Goal: Task Accomplishment & Management: Use online tool/utility

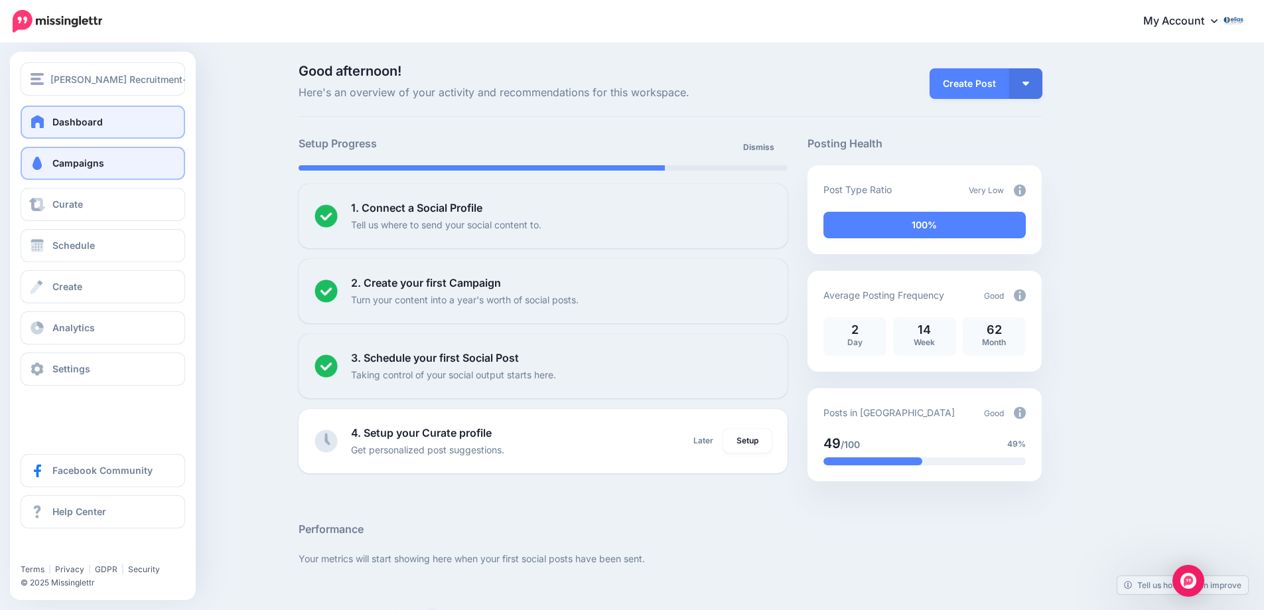
click at [50, 163] on link "Campaigns" at bounding box center [103, 163] width 164 height 33
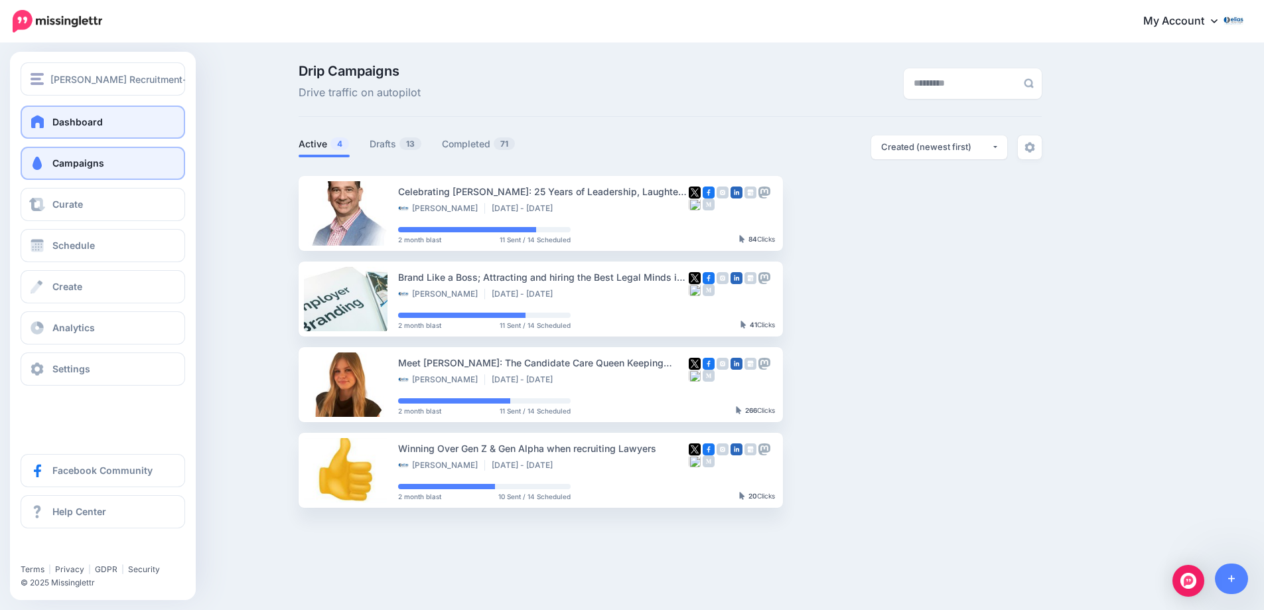
click at [80, 118] on span "Dashboard" at bounding box center [77, 121] width 50 height 11
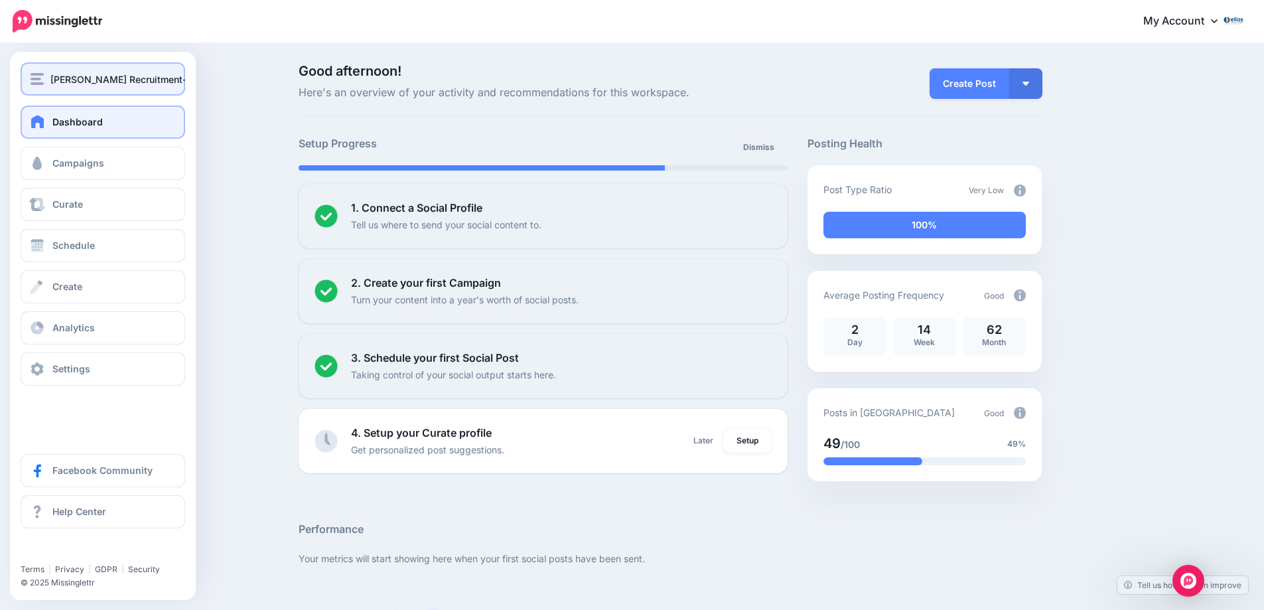
click at [81, 80] on span "[PERSON_NAME] Recruitment- Specialist Legal Recruiters since [DATE]" at bounding box center [208, 79] width 317 height 15
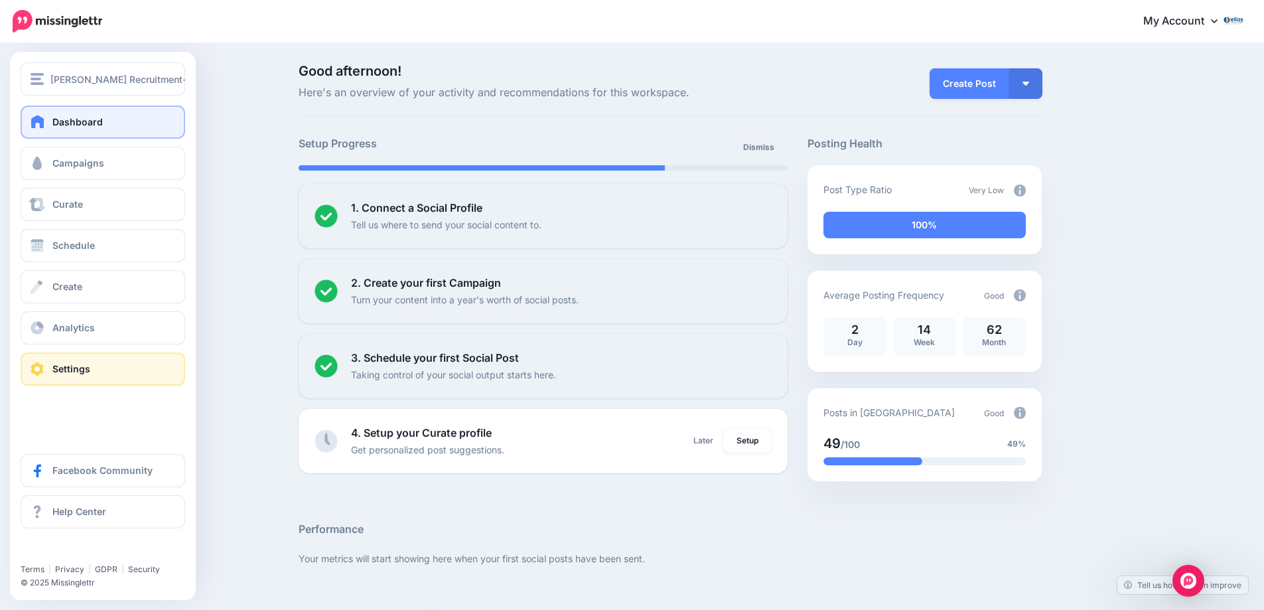
click at [62, 373] on span "Settings" at bounding box center [71, 368] width 38 height 11
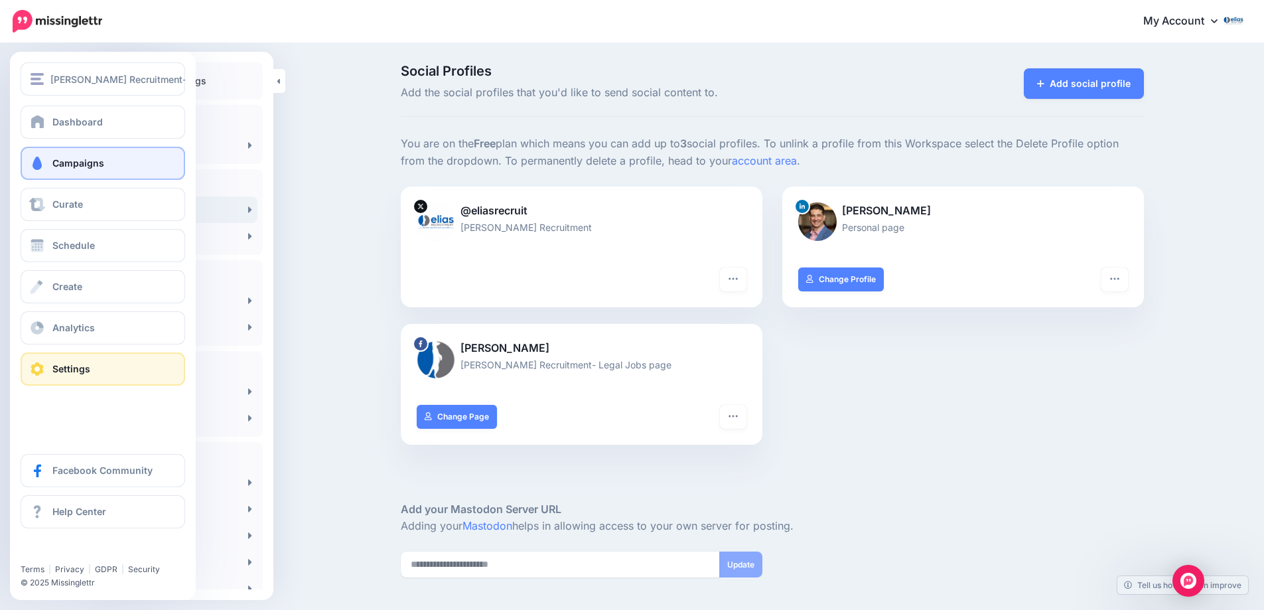
click at [50, 162] on link "Campaigns" at bounding box center [103, 163] width 164 height 33
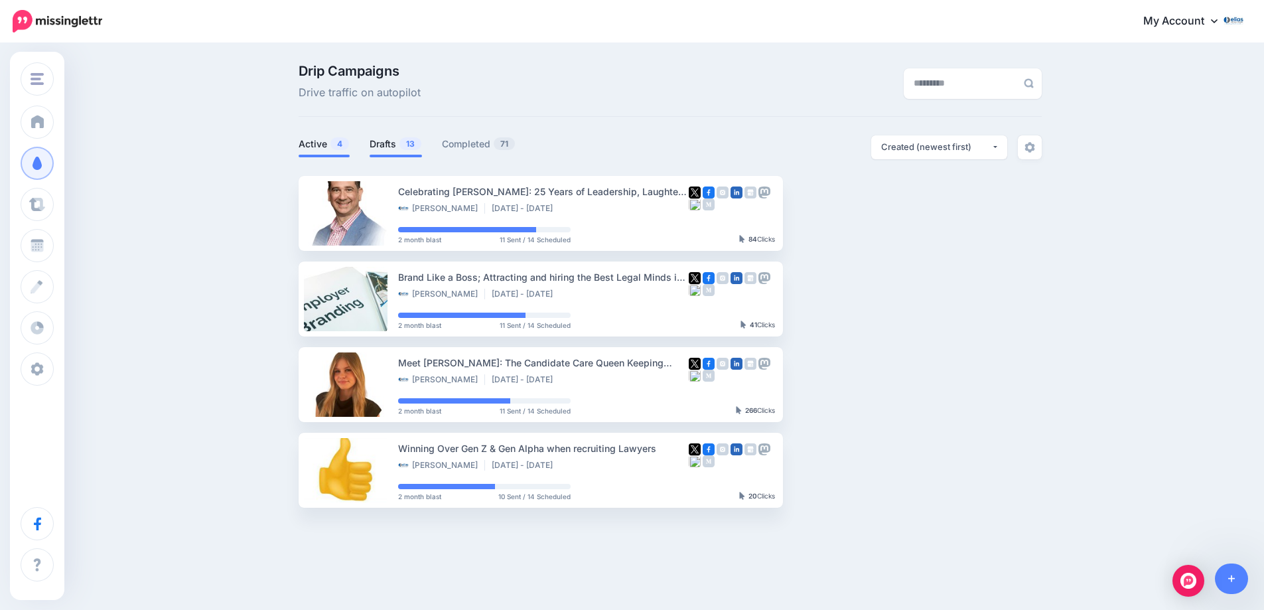
click at [391, 141] on link "Drafts 13" at bounding box center [395, 144] width 52 height 16
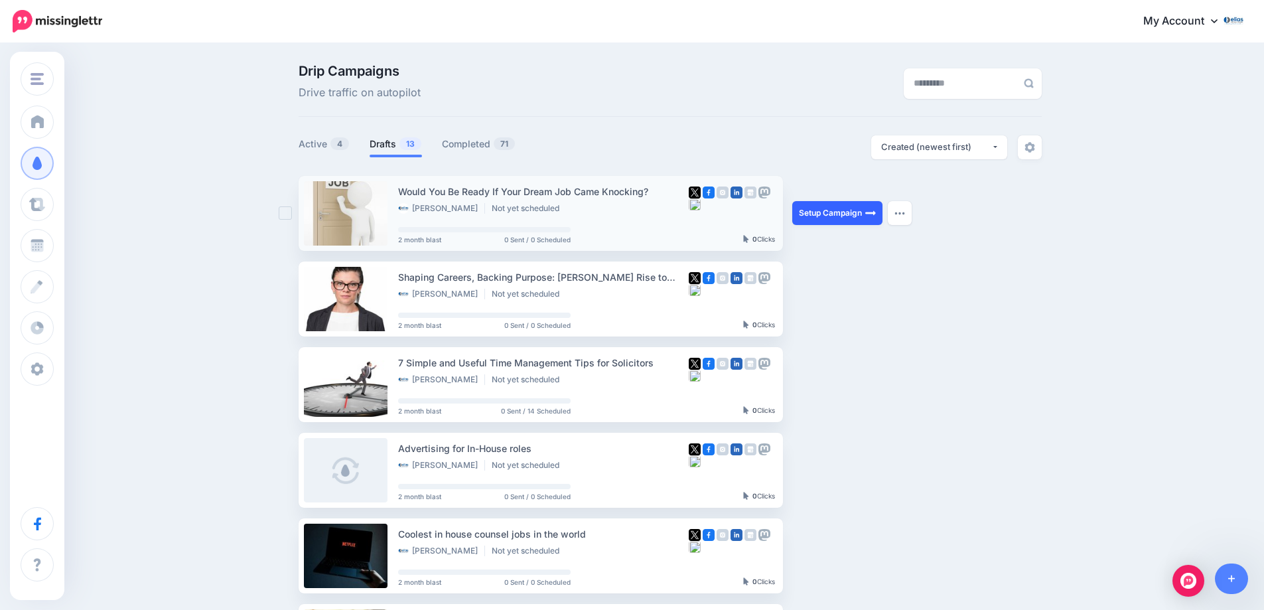
click at [852, 208] on link "Setup Campaign" at bounding box center [837, 213] width 90 height 24
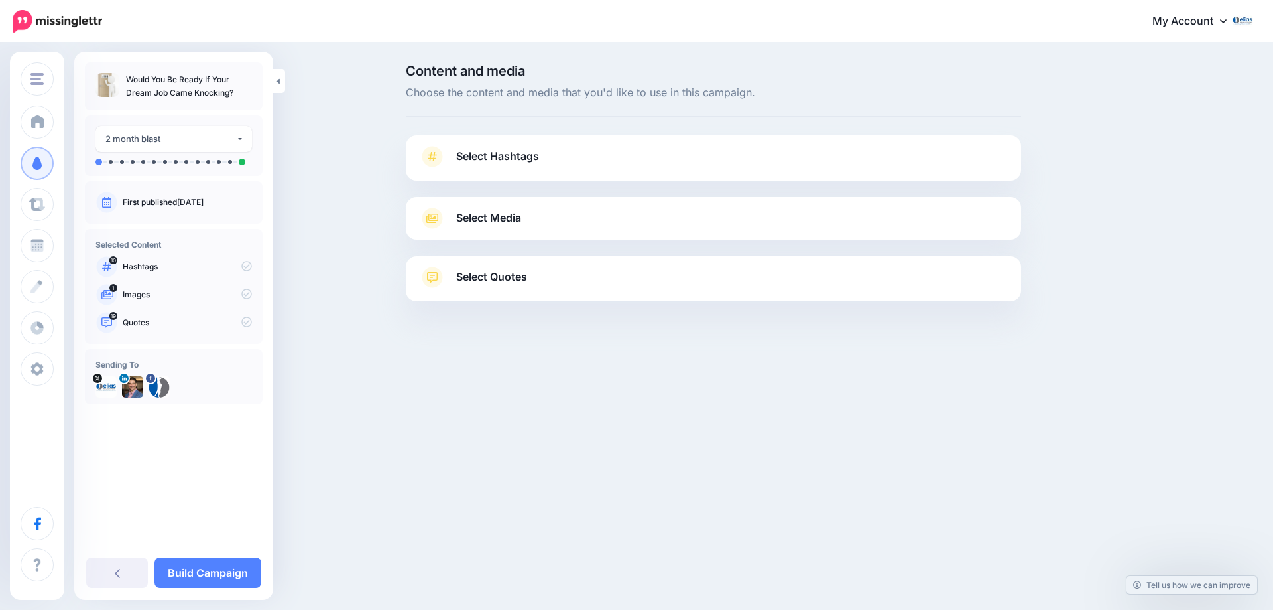
click at [491, 151] on span "Select Hashtags" at bounding box center [497, 156] width 83 height 18
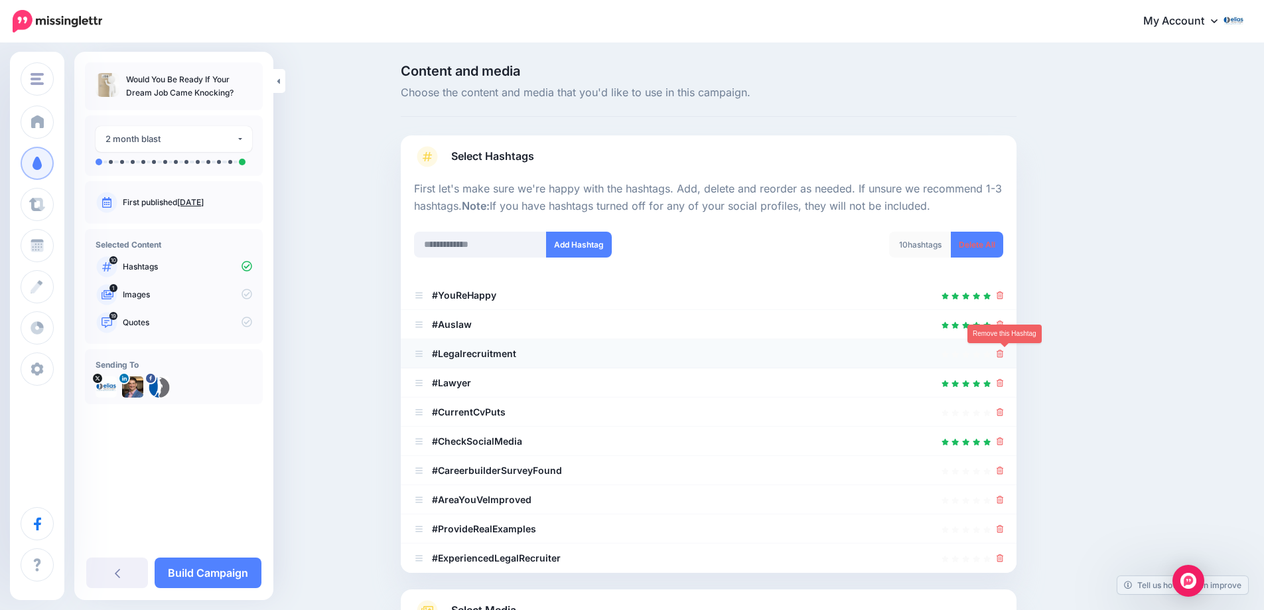
click at [1004, 352] on icon at bounding box center [999, 354] width 7 height 8
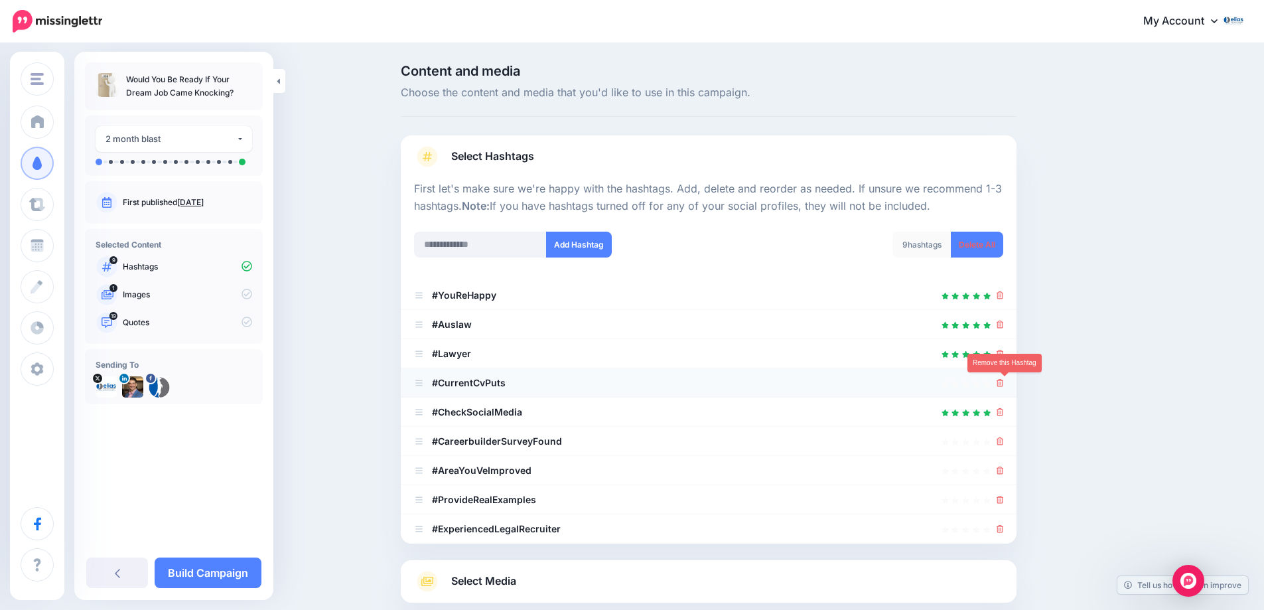
click at [1004, 379] on icon at bounding box center [999, 383] width 7 height 8
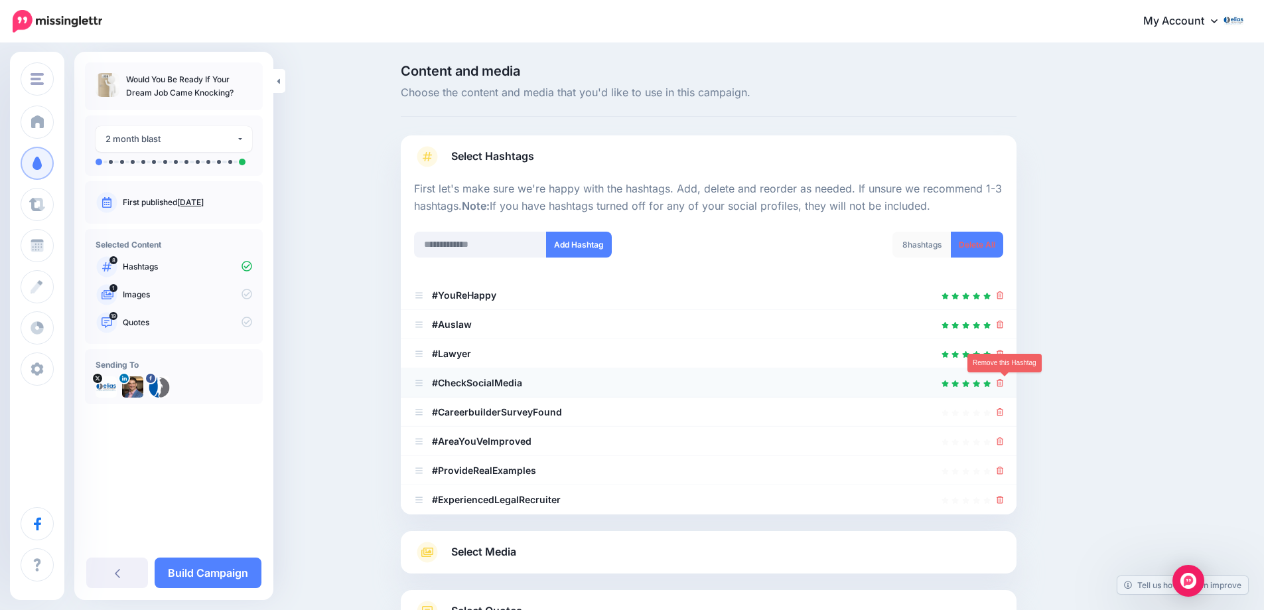
click at [1004, 381] on icon at bounding box center [999, 383] width 7 height 8
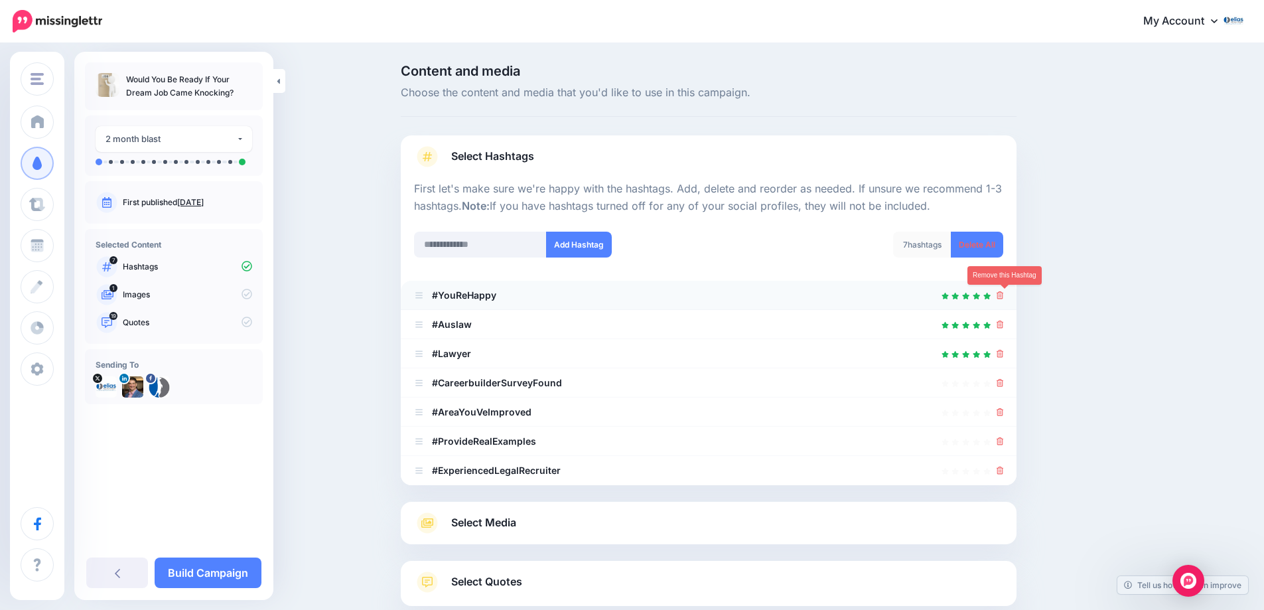
click at [1004, 294] on icon at bounding box center [999, 295] width 7 height 8
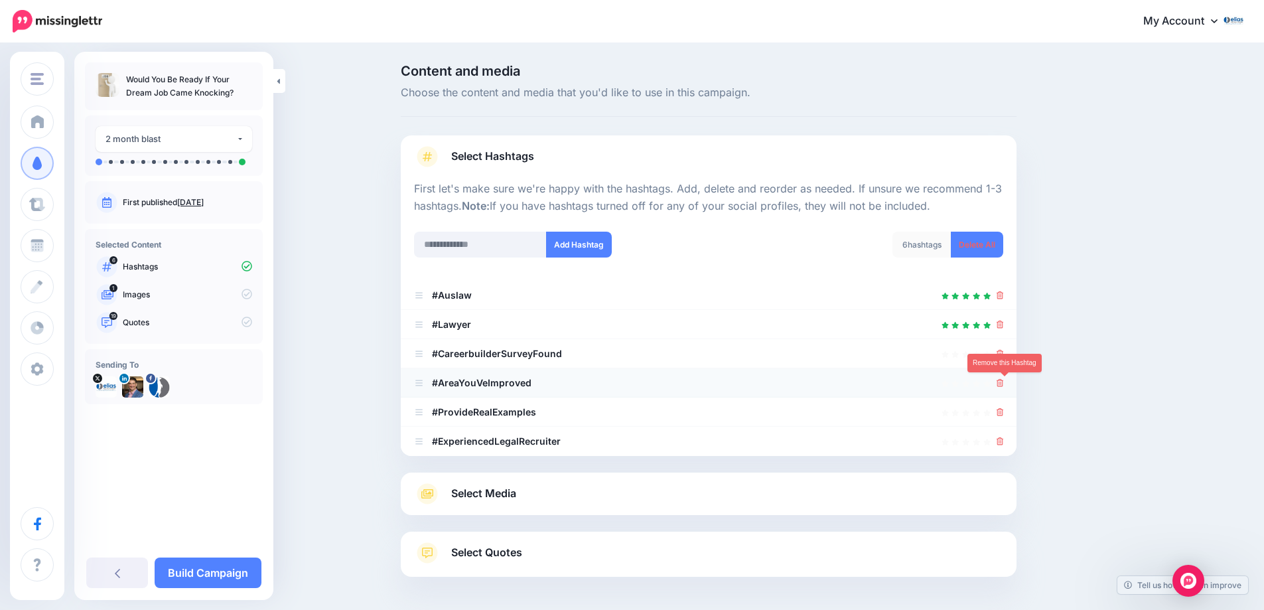
click at [1004, 382] on icon at bounding box center [999, 383] width 7 height 8
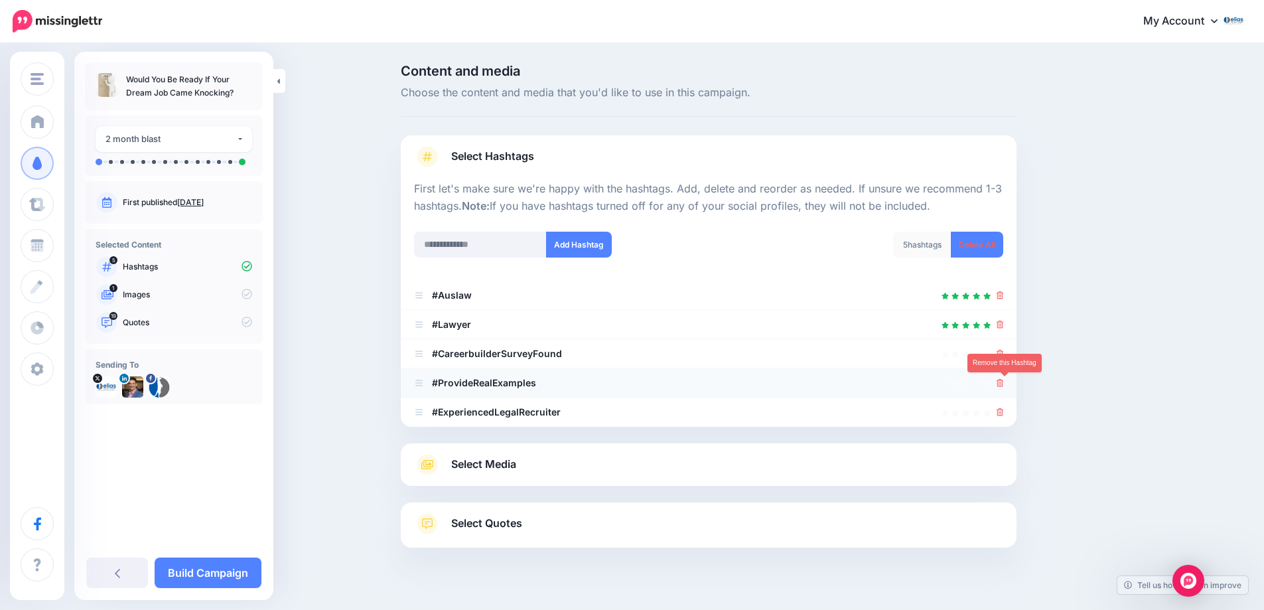
click at [1003, 379] on icon at bounding box center [999, 383] width 7 height 8
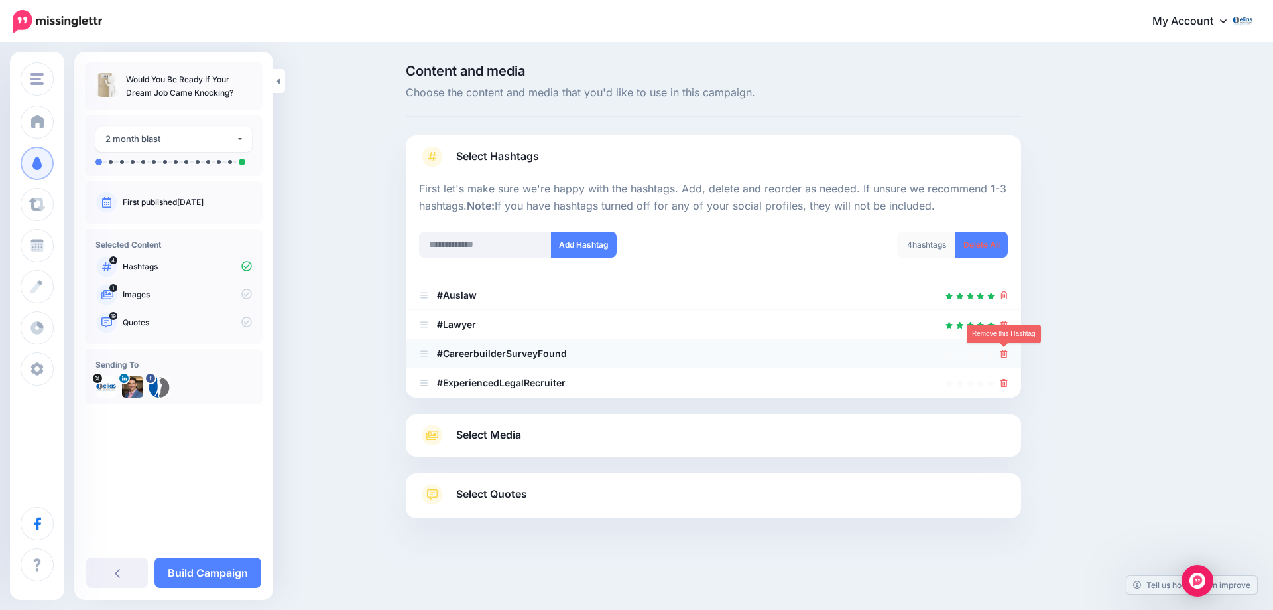
click at [1005, 355] on icon at bounding box center [1004, 354] width 7 height 8
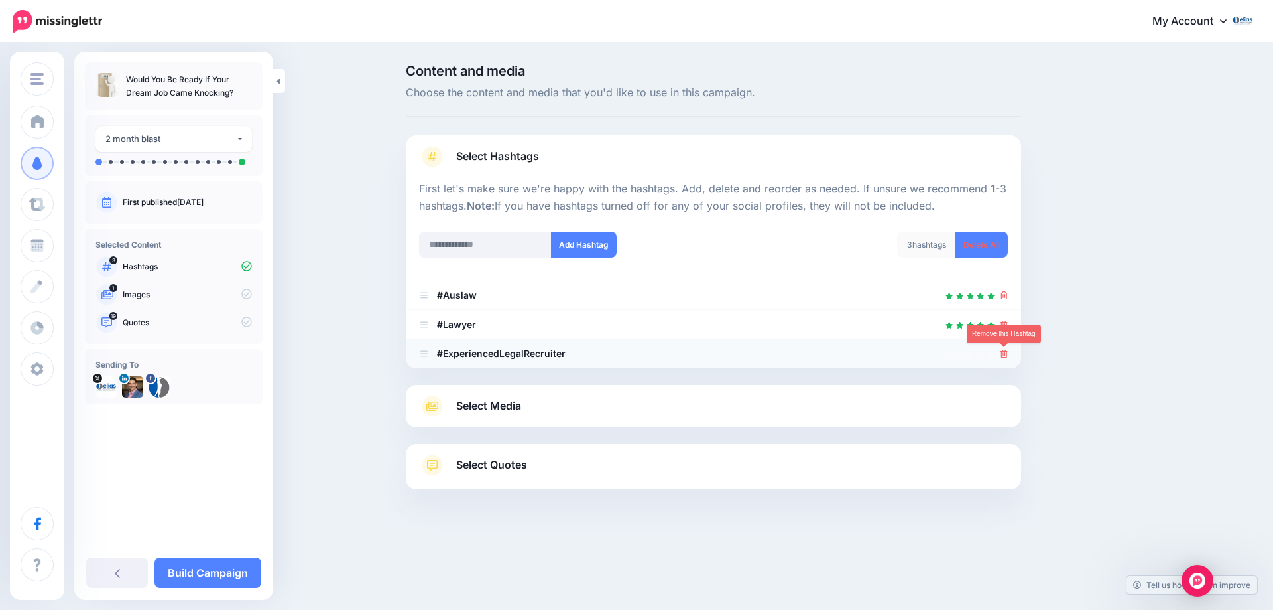
click at [1005, 355] on icon at bounding box center [1004, 354] width 7 height 8
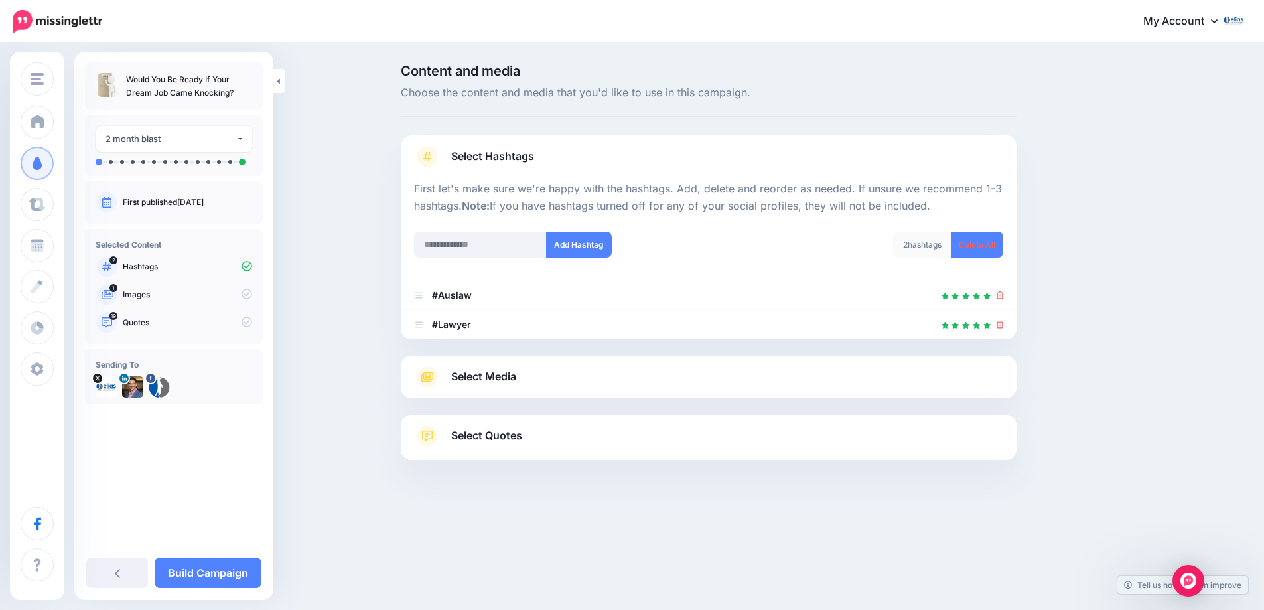
click at [516, 371] on span "Select Media" at bounding box center [483, 376] width 65 height 18
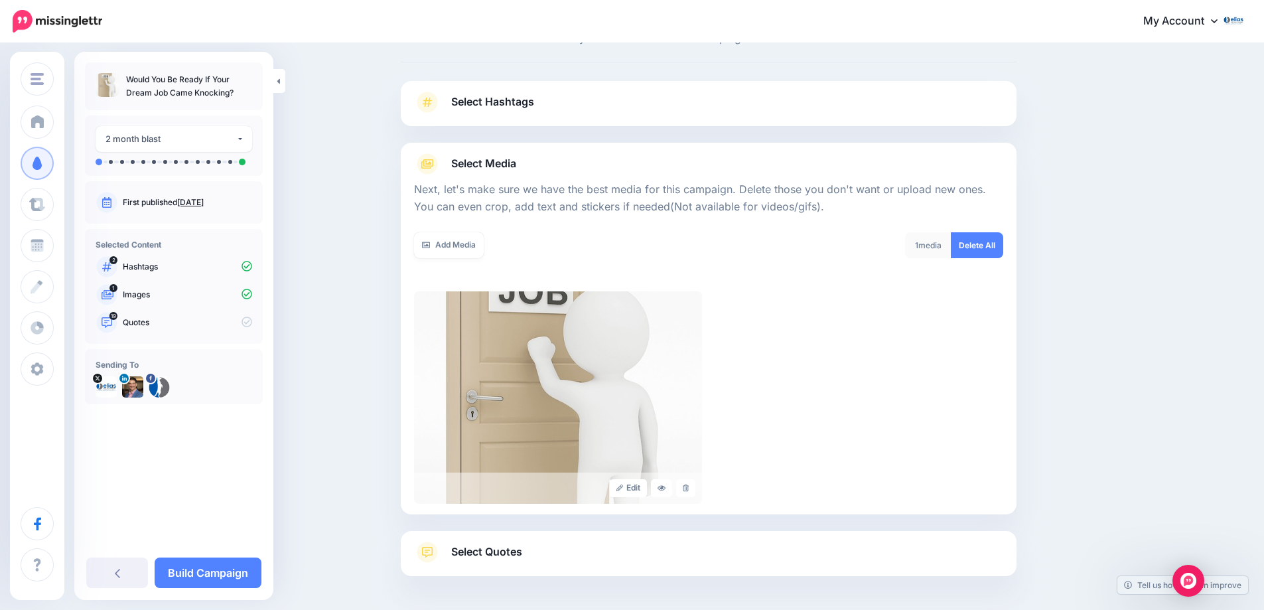
scroll to position [125, 0]
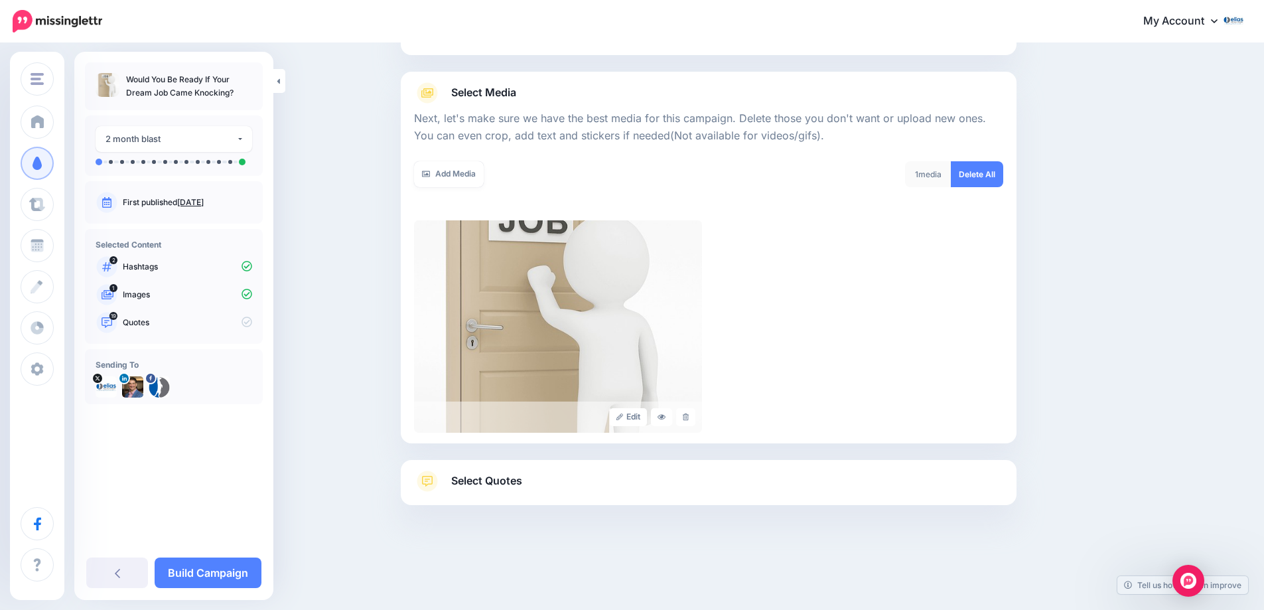
click at [497, 484] on span "Select Quotes" at bounding box center [486, 481] width 71 height 18
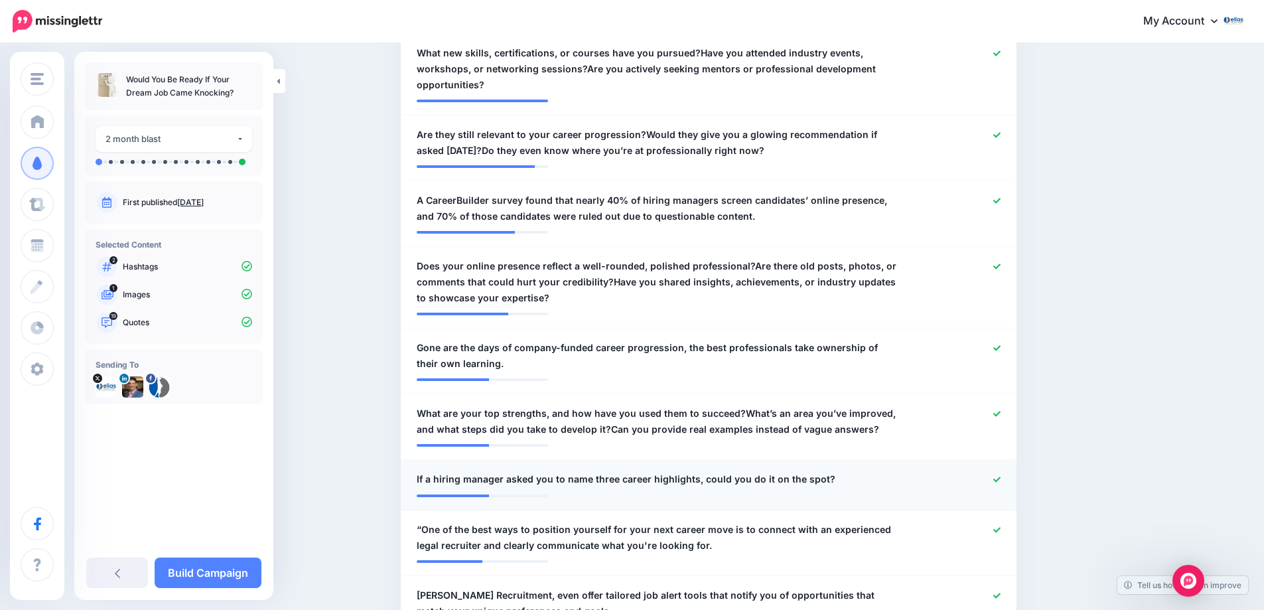
scroll to position [192, 0]
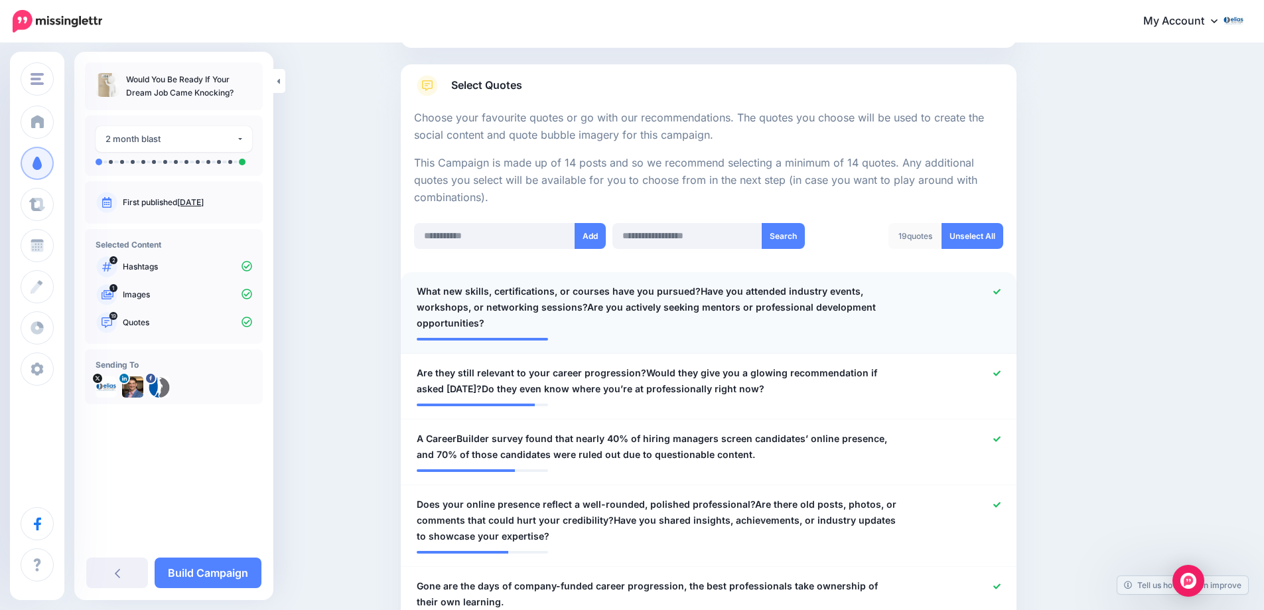
click at [1000, 293] on icon at bounding box center [996, 291] width 7 height 7
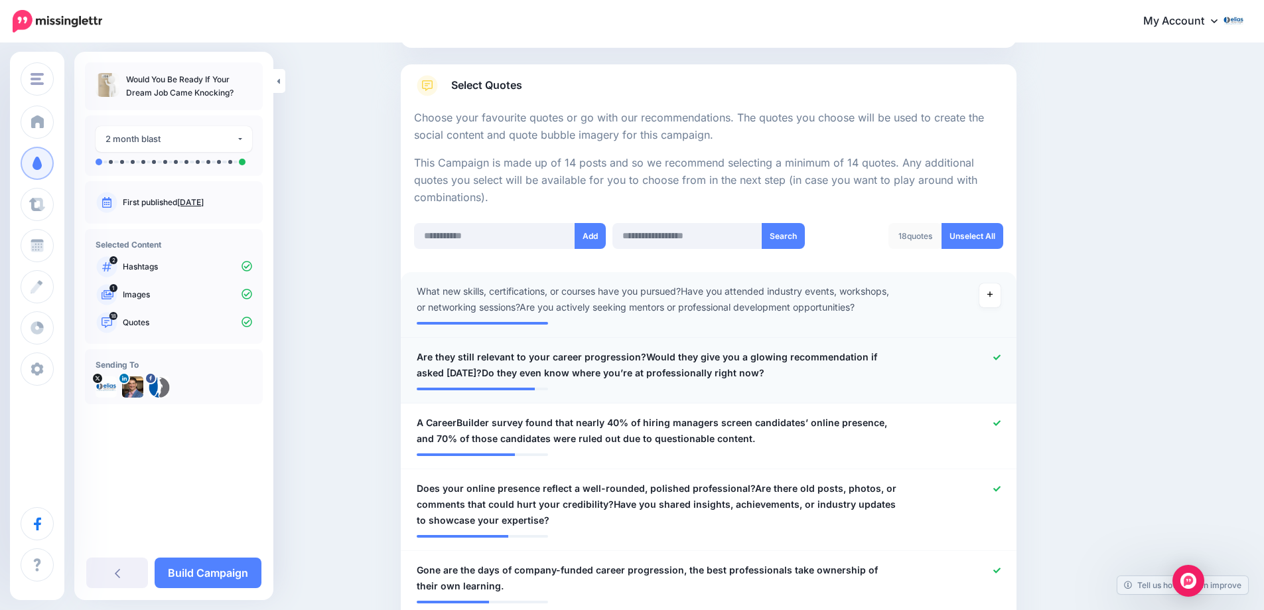
click at [1000, 358] on icon at bounding box center [996, 356] width 7 height 5
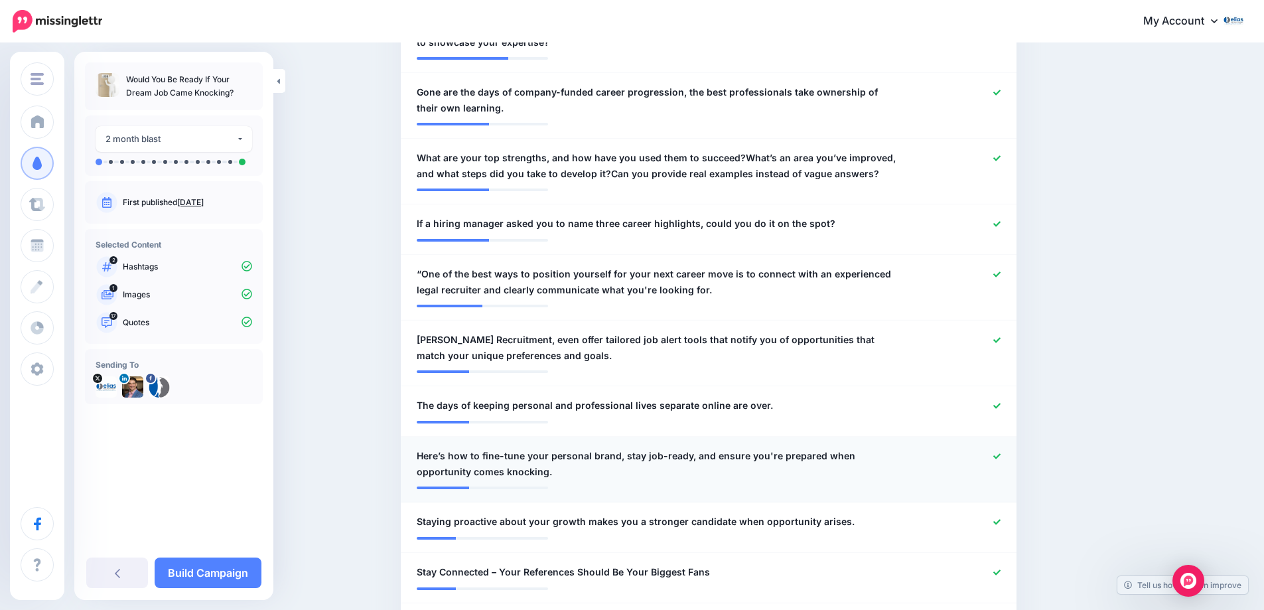
scroll to position [656, 0]
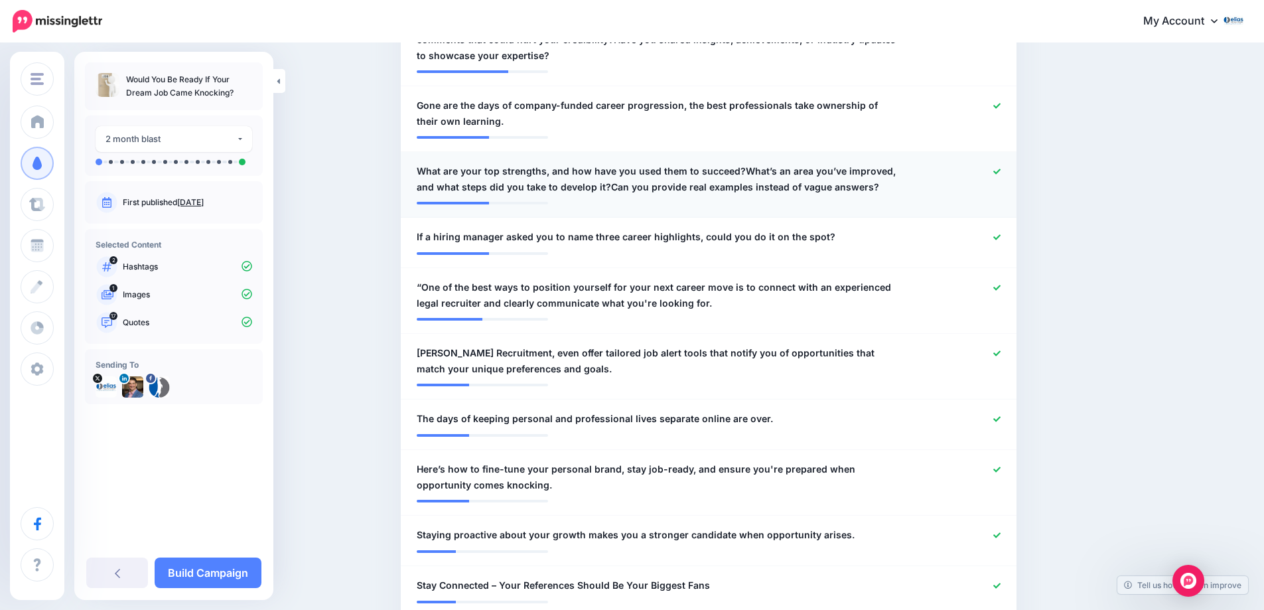
click at [998, 174] on icon at bounding box center [996, 171] width 7 height 7
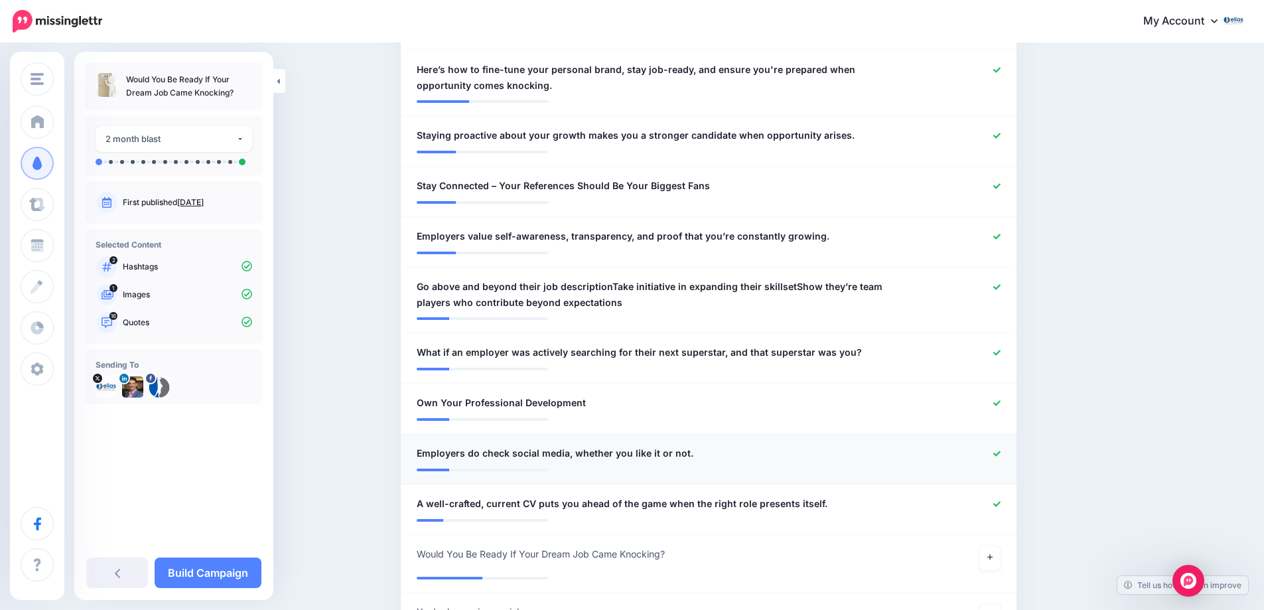
scroll to position [1054, 0]
click at [999, 286] on icon at bounding box center [996, 288] width 7 height 7
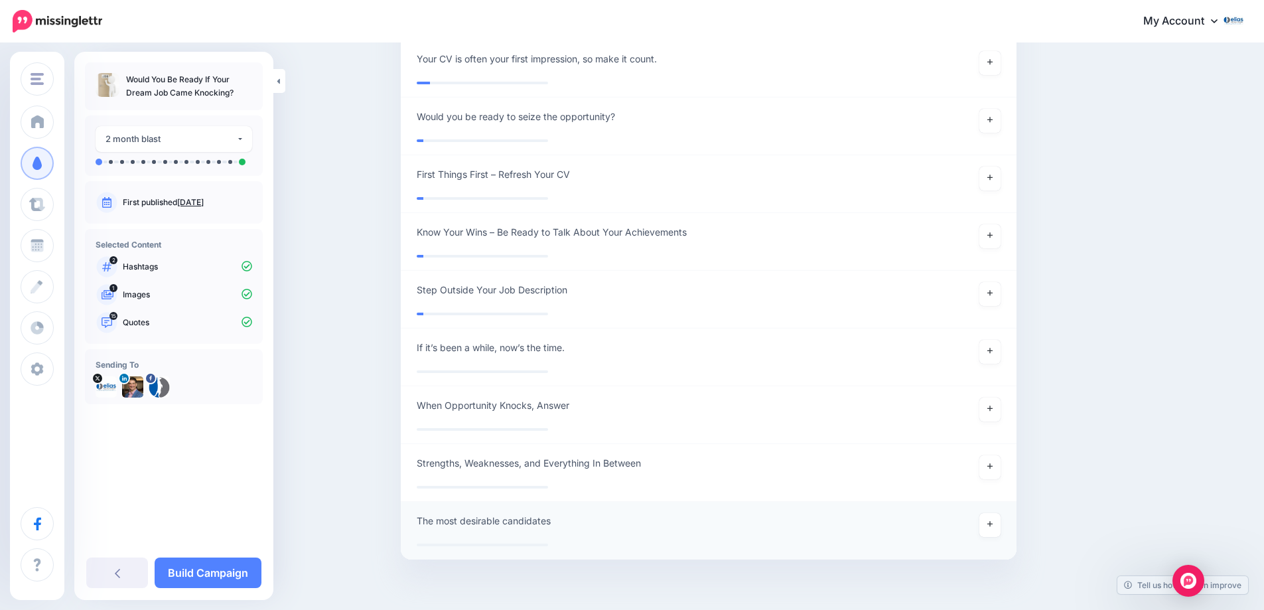
scroll to position [2593, 0]
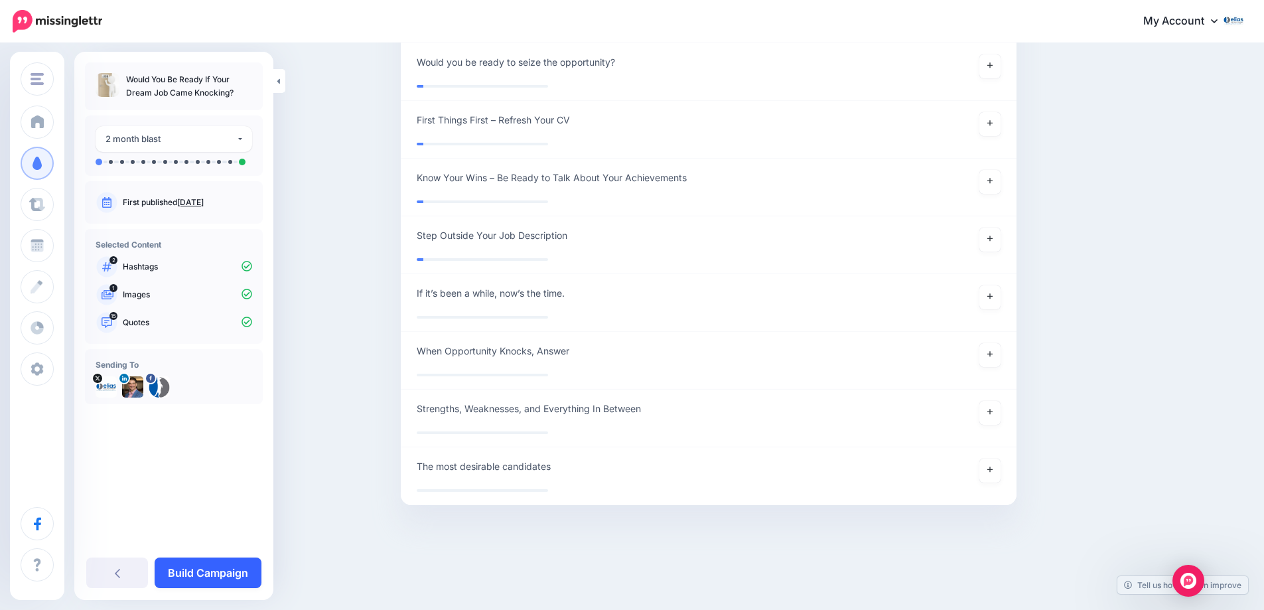
click at [206, 577] on link "Build Campaign" at bounding box center [208, 572] width 107 height 31
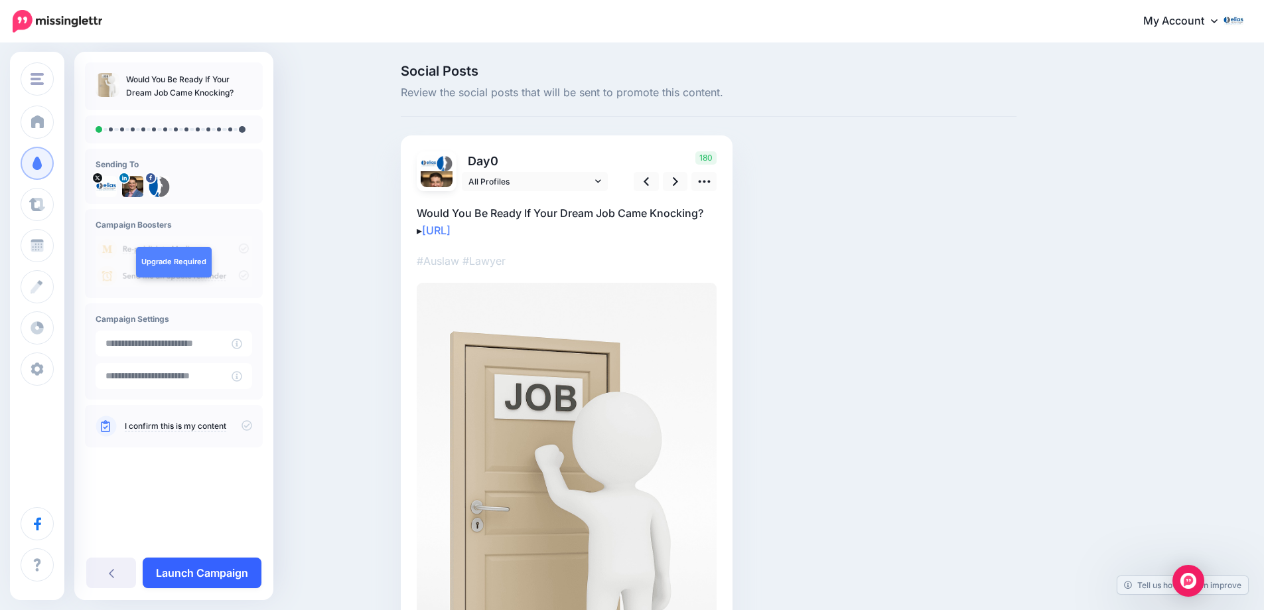
click at [206, 565] on link "Launch Campaign" at bounding box center [202, 572] width 119 height 31
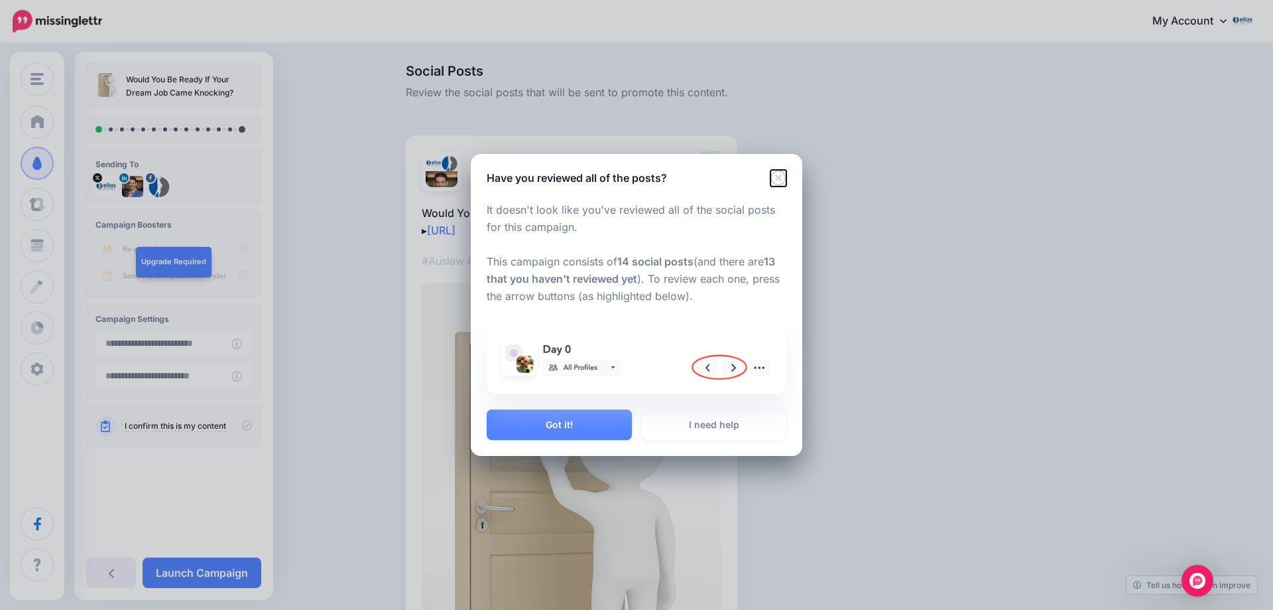
click at [781, 176] on icon "Close" at bounding box center [779, 178] width 16 height 16
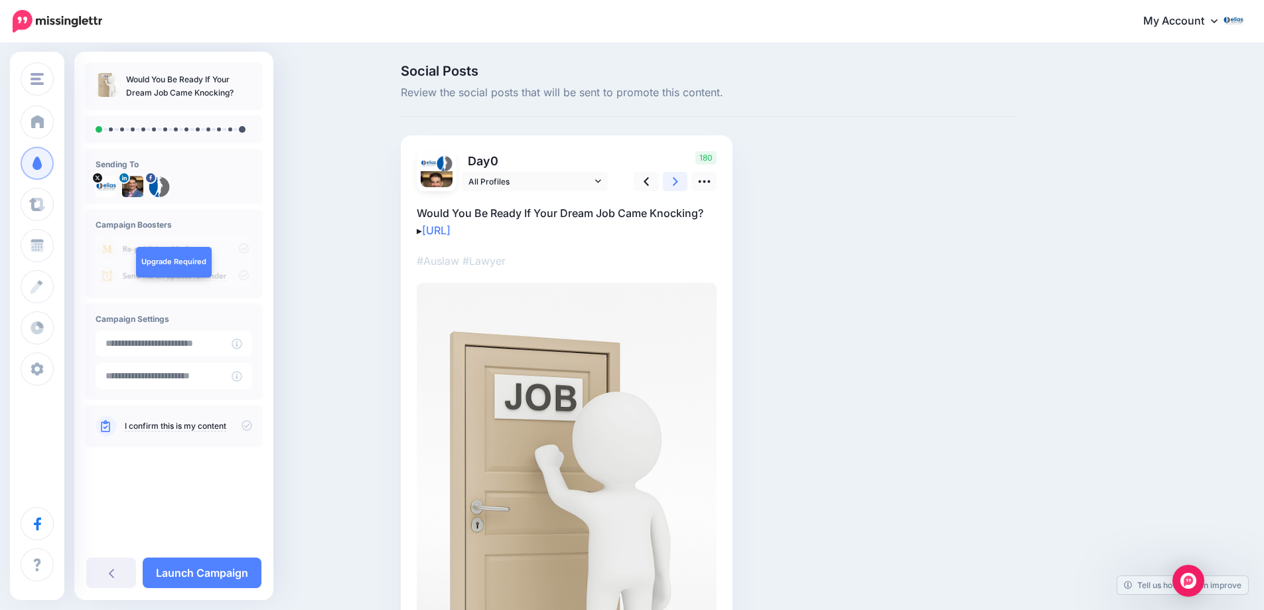
click at [678, 180] on icon at bounding box center [675, 181] width 5 height 14
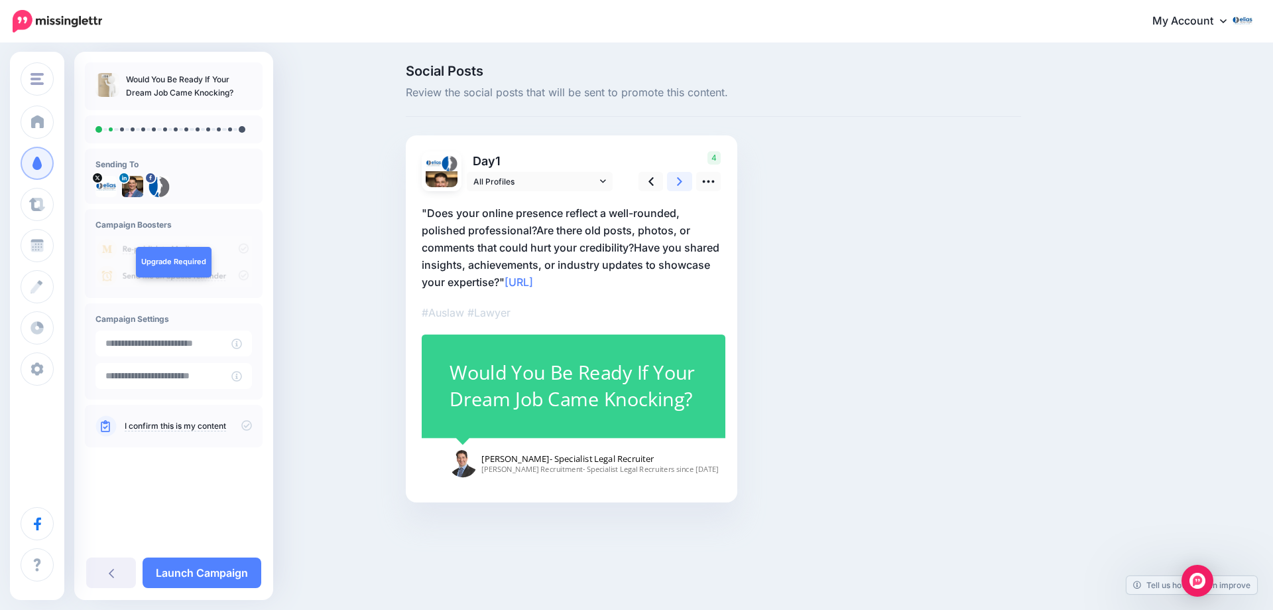
click at [679, 180] on icon at bounding box center [679, 181] width 5 height 14
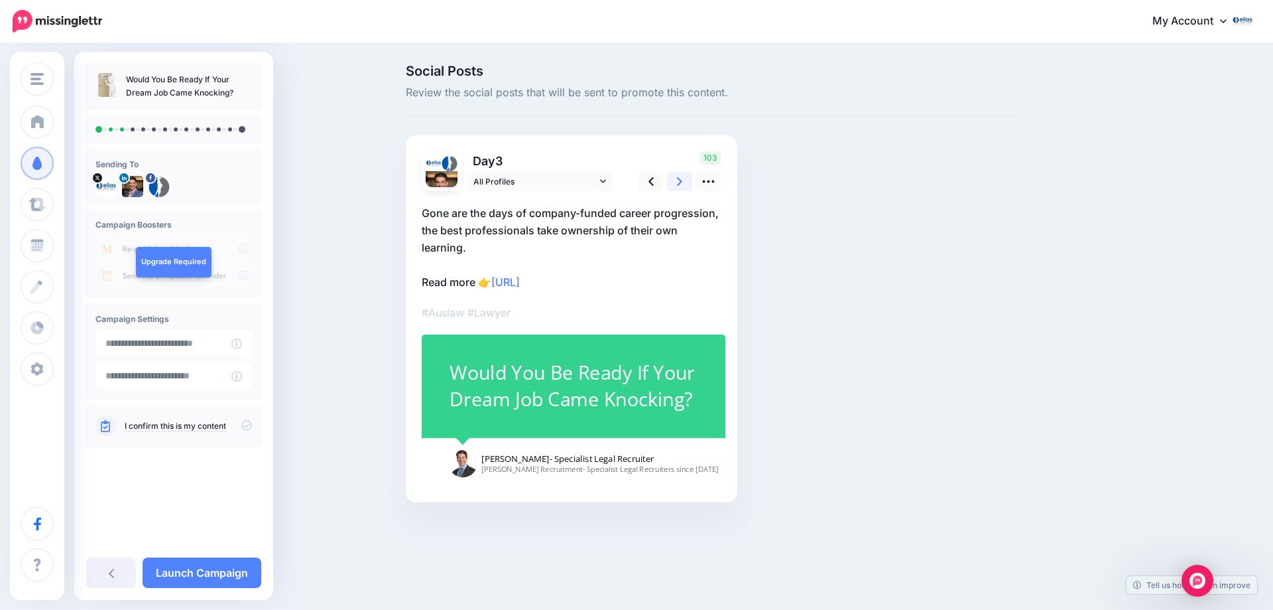
click at [679, 180] on icon at bounding box center [679, 181] width 5 height 14
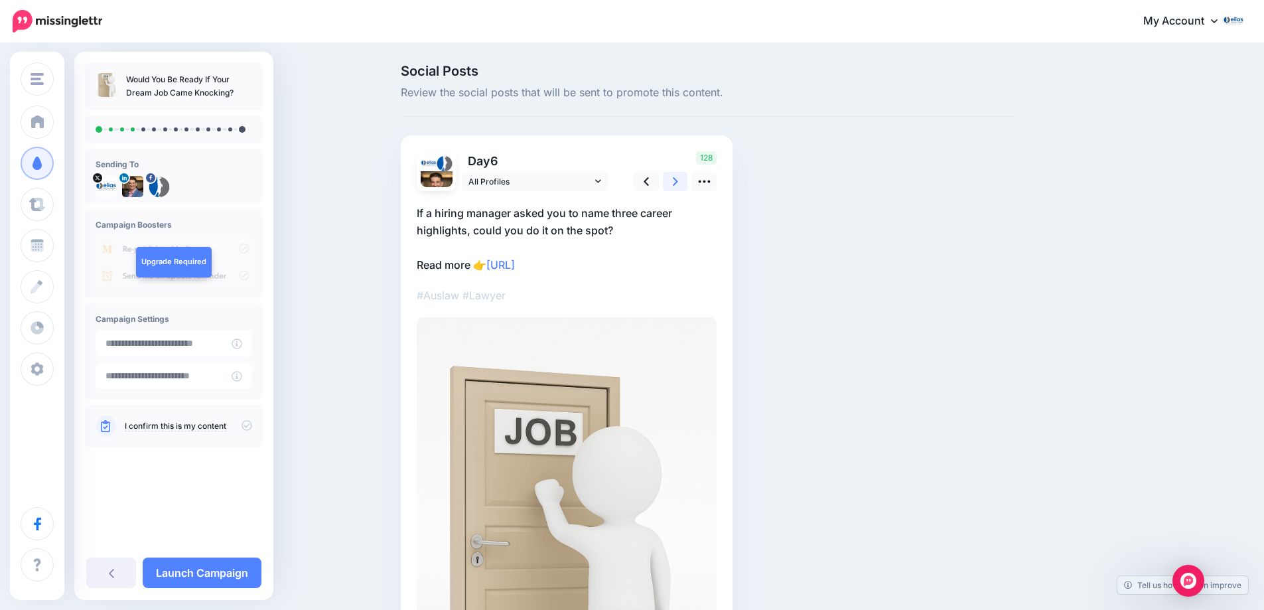
click at [678, 180] on icon at bounding box center [675, 181] width 5 height 14
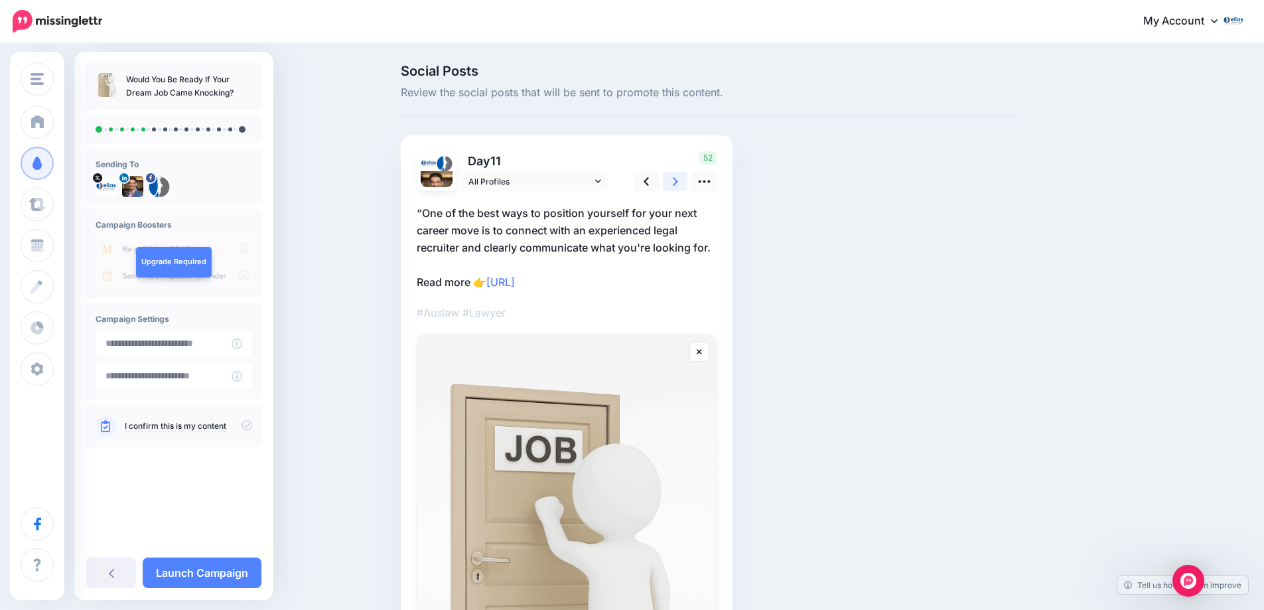
click at [678, 180] on icon at bounding box center [675, 181] width 5 height 14
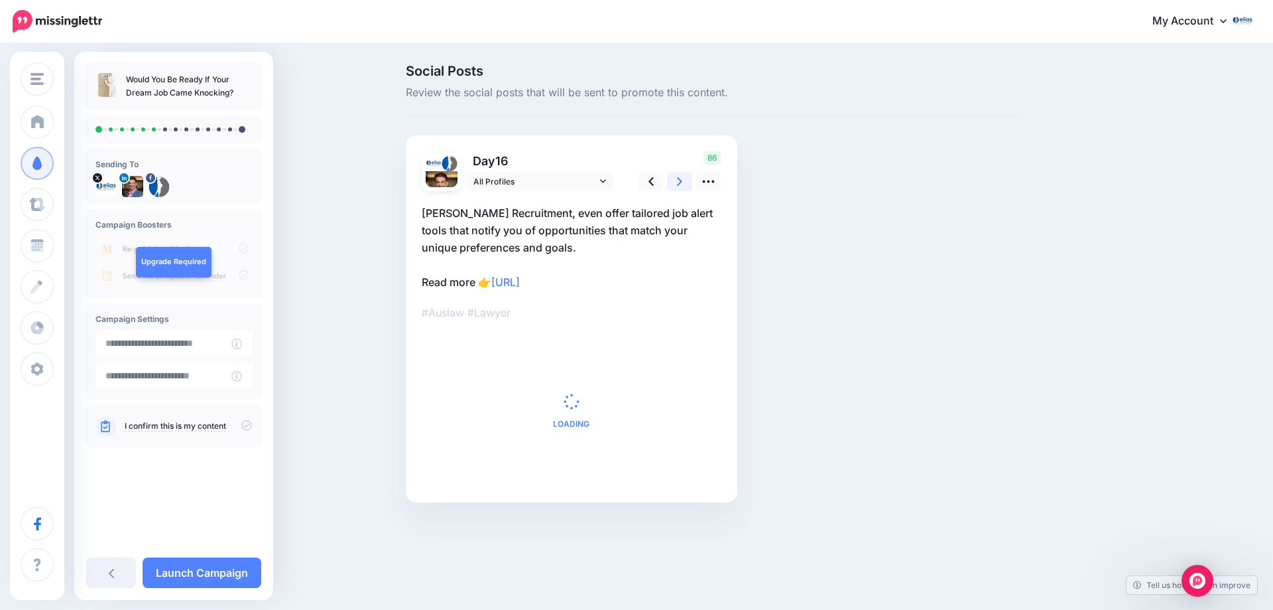
click at [679, 180] on icon at bounding box center [679, 181] width 5 height 14
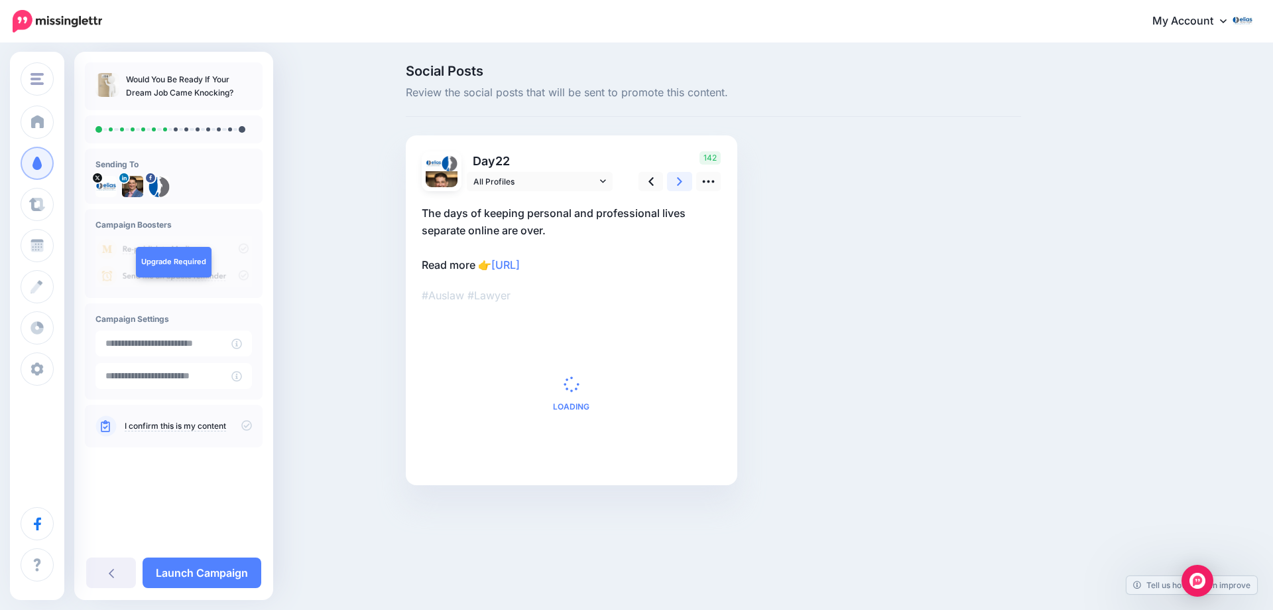
click at [679, 180] on icon at bounding box center [679, 181] width 5 height 14
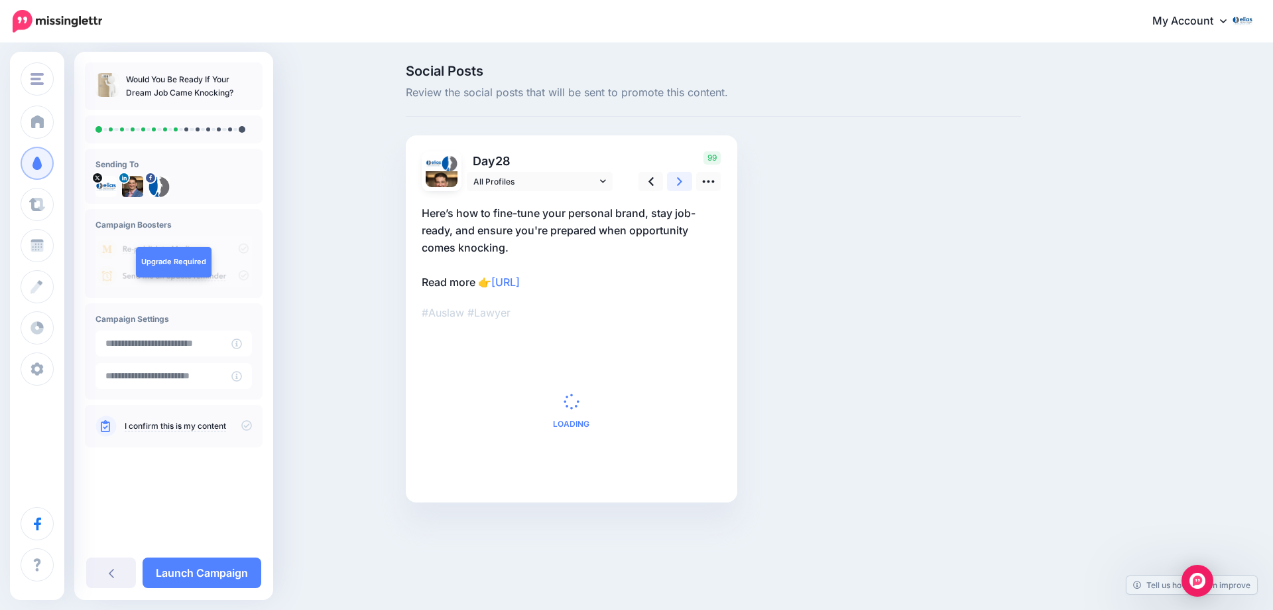
click at [679, 180] on icon at bounding box center [679, 181] width 5 height 14
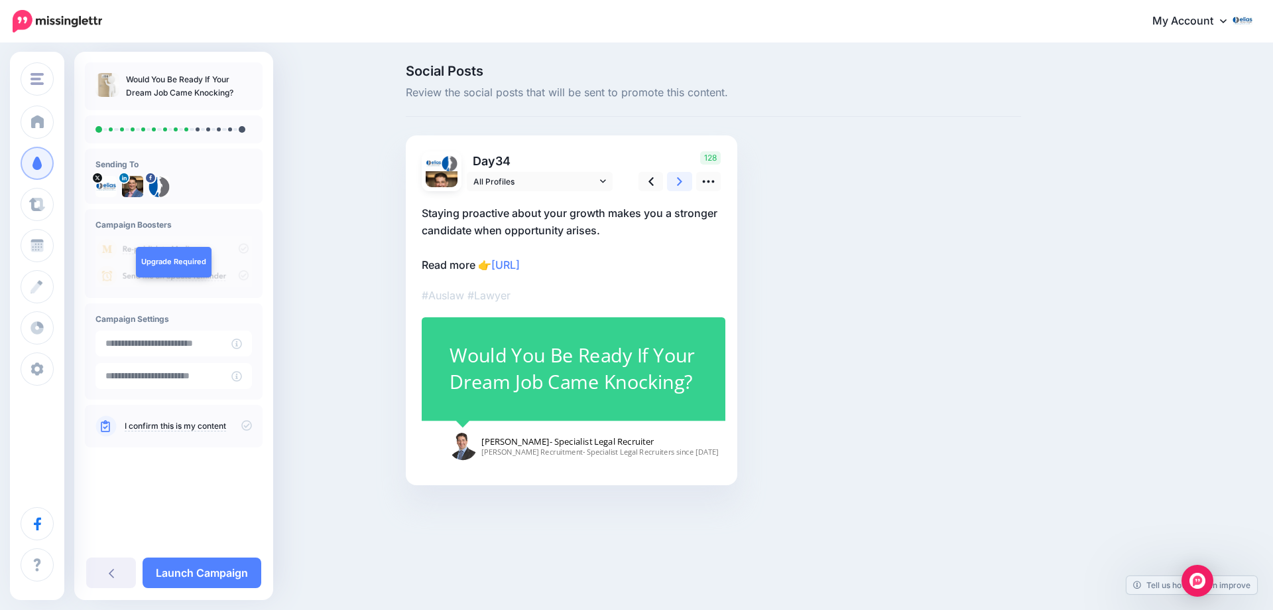
click at [681, 183] on icon at bounding box center [679, 181] width 5 height 14
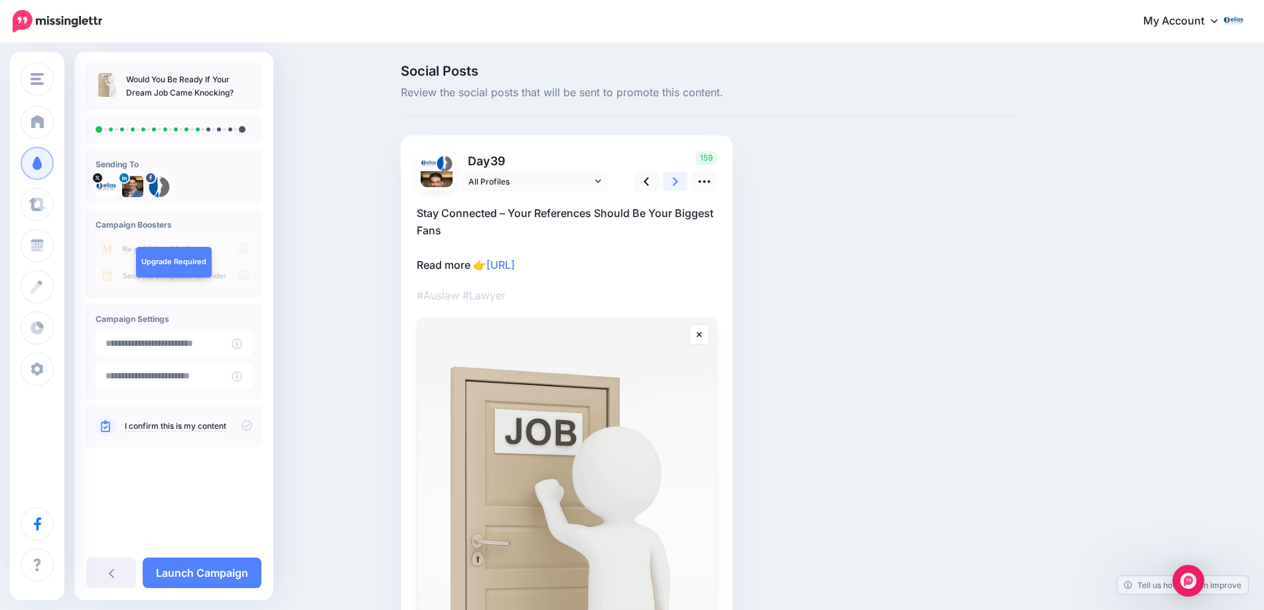
click at [678, 183] on icon at bounding box center [675, 181] width 5 height 14
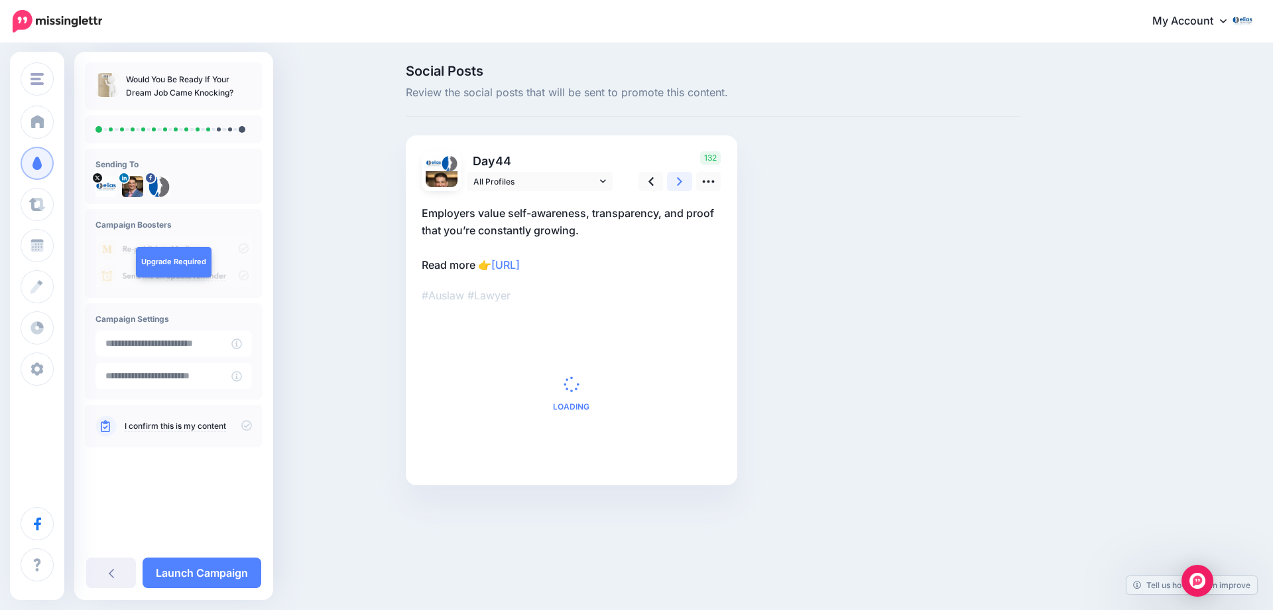
click at [681, 183] on icon at bounding box center [679, 181] width 5 height 14
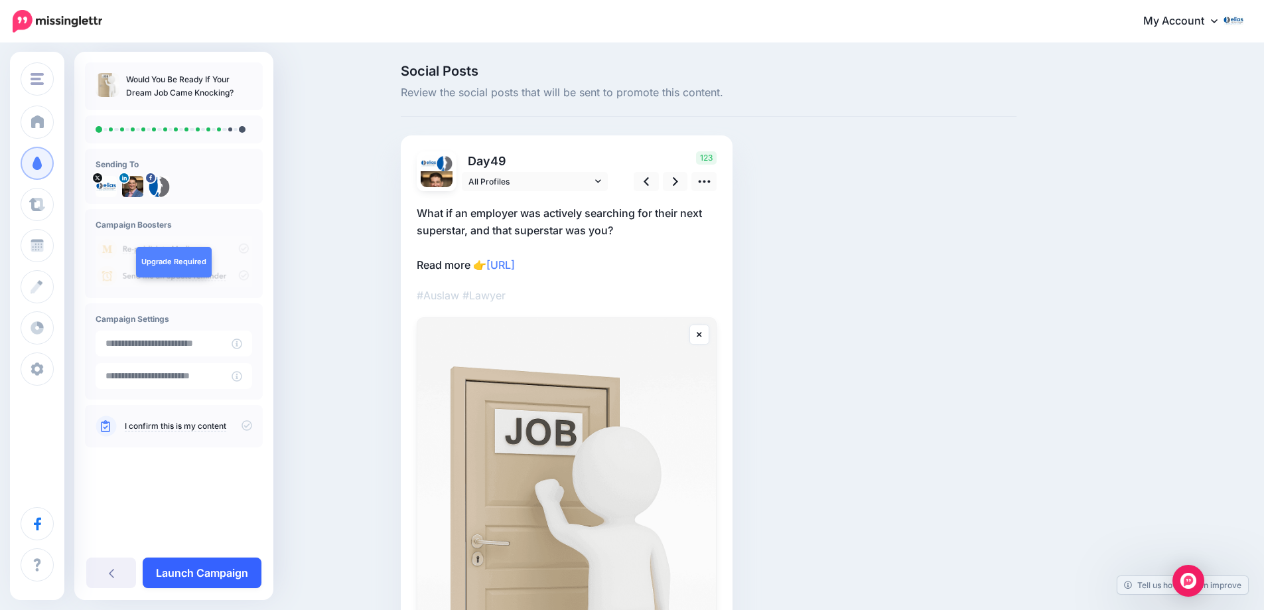
click at [202, 570] on link "Launch Campaign" at bounding box center [202, 572] width 119 height 31
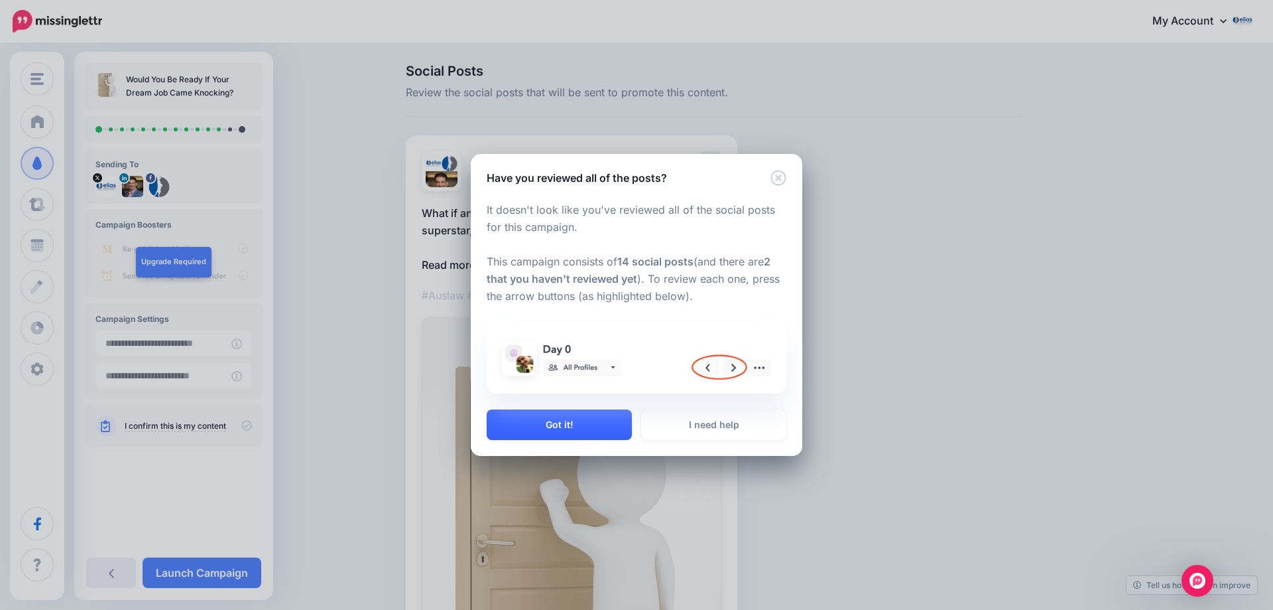
click at [565, 429] on button "Got it!" at bounding box center [559, 424] width 145 height 31
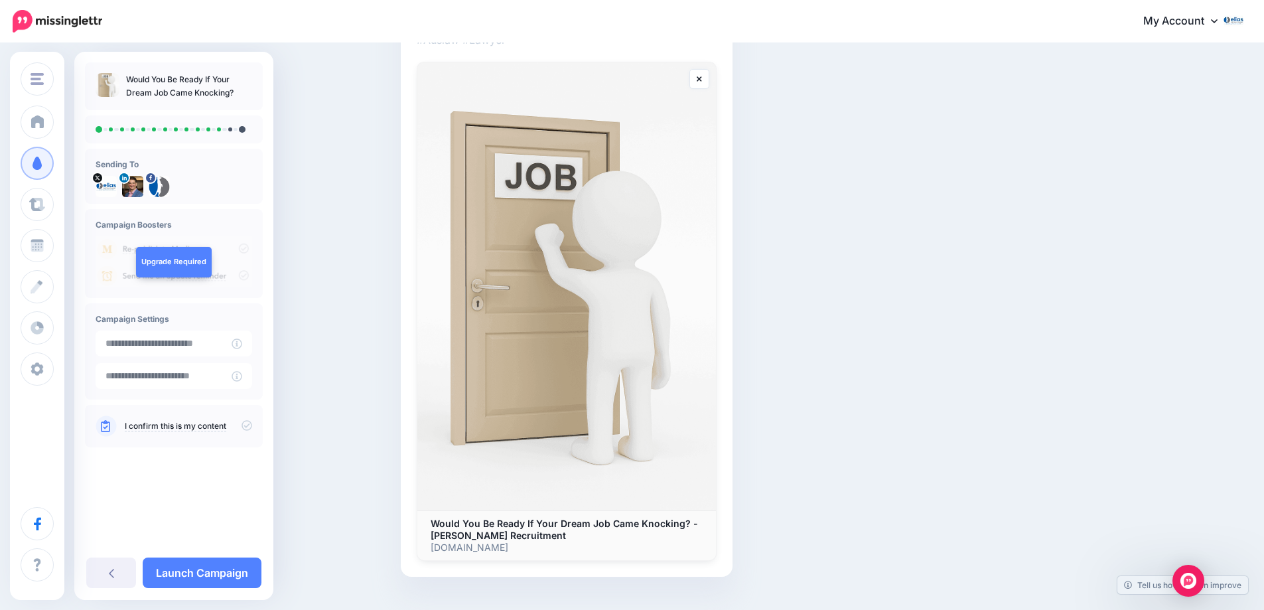
scroll to position [282, 0]
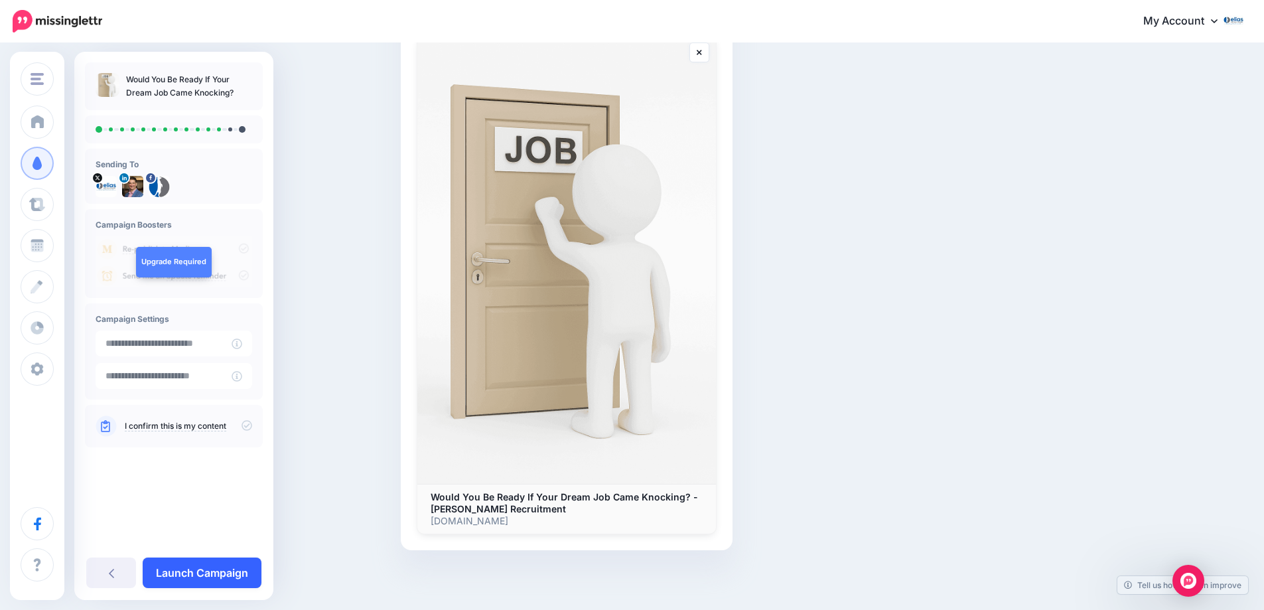
click at [167, 569] on link "Launch Campaign" at bounding box center [202, 572] width 119 height 31
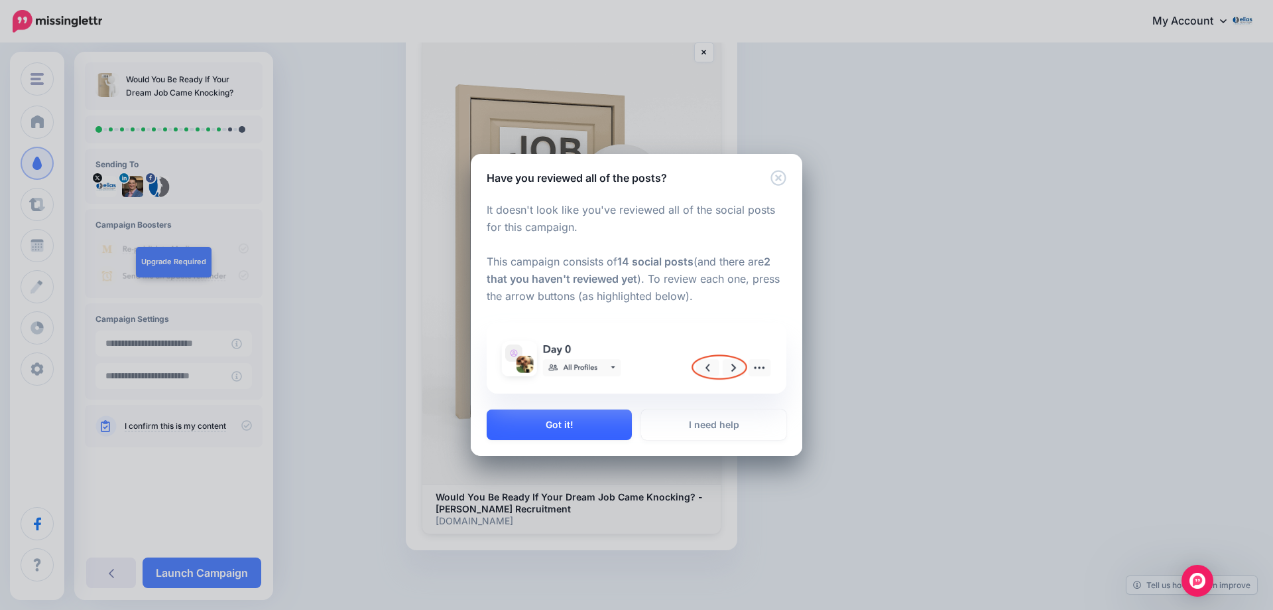
click at [569, 421] on button "Got it!" at bounding box center [559, 424] width 145 height 31
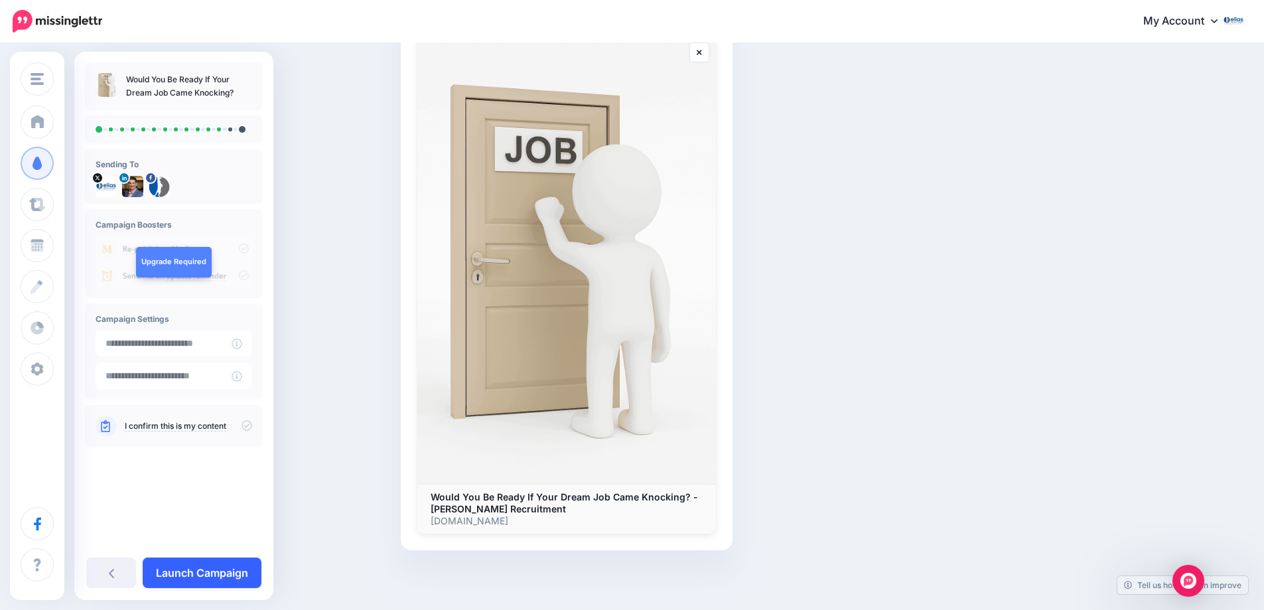
click at [206, 572] on link "Launch Campaign" at bounding box center [202, 572] width 119 height 31
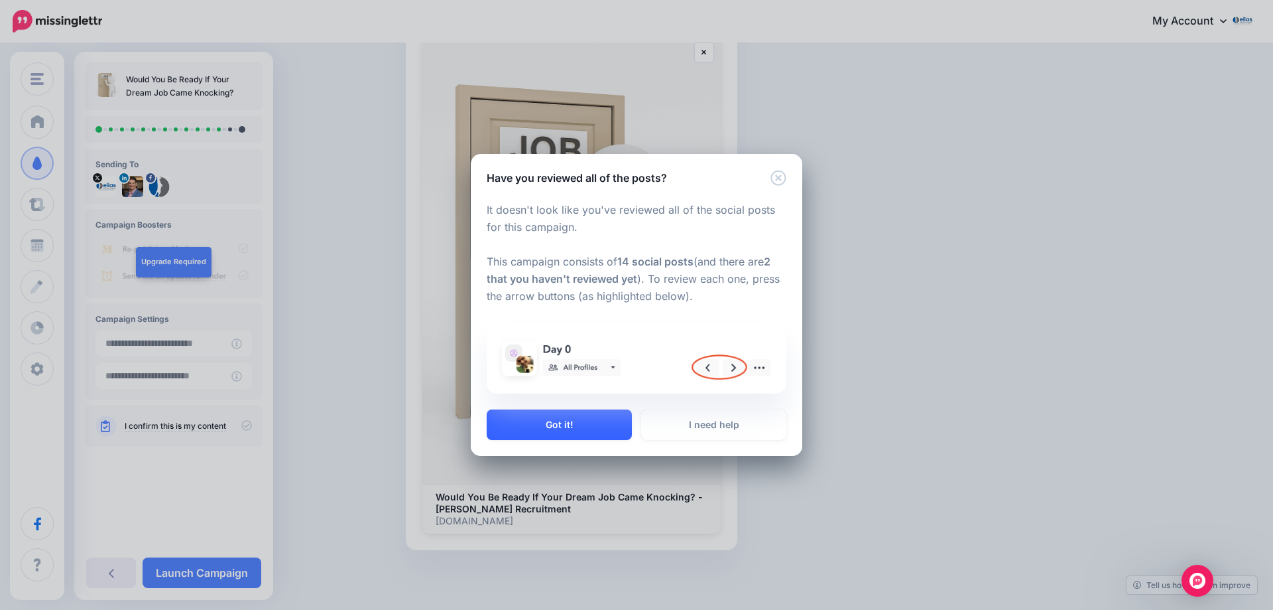
click at [554, 423] on button "Got it!" at bounding box center [559, 424] width 145 height 31
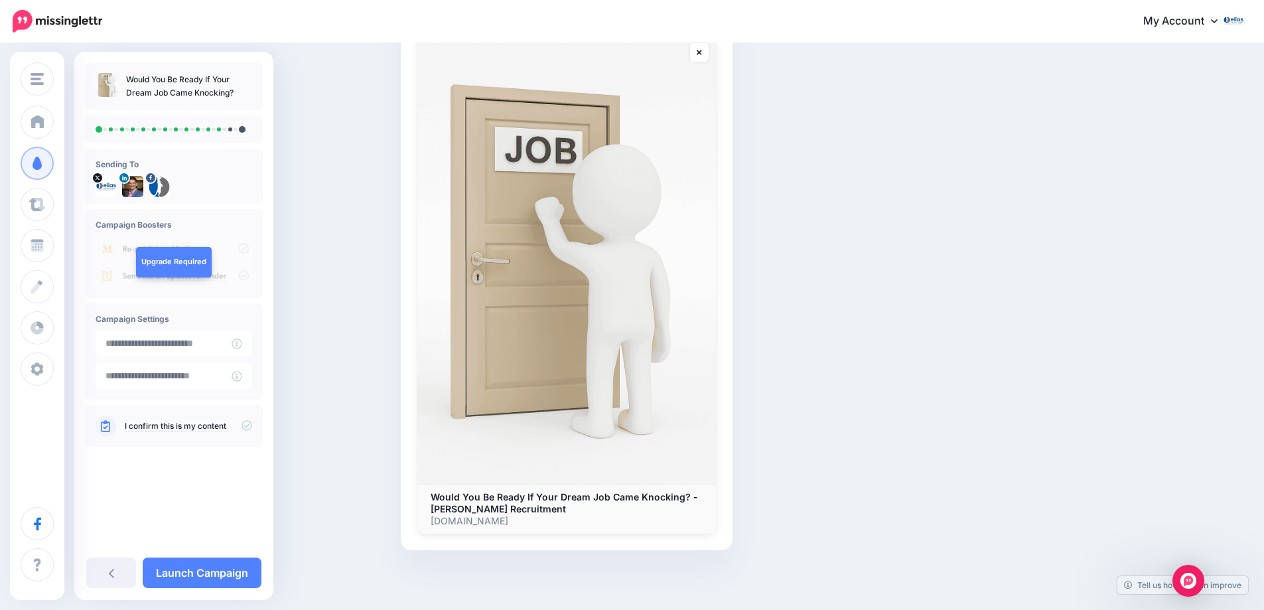
scroll to position [17, 0]
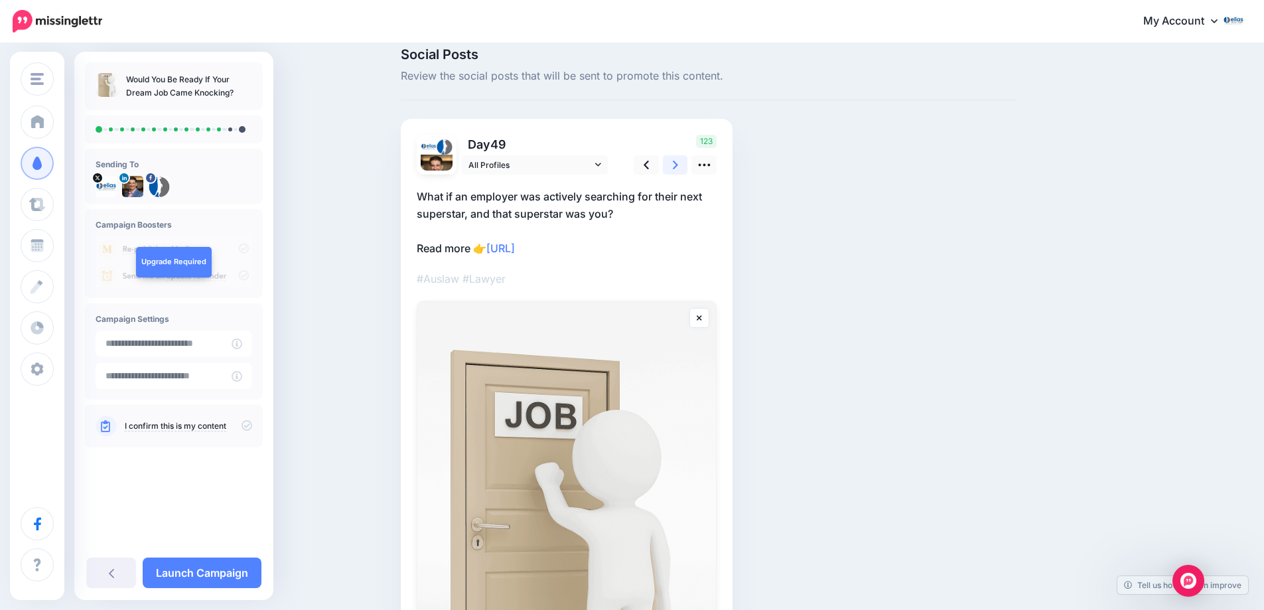
click at [678, 168] on icon at bounding box center [675, 165] width 5 height 9
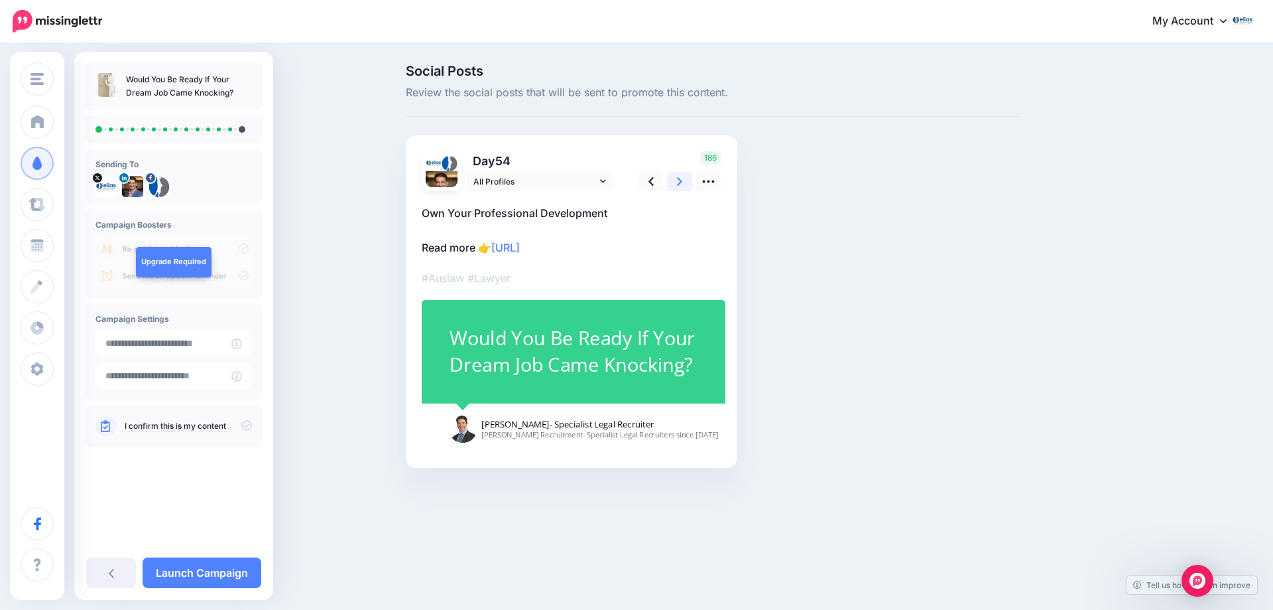
click at [683, 181] on link at bounding box center [679, 181] width 25 height 19
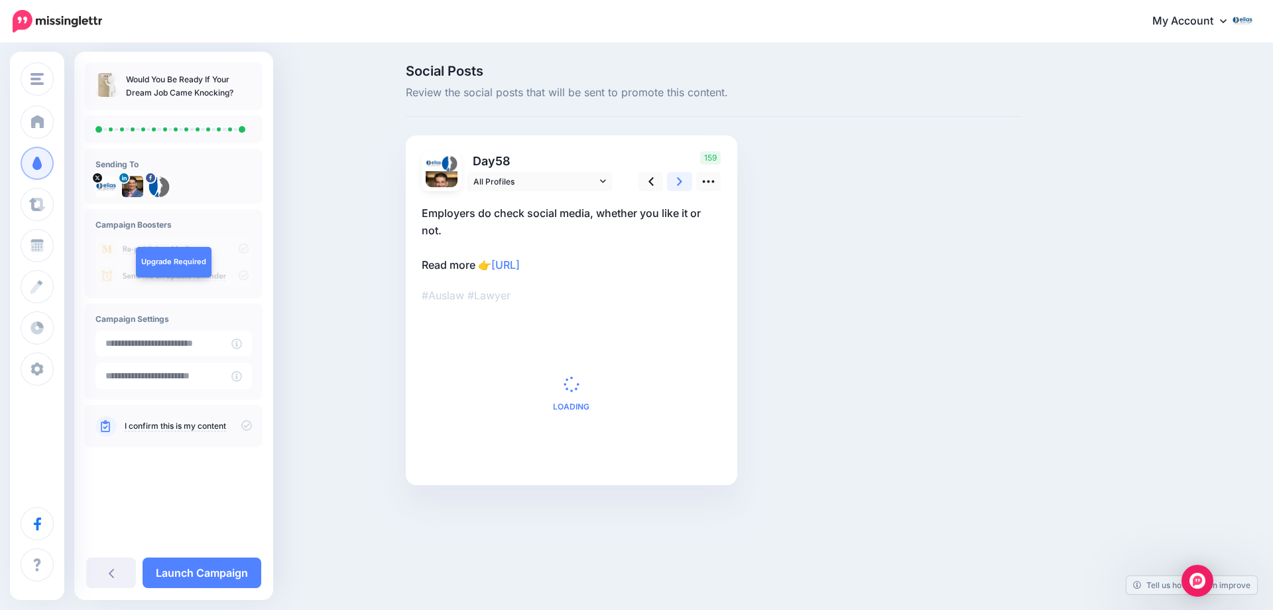
click at [683, 181] on link at bounding box center [679, 181] width 25 height 19
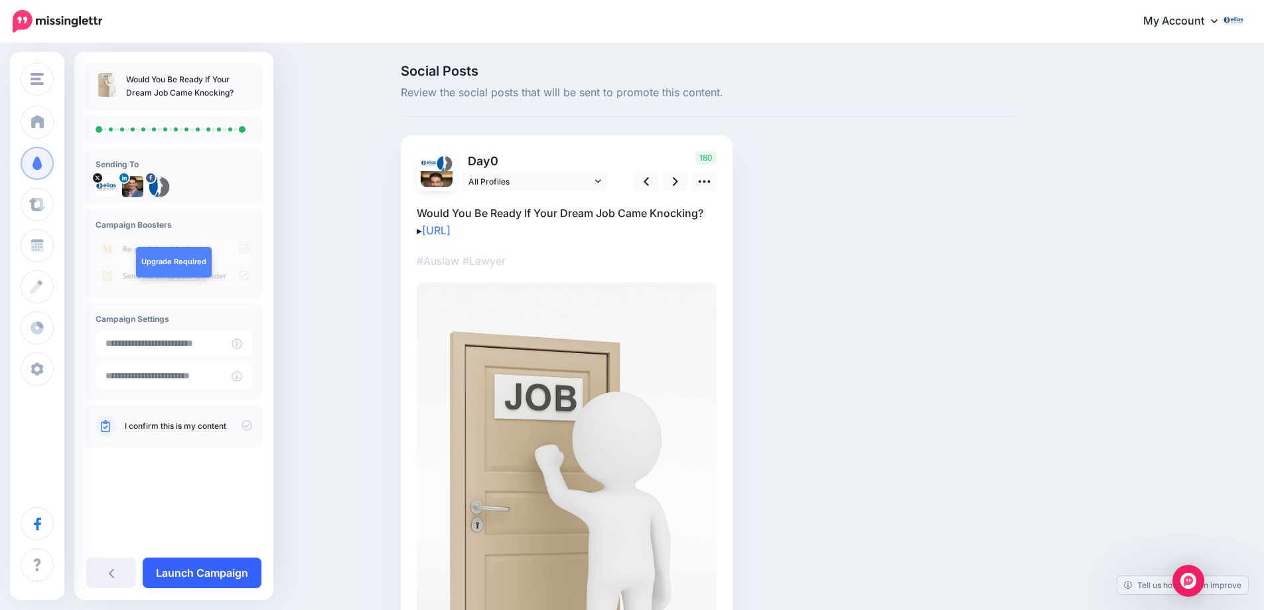
click at [213, 576] on link "Launch Campaign" at bounding box center [202, 572] width 119 height 31
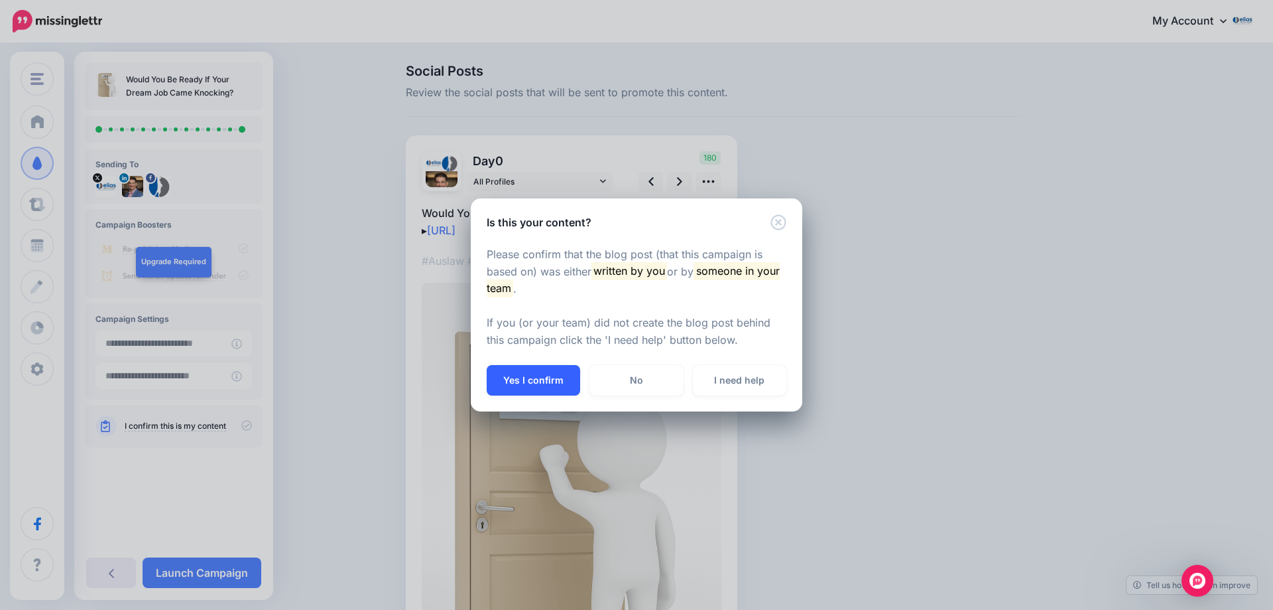
click at [549, 375] on button "Yes I confirm" at bounding box center [534, 380] width 94 height 31
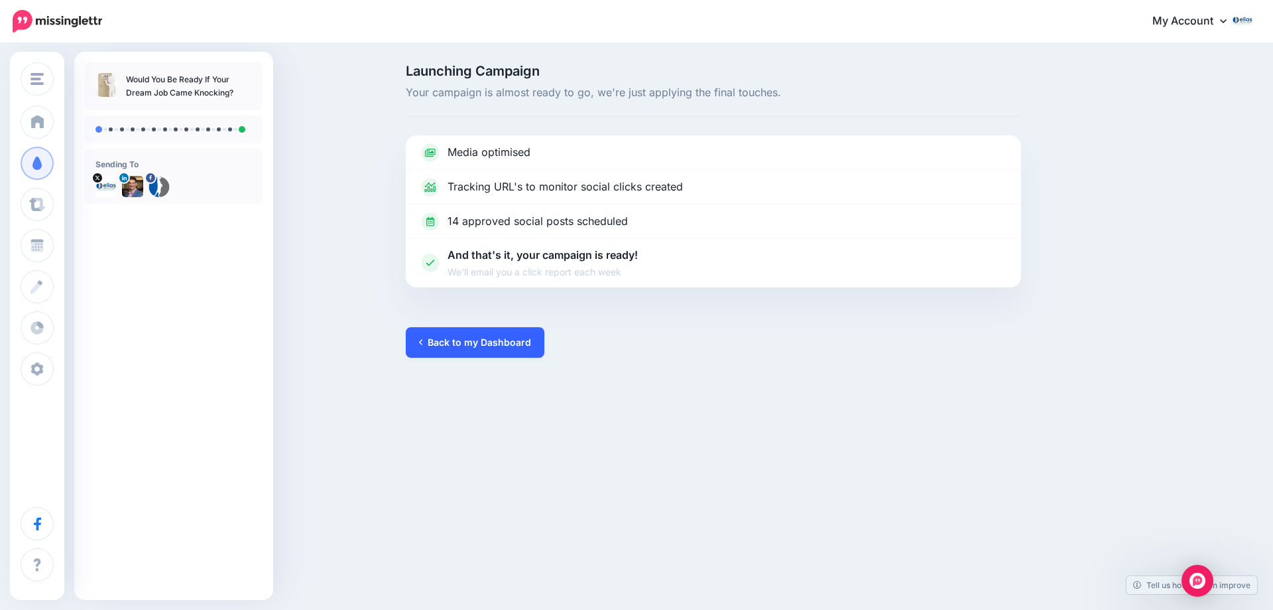
click at [480, 339] on link "Back to my Dashboard" at bounding box center [475, 342] width 139 height 31
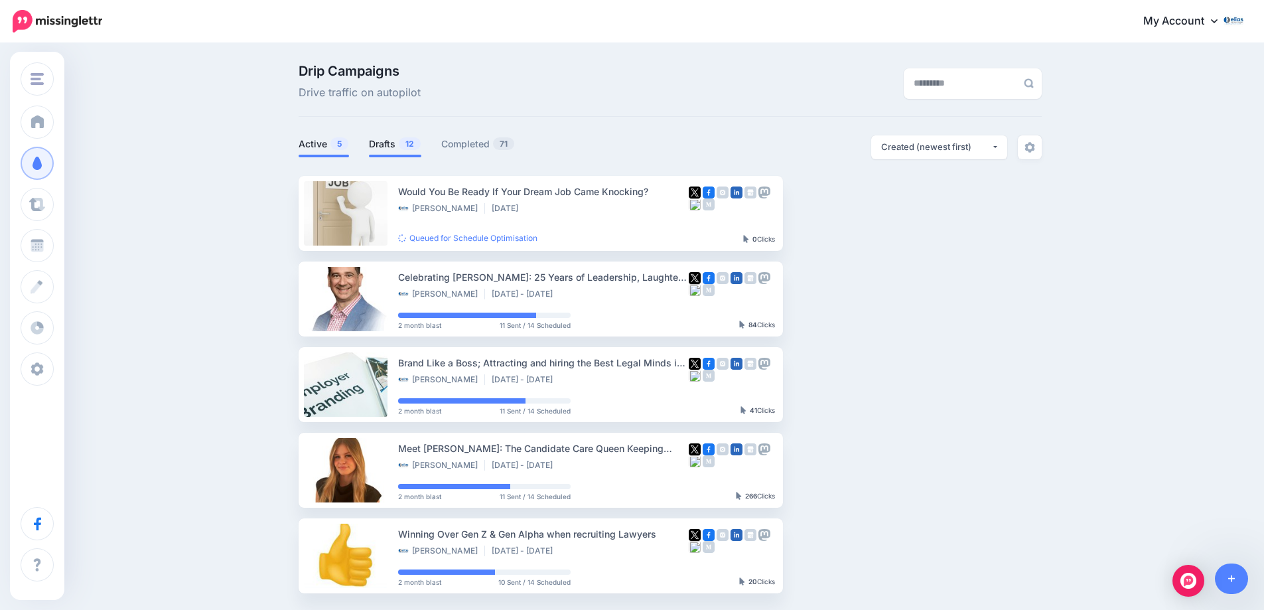
click at [381, 141] on link "Drafts 12" at bounding box center [395, 144] width 52 height 16
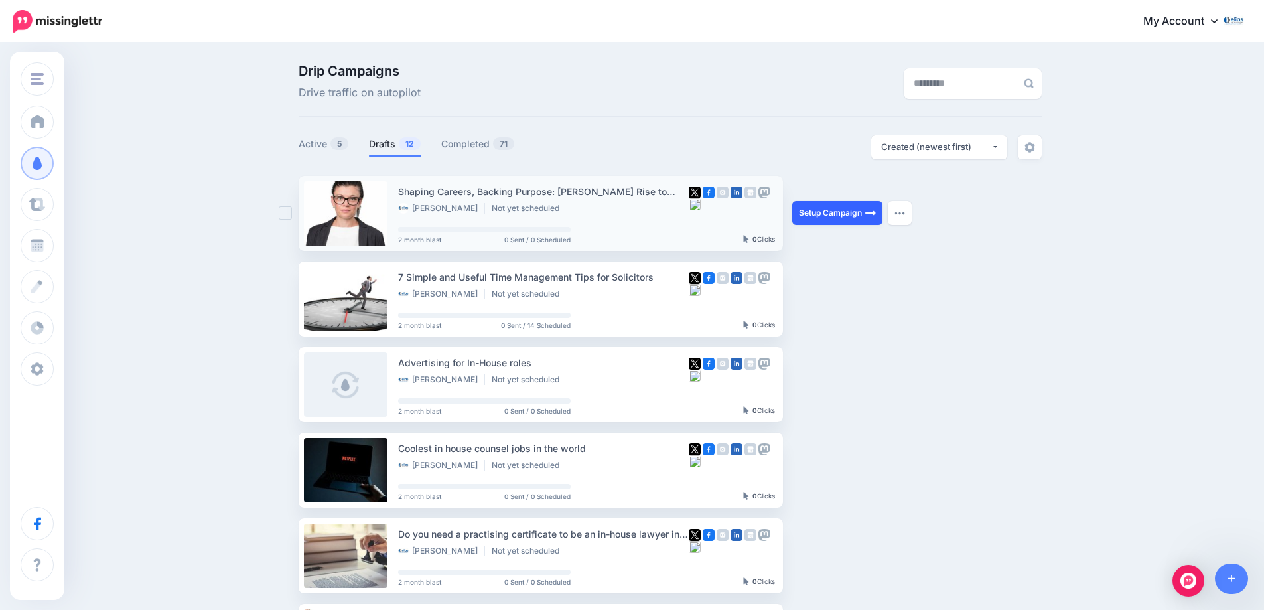
click at [822, 212] on link "Setup Campaign" at bounding box center [837, 213] width 90 height 24
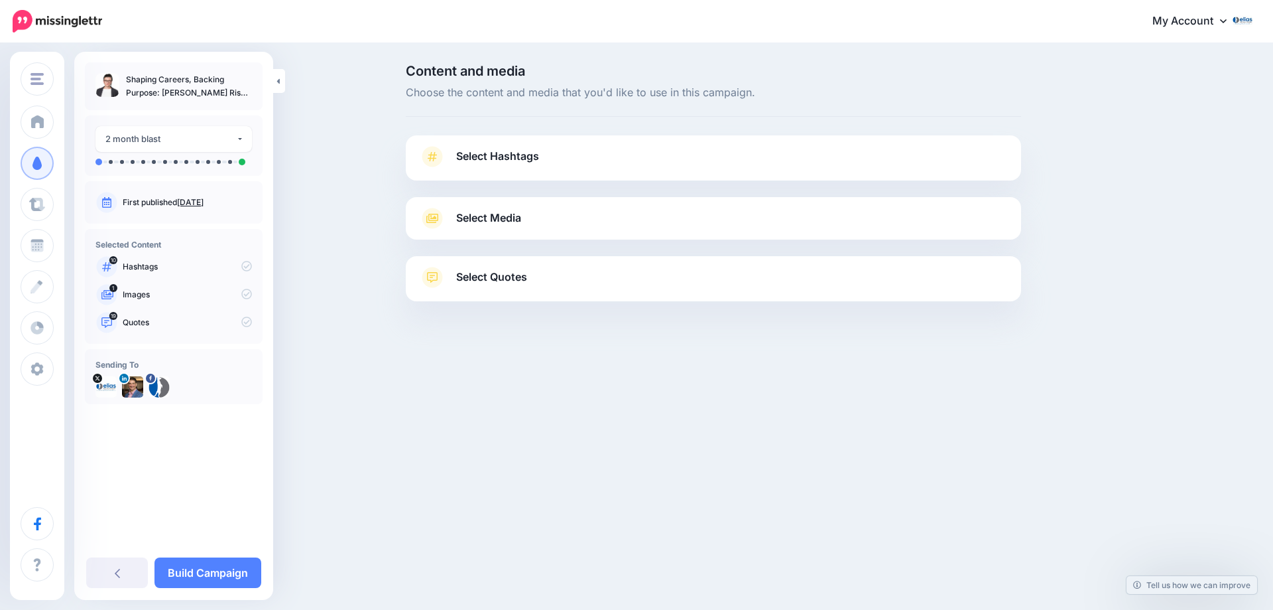
click at [496, 153] on span "Select Hashtags" at bounding box center [497, 156] width 83 height 18
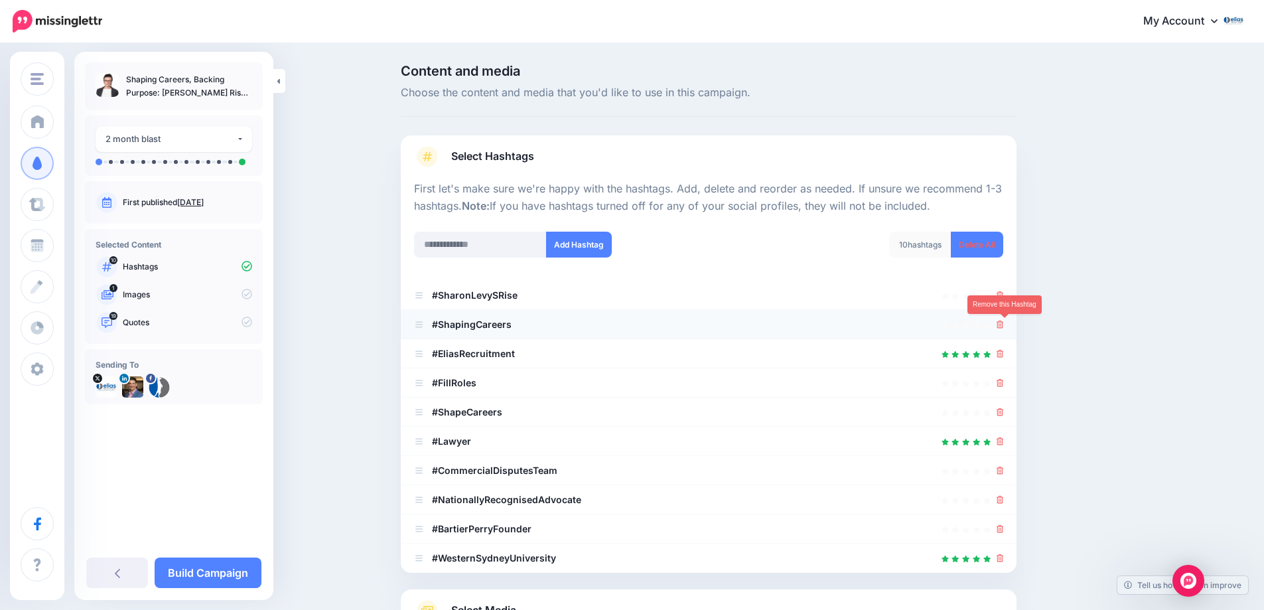
click at [1004, 325] on icon at bounding box center [999, 324] width 7 height 8
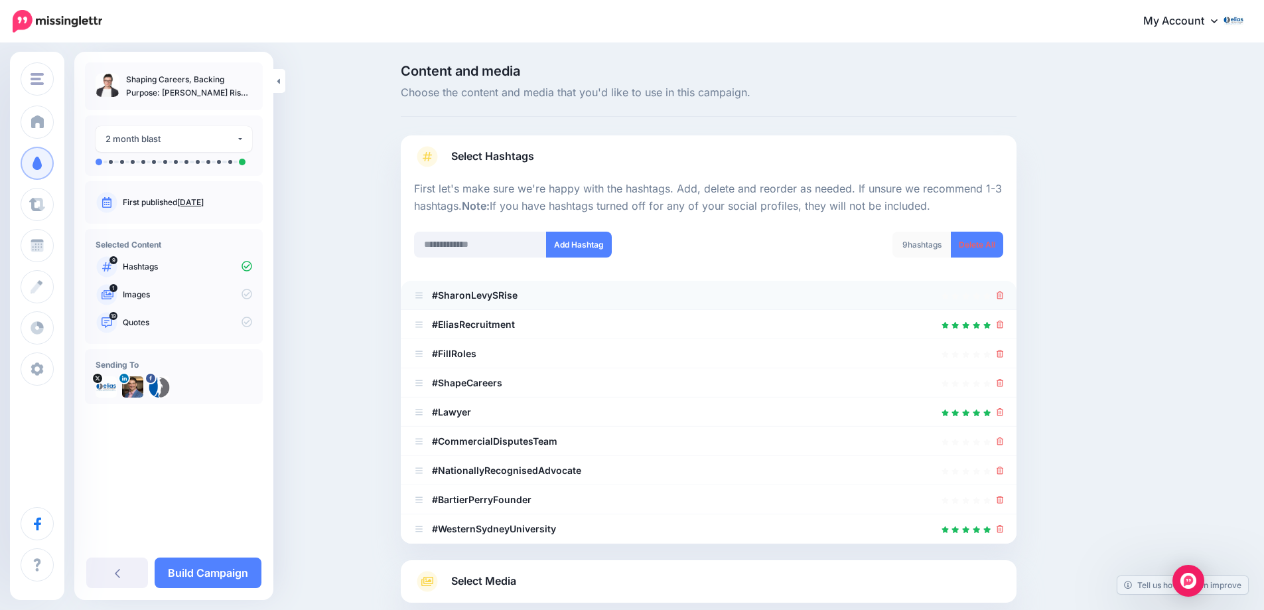
click at [1004, 295] on icon at bounding box center [999, 295] width 7 height 8
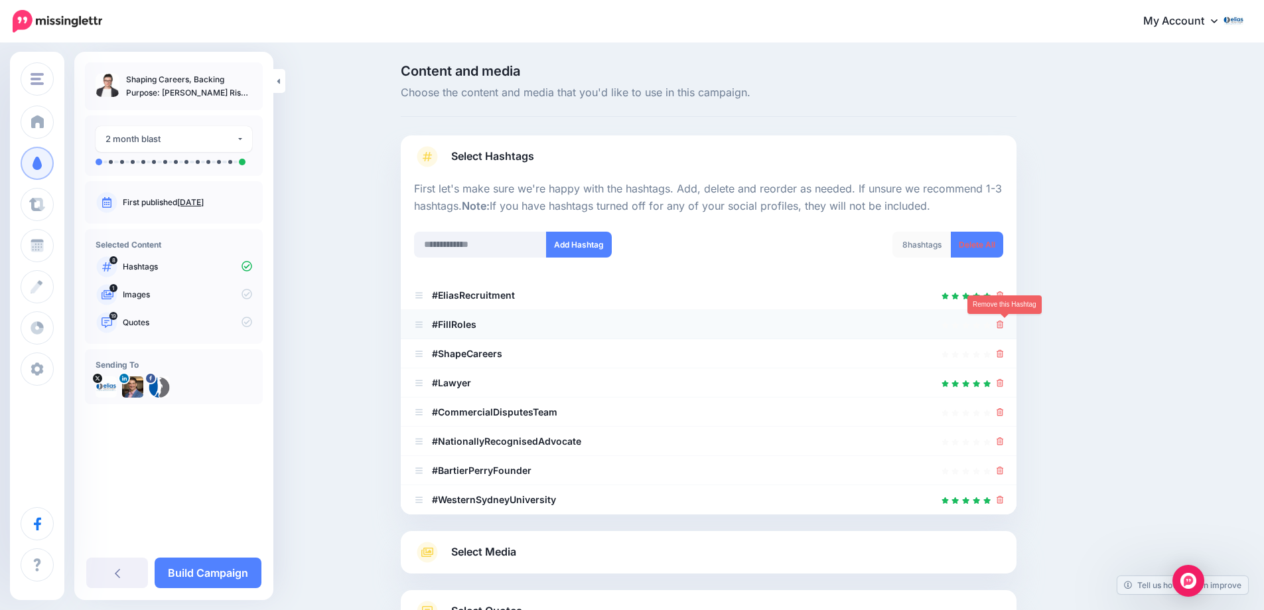
click at [1004, 321] on icon at bounding box center [999, 324] width 7 height 8
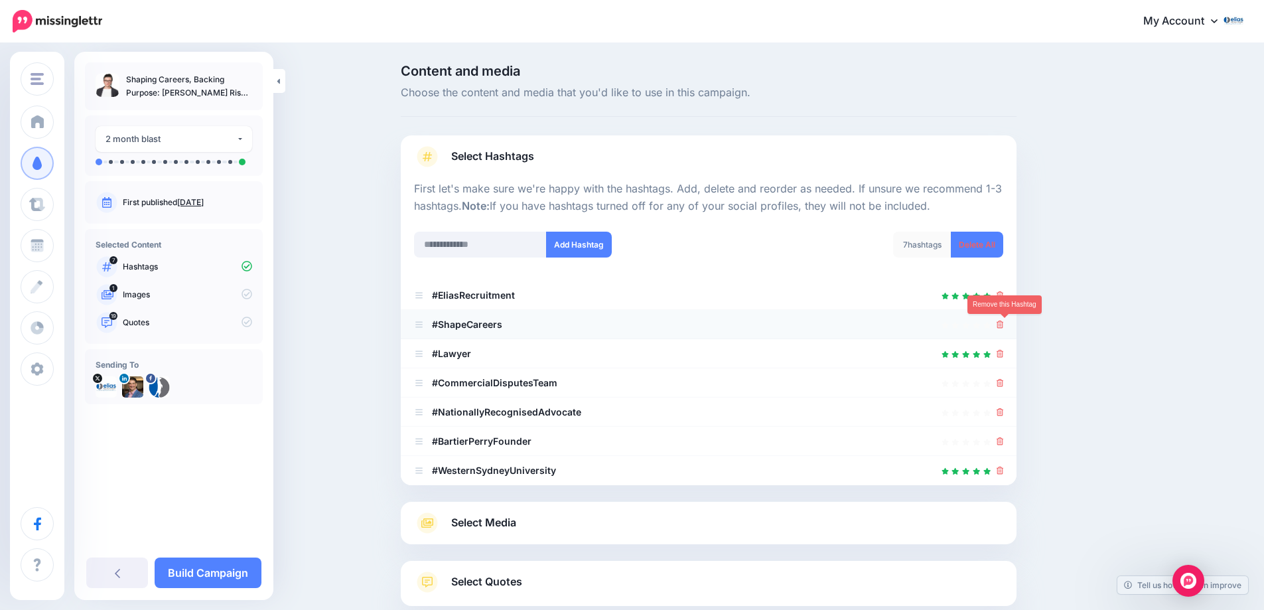
click at [1004, 328] on icon at bounding box center [999, 324] width 7 height 8
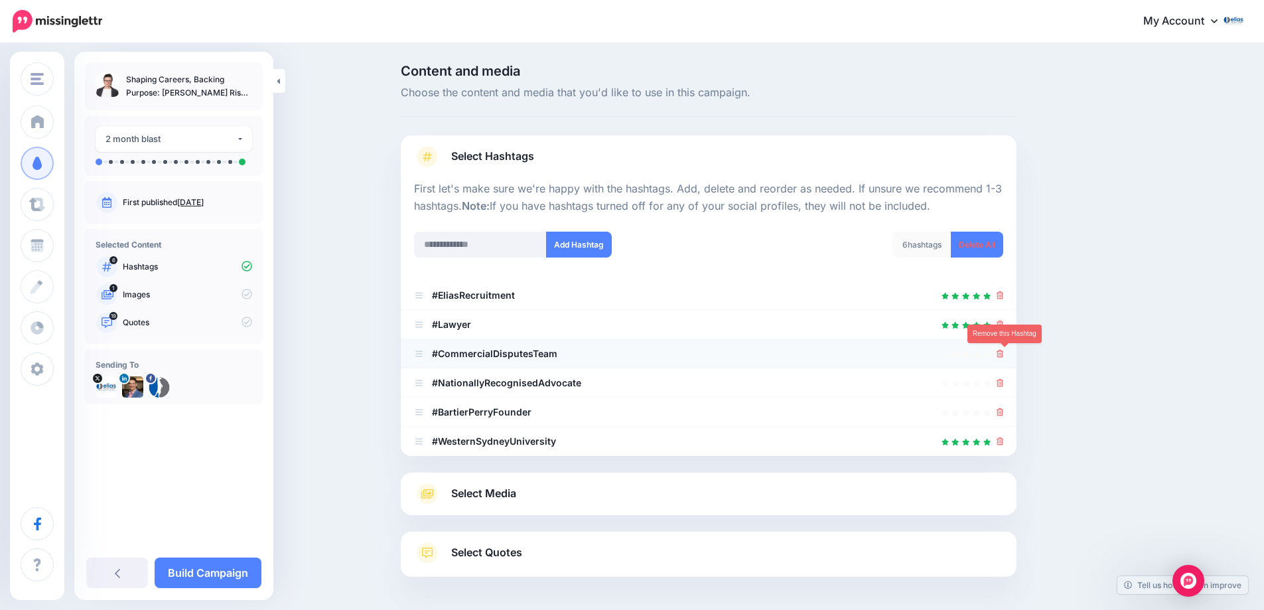
click at [1004, 355] on icon at bounding box center [999, 354] width 7 height 8
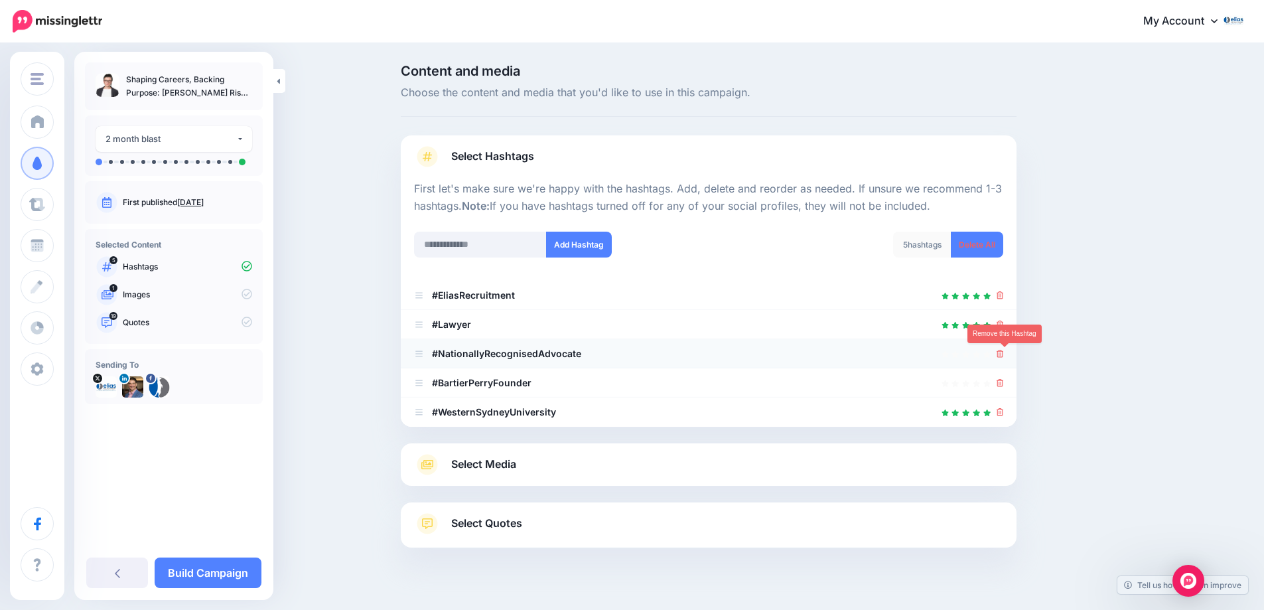
click at [1004, 353] on icon at bounding box center [999, 354] width 7 height 8
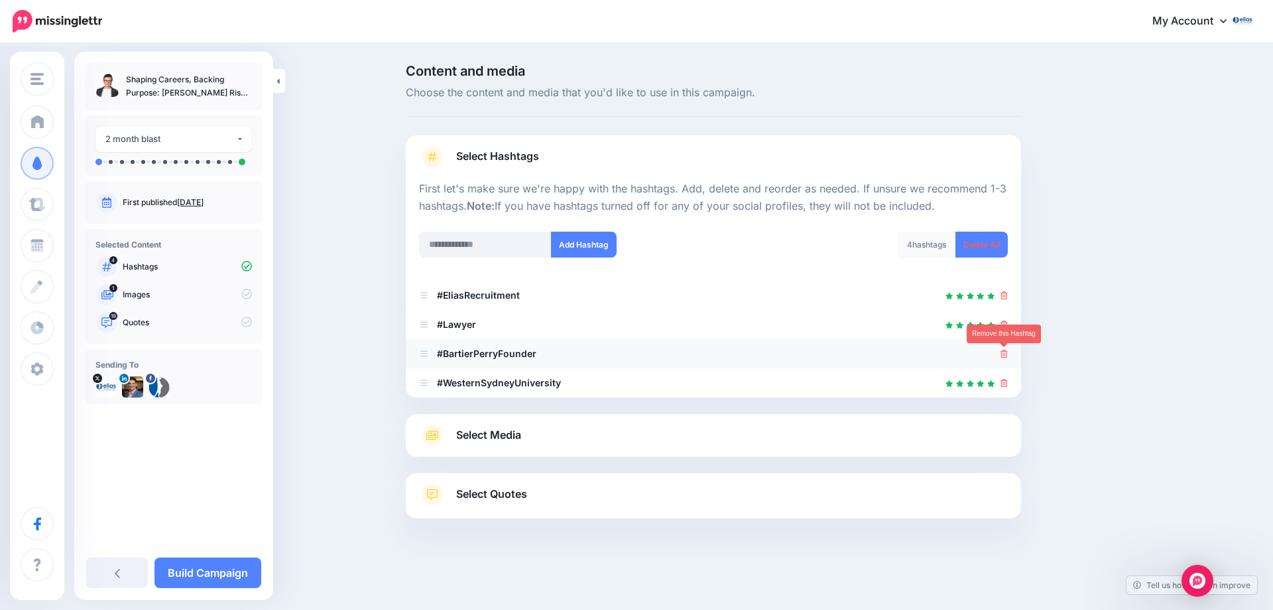
click at [1007, 355] on icon at bounding box center [1004, 354] width 7 height 8
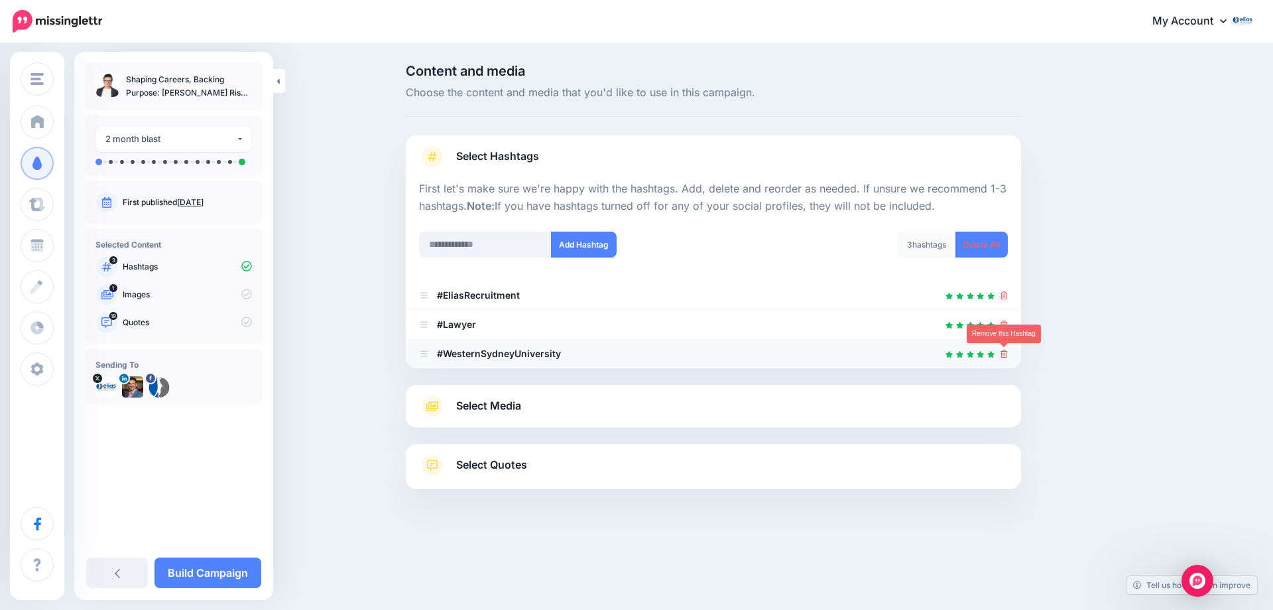
click at [1007, 356] on icon at bounding box center [1004, 354] width 7 height 8
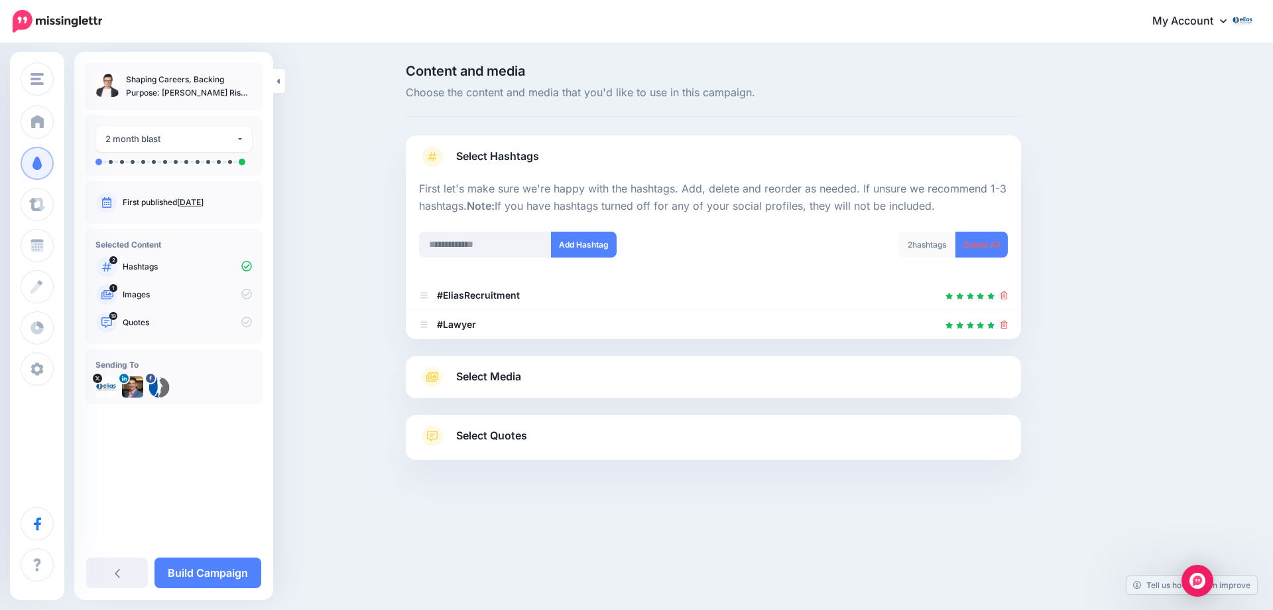
click at [521, 376] on span "Select Media" at bounding box center [488, 376] width 65 height 18
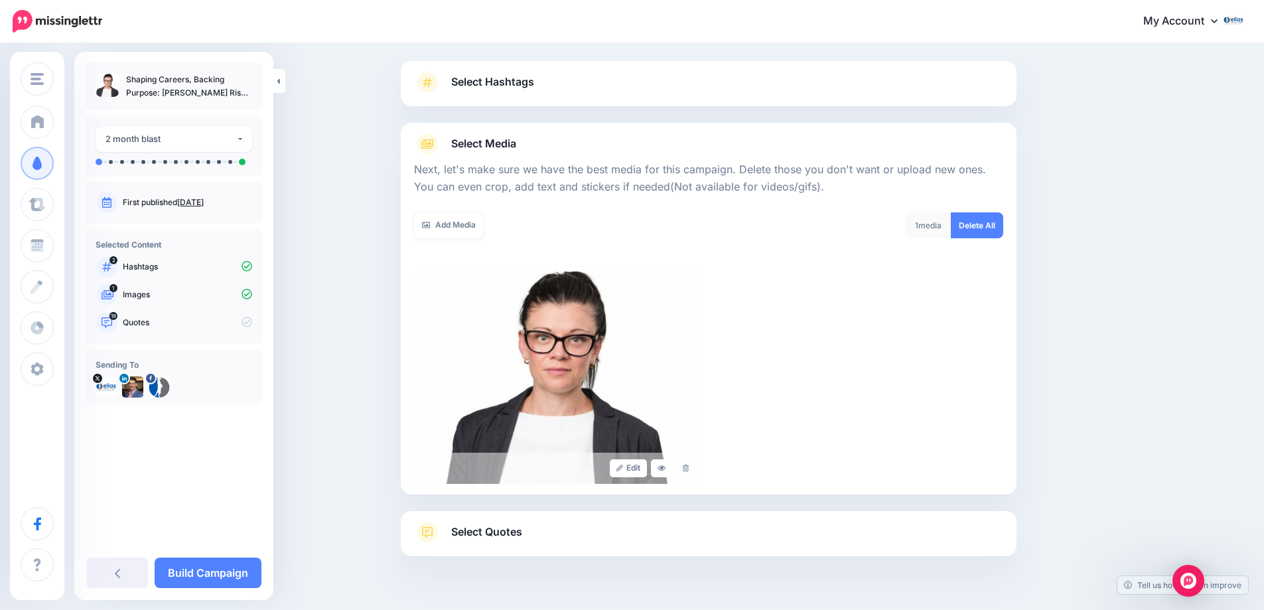
scroll to position [107, 0]
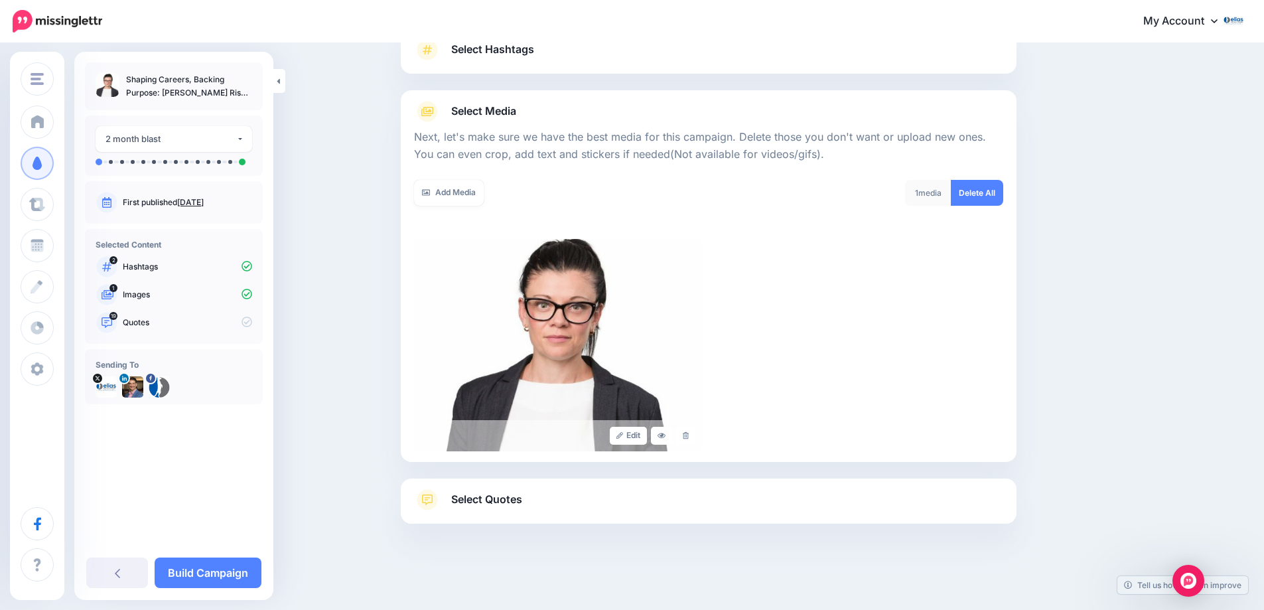
click at [499, 503] on span "Select Quotes" at bounding box center [486, 499] width 71 height 18
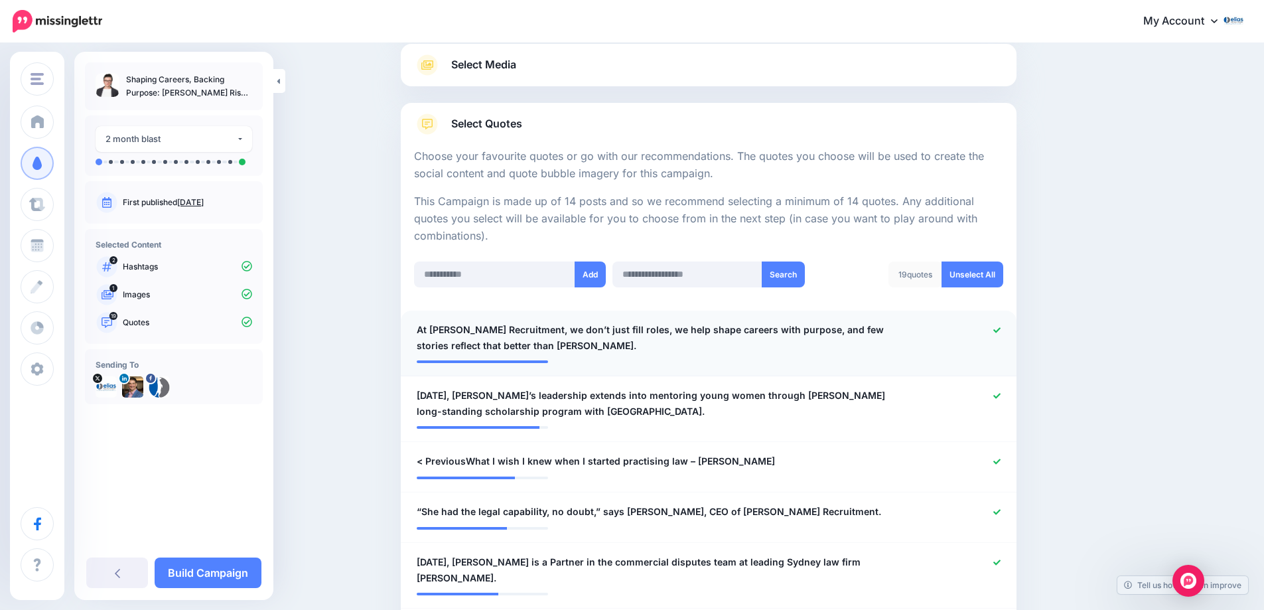
scroll to position [173, 0]
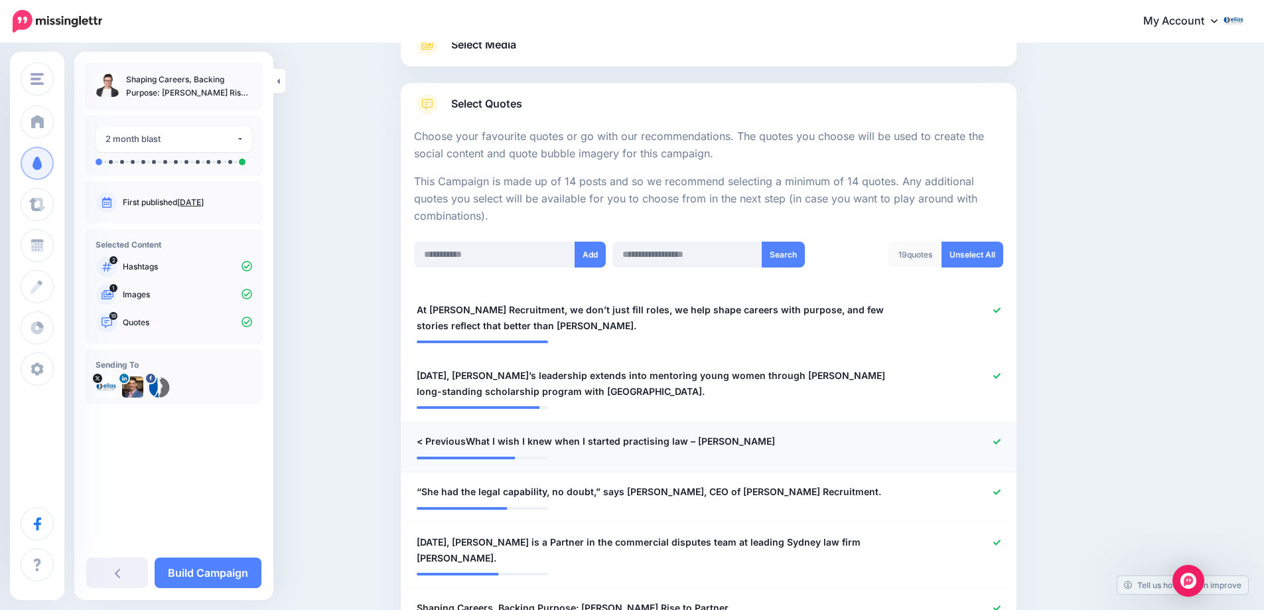
click at [1000, 440] on icon at bounding box center [996, 440] width 7 height 5
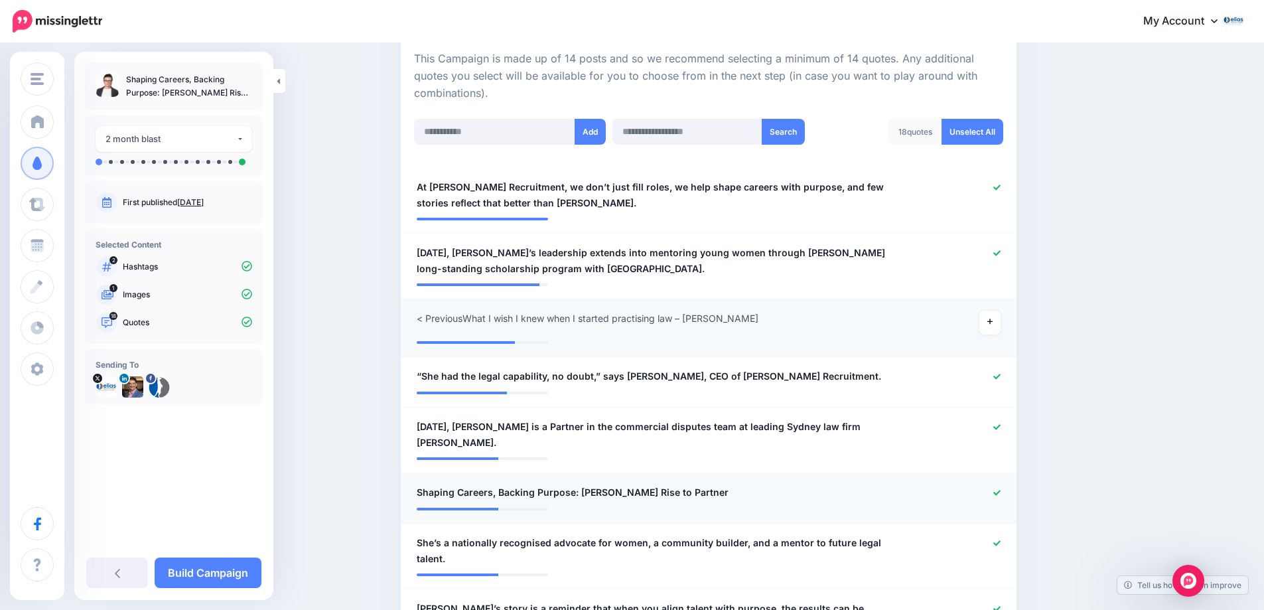
scroll to position [306, 0]
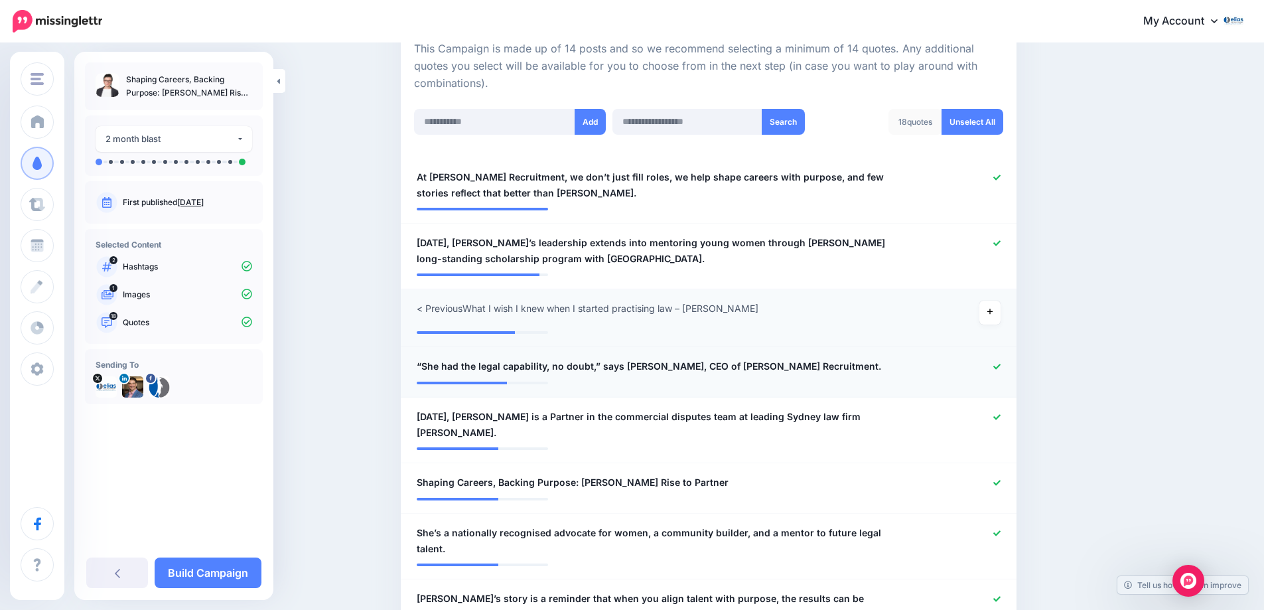
click at [1000, 369] on icon at bounding box center [996, 366] width 7 height 7
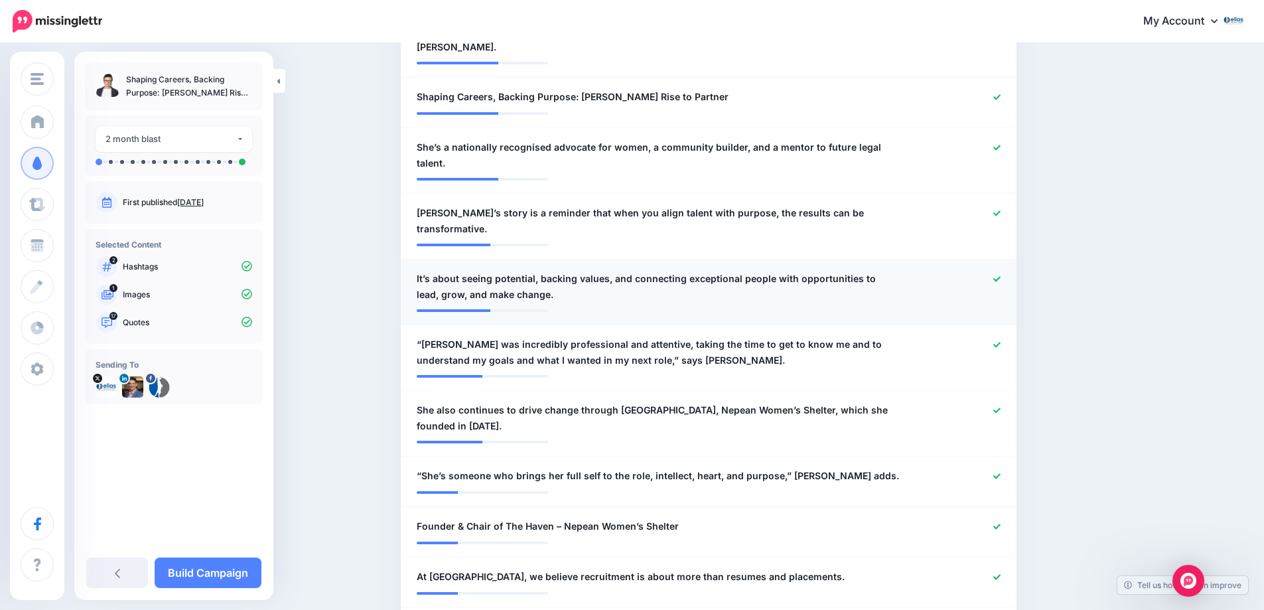
scroll to position [770, 0]
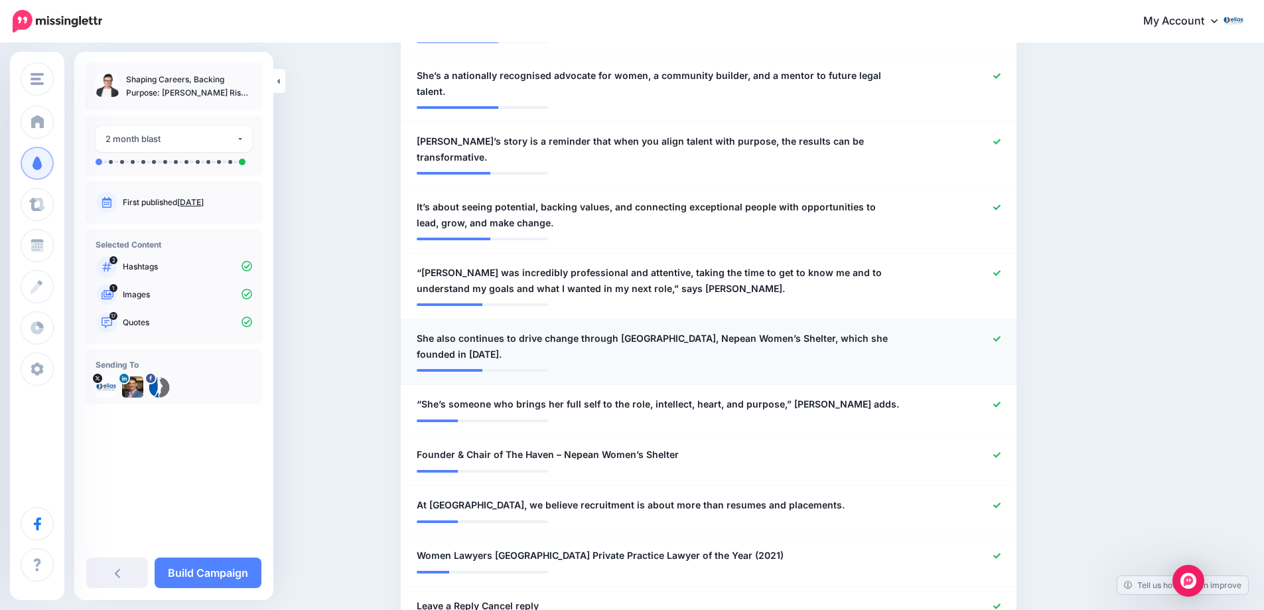
click at [999, 336] on icon at bounding box center [996, 338] width 7 height 5
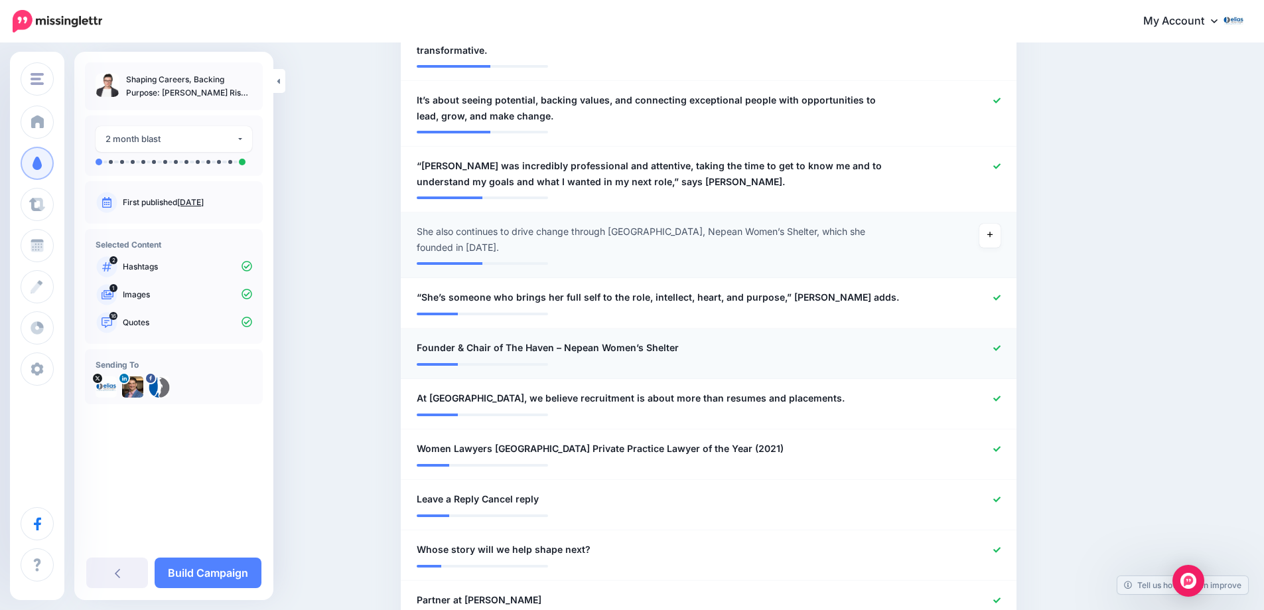
scroll to position [903, 0]
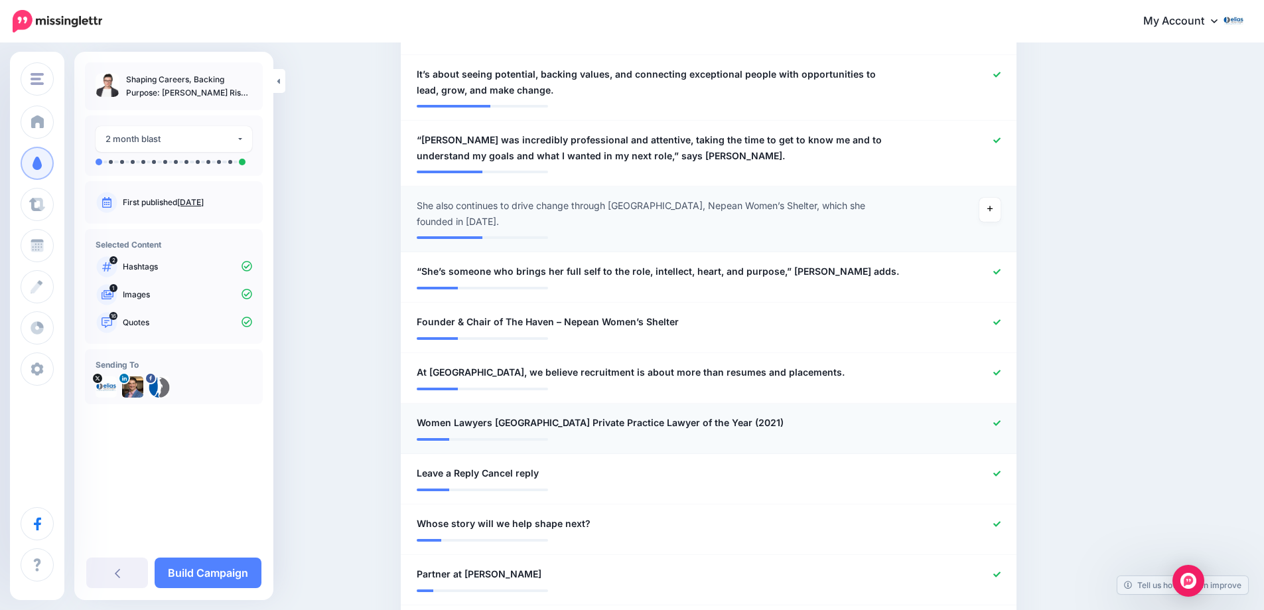
click at [1000, 420] on icon at bounding box center [996, 422] width 7 height 5
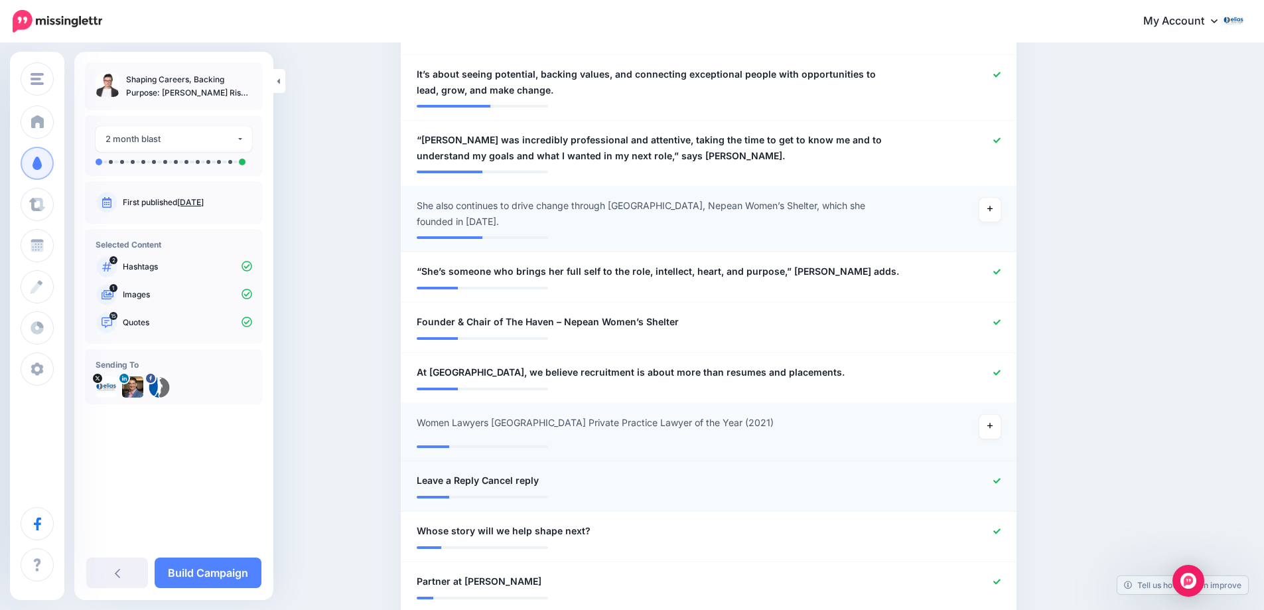
click at [1000, 478] on icon at bounding box center [996, 480] width 7 height 5
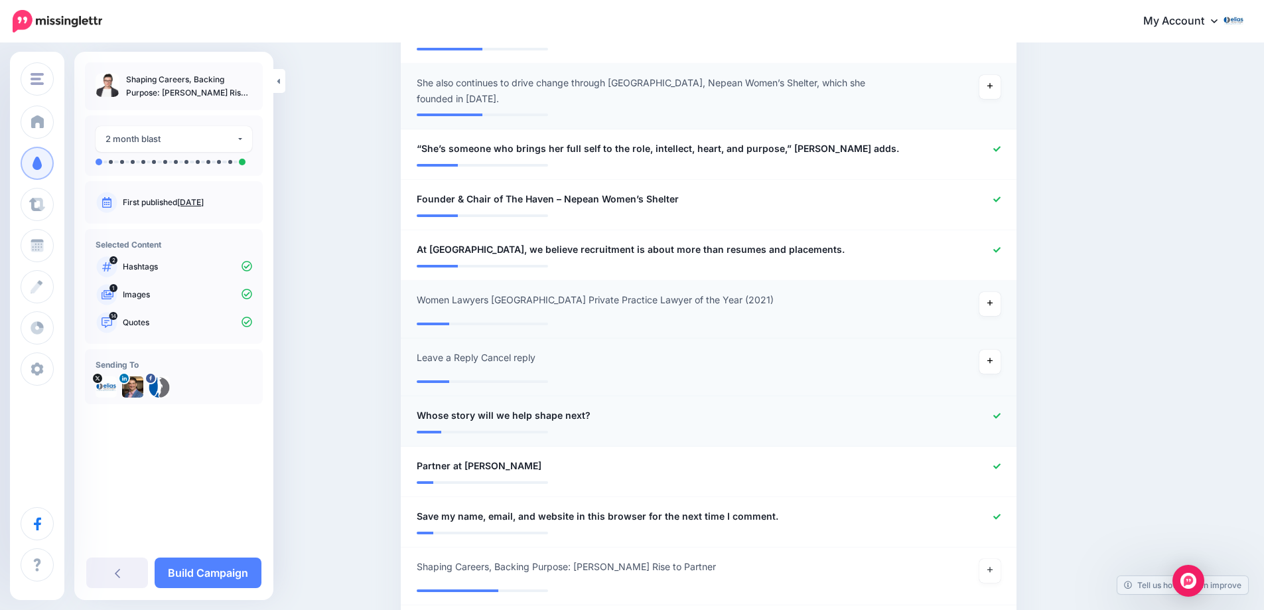
scroll to position [1035, 0]
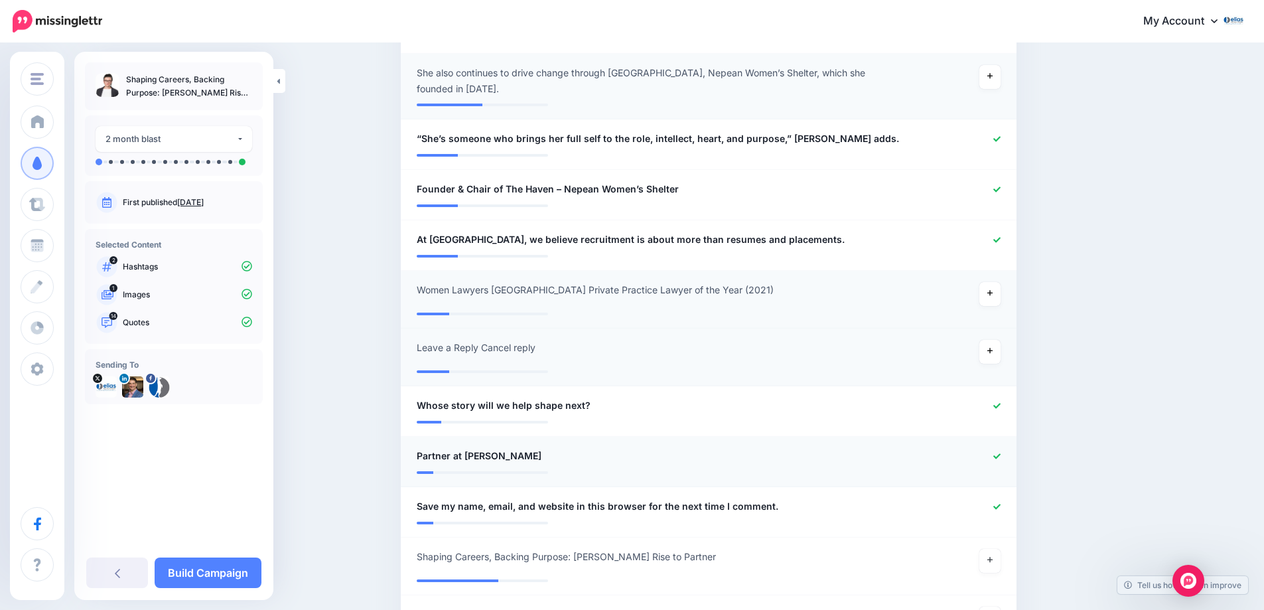
click at [998, 453] on icon at bounding box center [996, 455] width 7 height 5
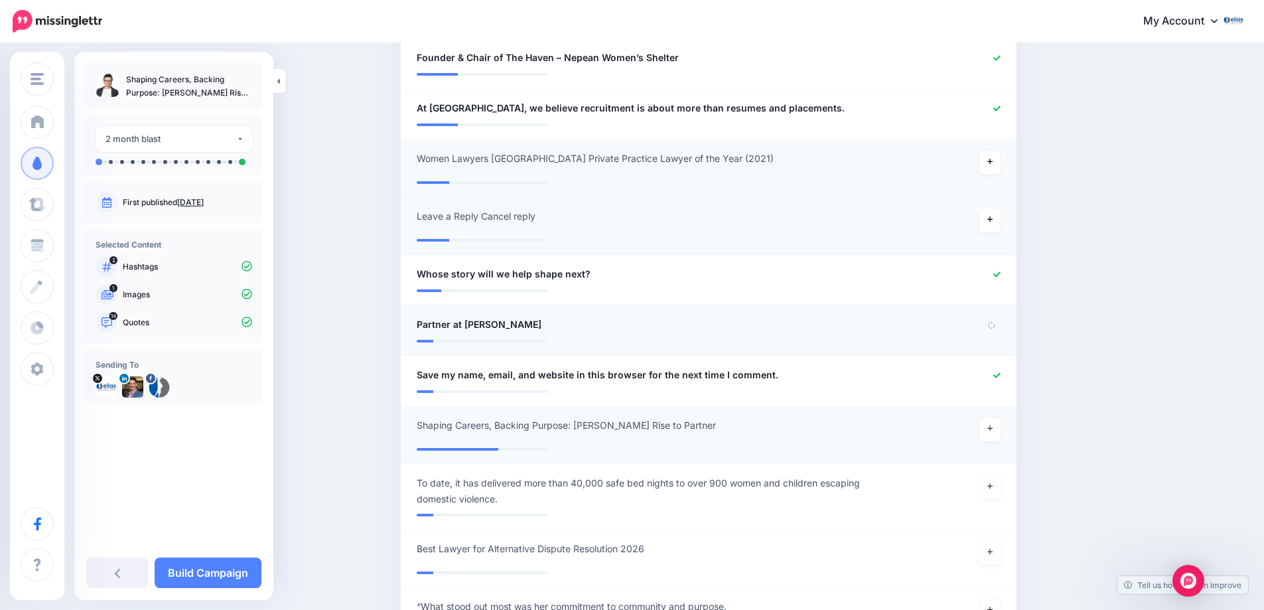
scroll to position [1168, 0]
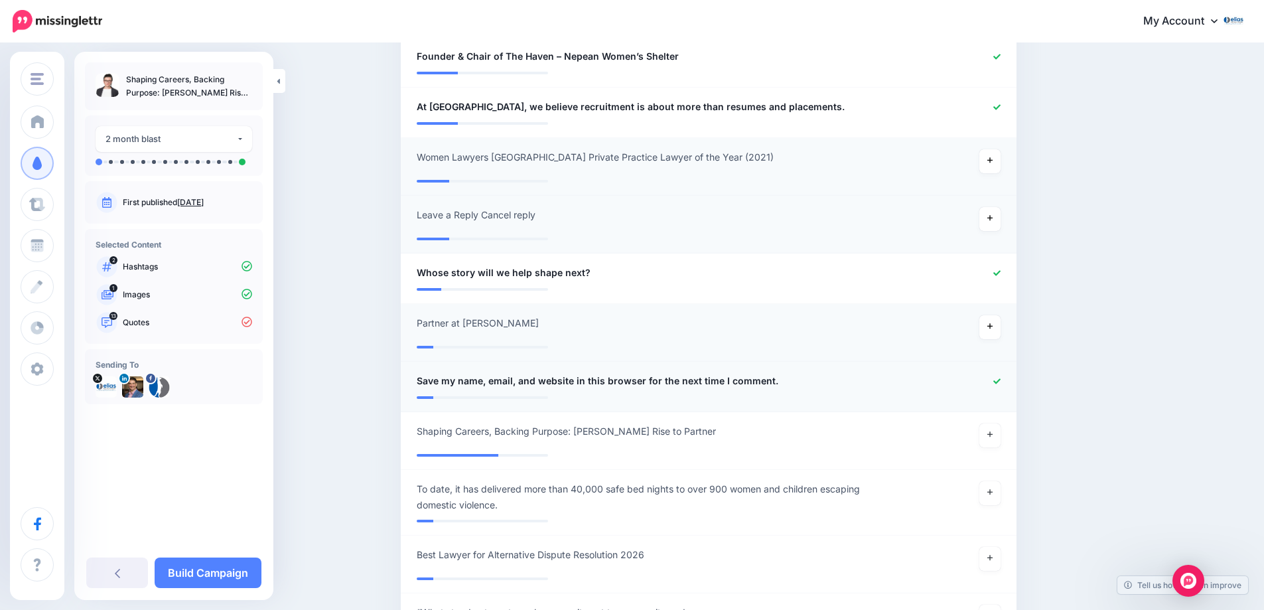
click at [996, 373] on div at bounding box center [960, 381] width 101 height 17
click at [1000, 378] on icon at bounding box center [996, 380] width 7 height 5
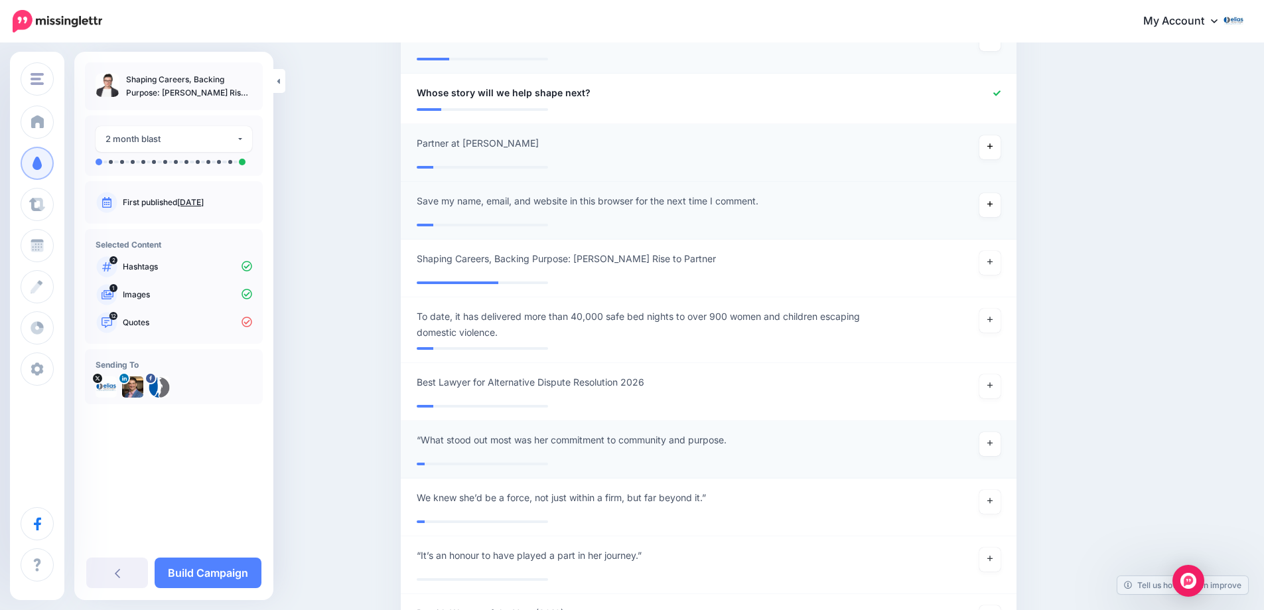
scroll to position [1214, 0]
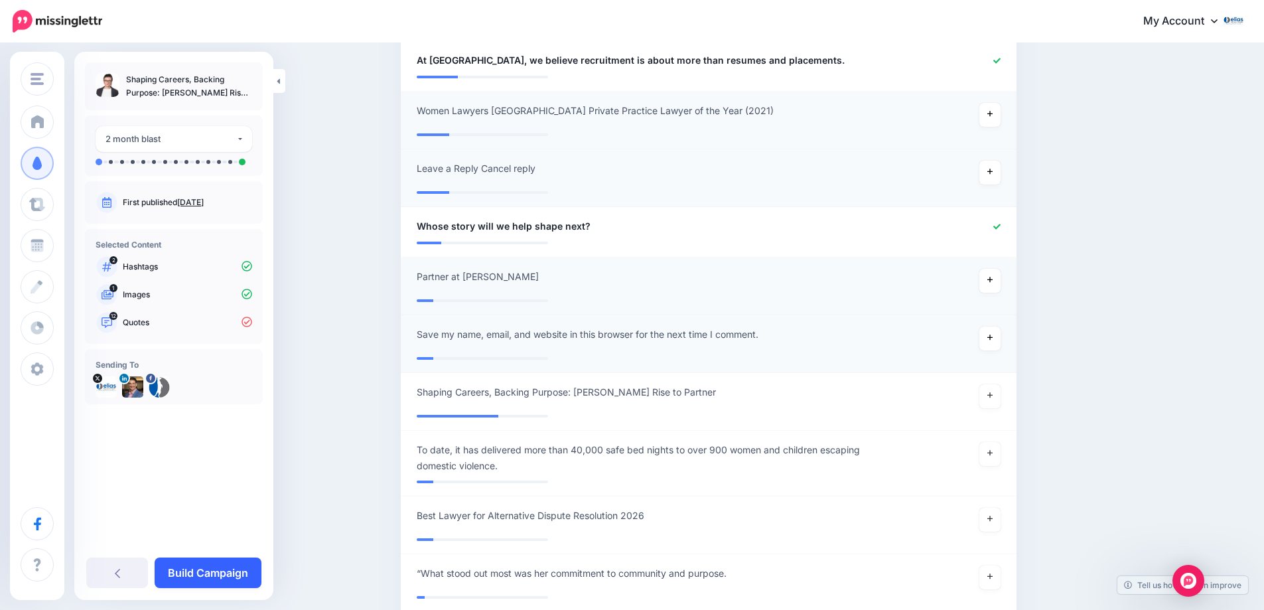
click at [209, 574] on link "Build Campaign" at bounding box center [208, 572] width 107 height 31
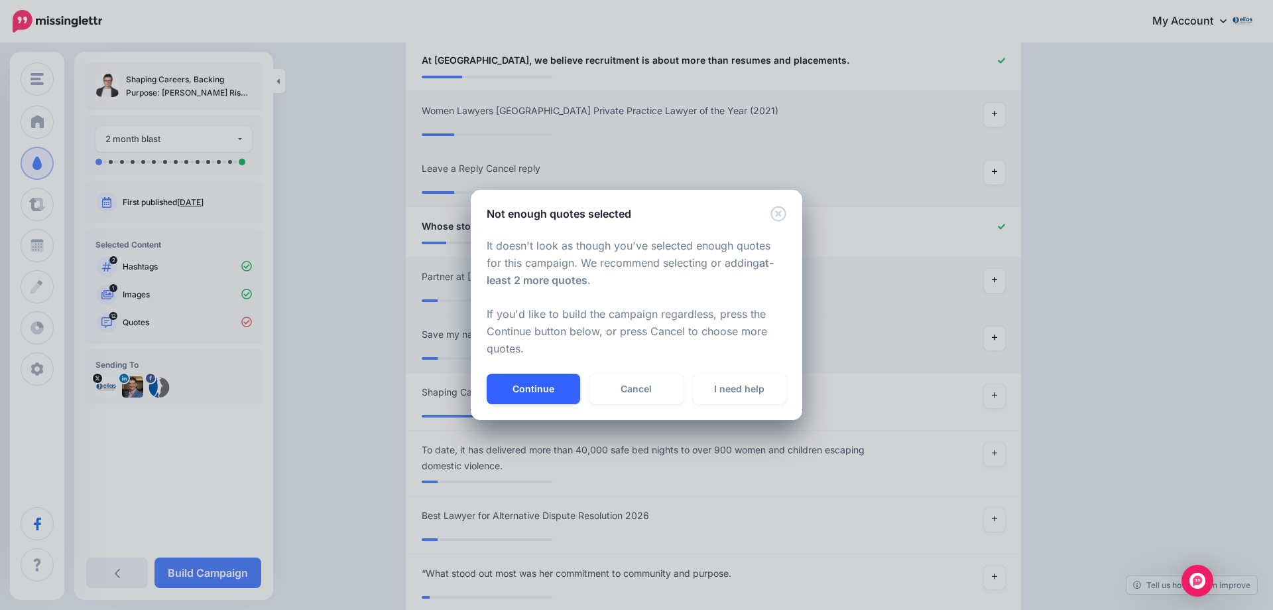
click at [520, 381] on button "Continue" at bounding box center [534, 388] width 94 height 31
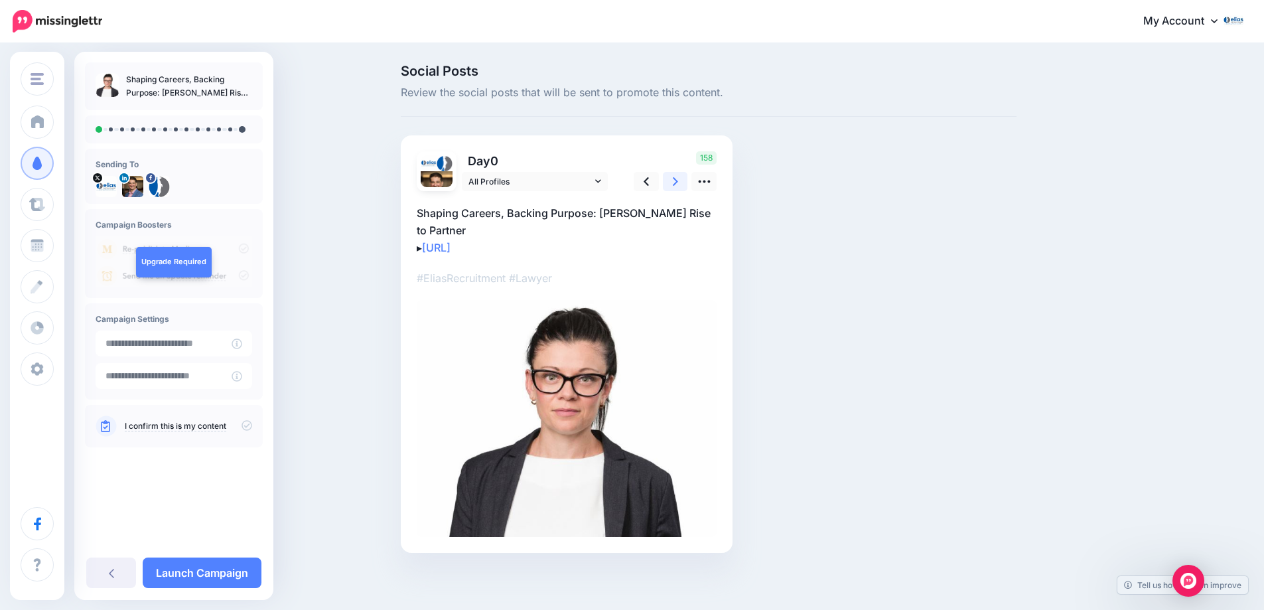
click at [678, 178] on icon at bounding box center [675, 181] width 5 height 14
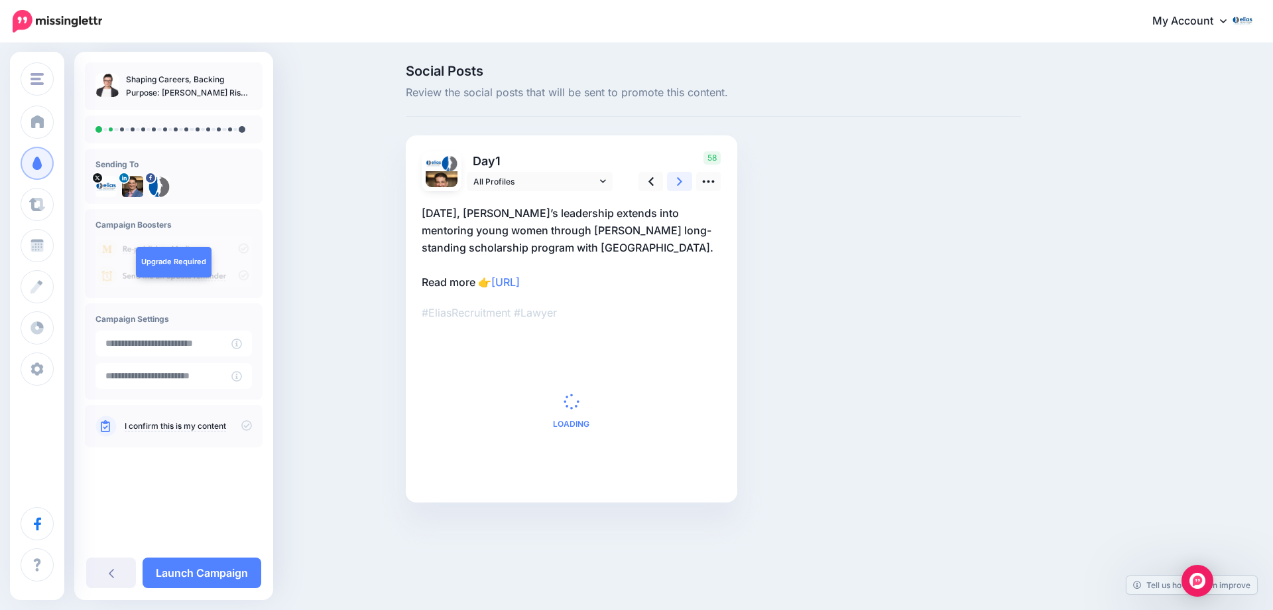
click at [681, 178] on icon at bounding box center [679, 181] width 5 height 14
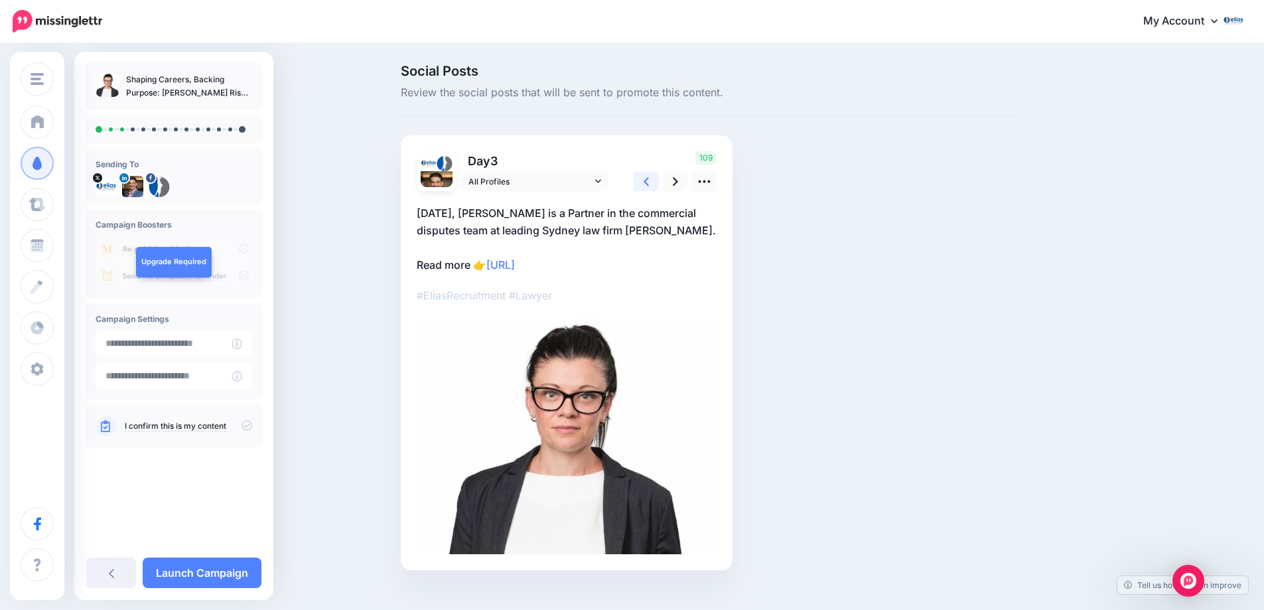
click at [649, 184] on icon at bounding box center [645, 181] width 5 height 14
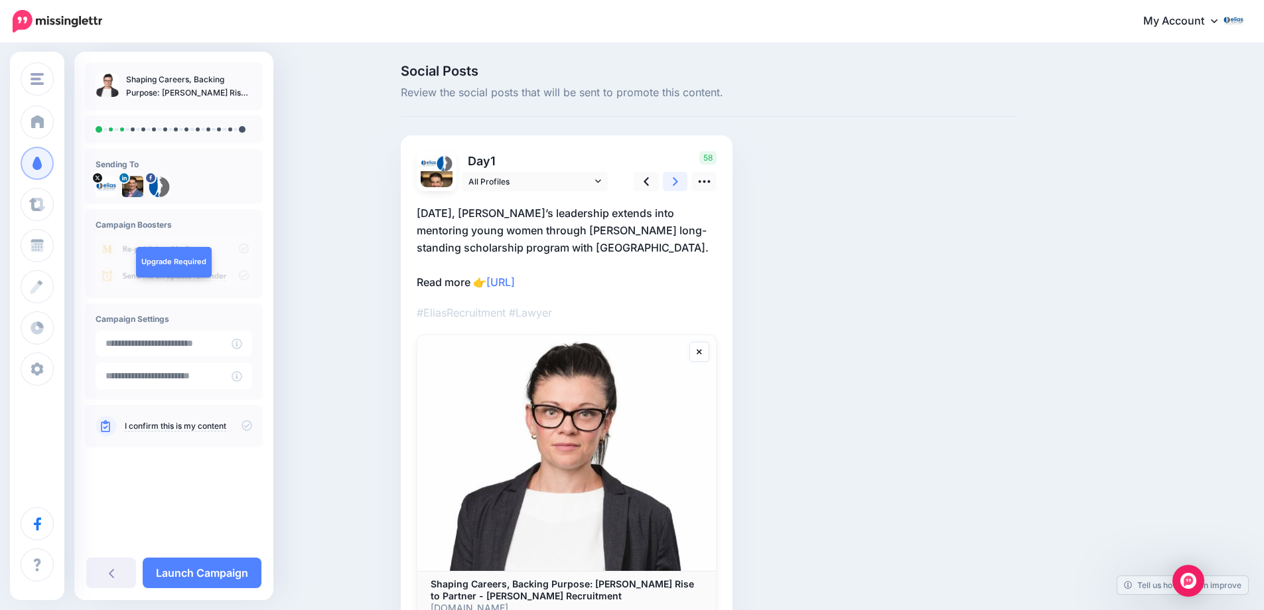
click at [678, 184] on icon at bounding box center [675, 181] width 5 height 9
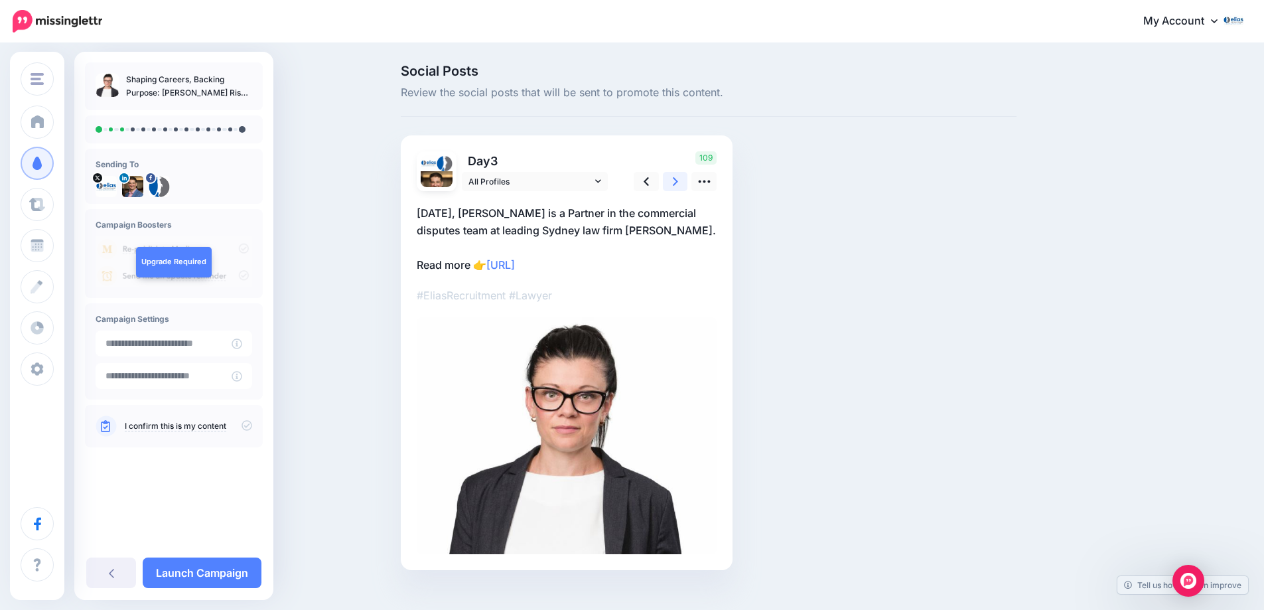
click at [678, 184] on icon at bounding box center [675, 181] width 5 height 9
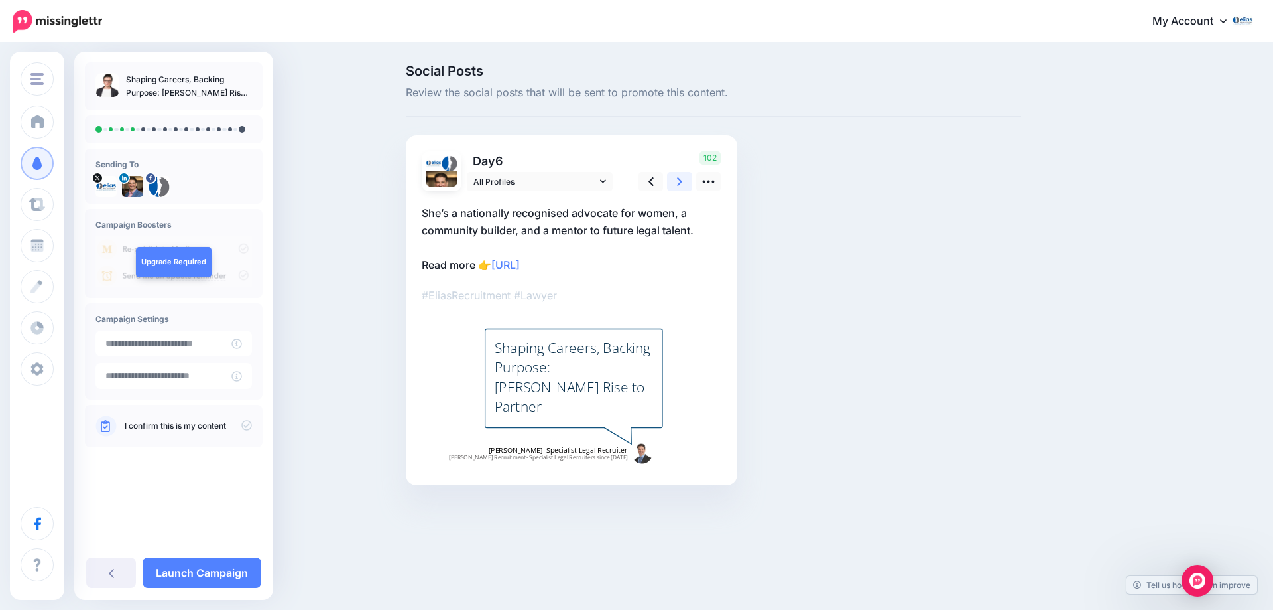
click at [679, 184] on icon at bounding box center [679, 181] width 5 height 9
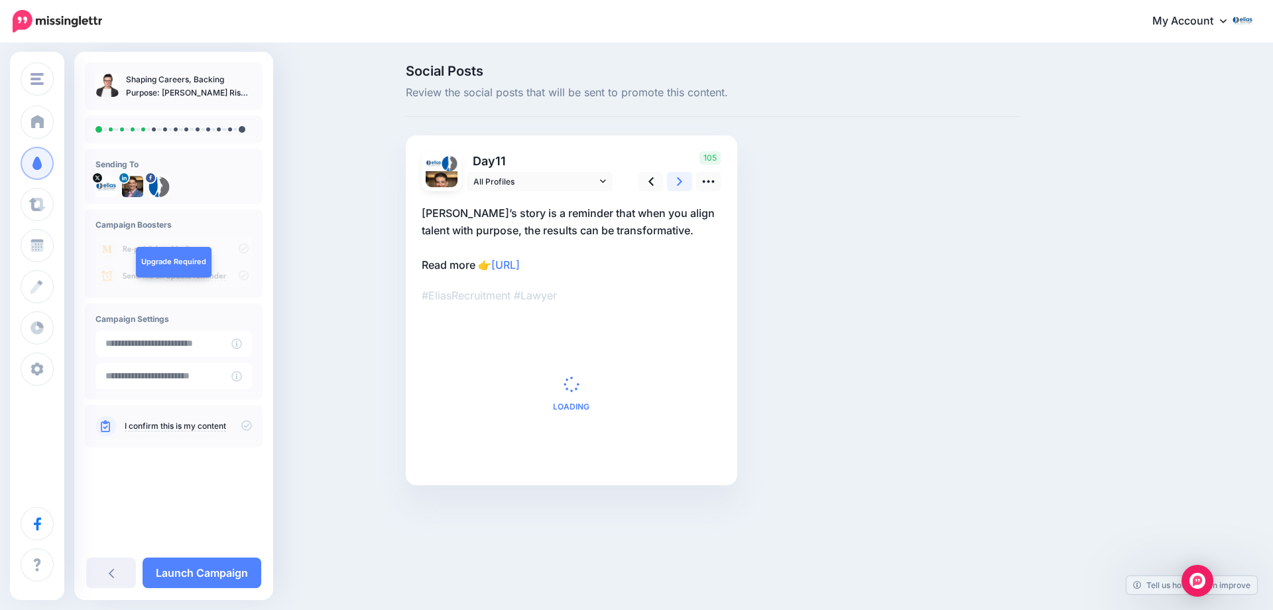
click at [679, 184] on icon at bounding box center [679, 181] width 5 height 9
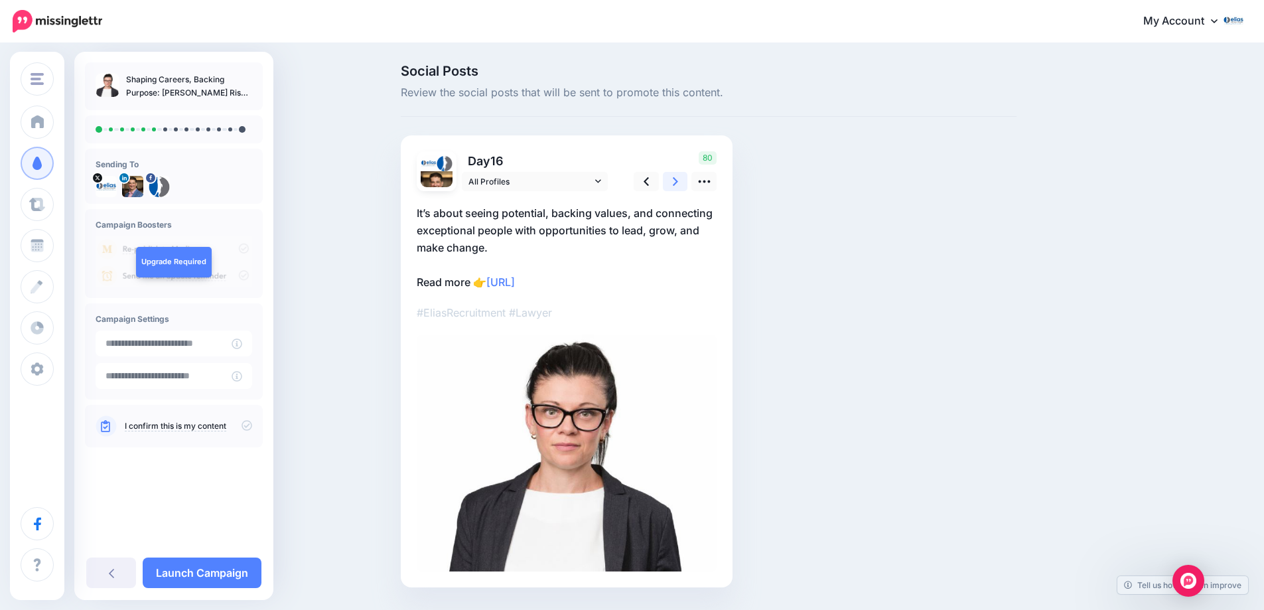
click at [678, 184] on icon at bounding box center [675, 181] width 5 height 9
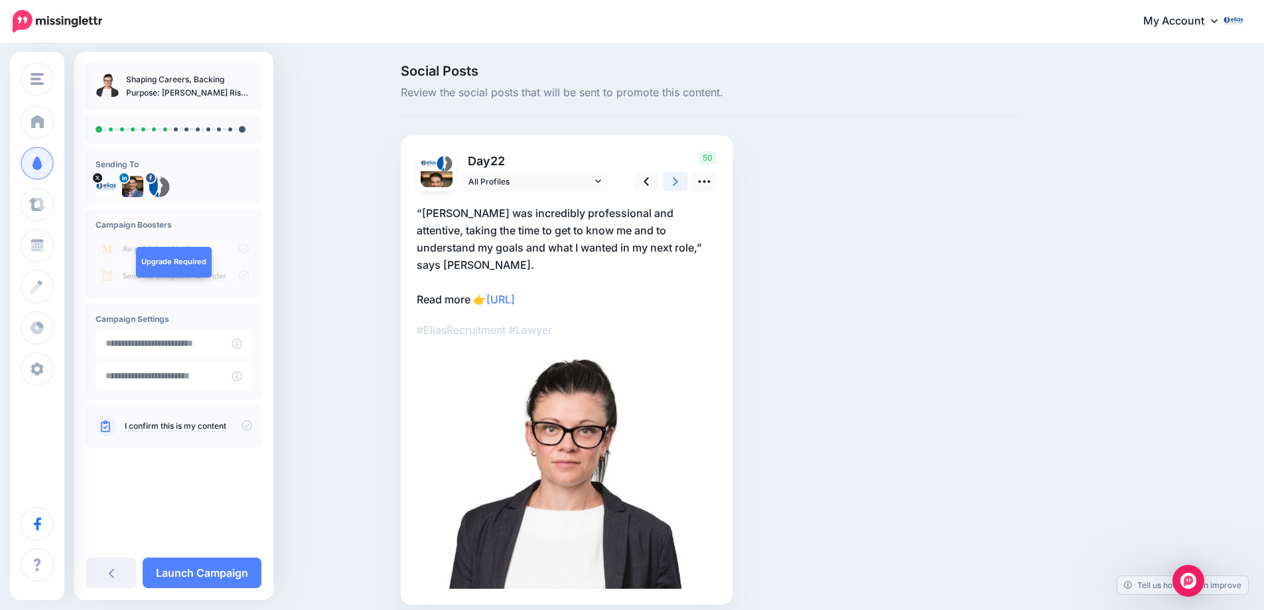
click at [678, 184] on icon at bounding box center [675, 181] width 5 height 9
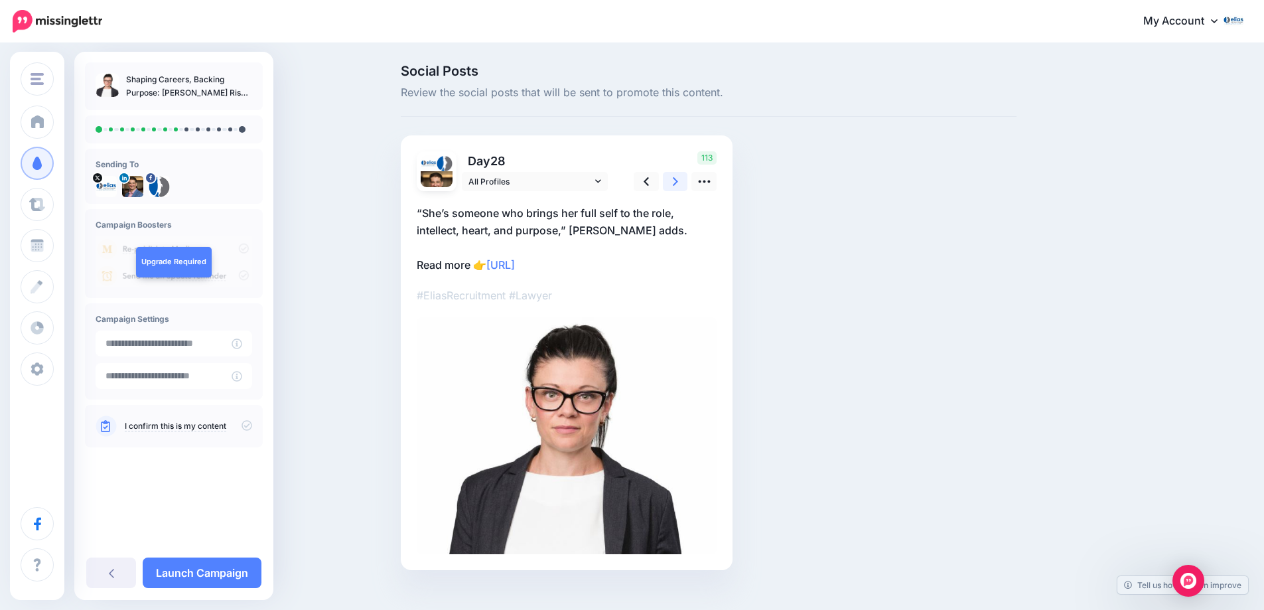
click at [678, 184] on icon at bounding box center [675, 181] width 5 height 9
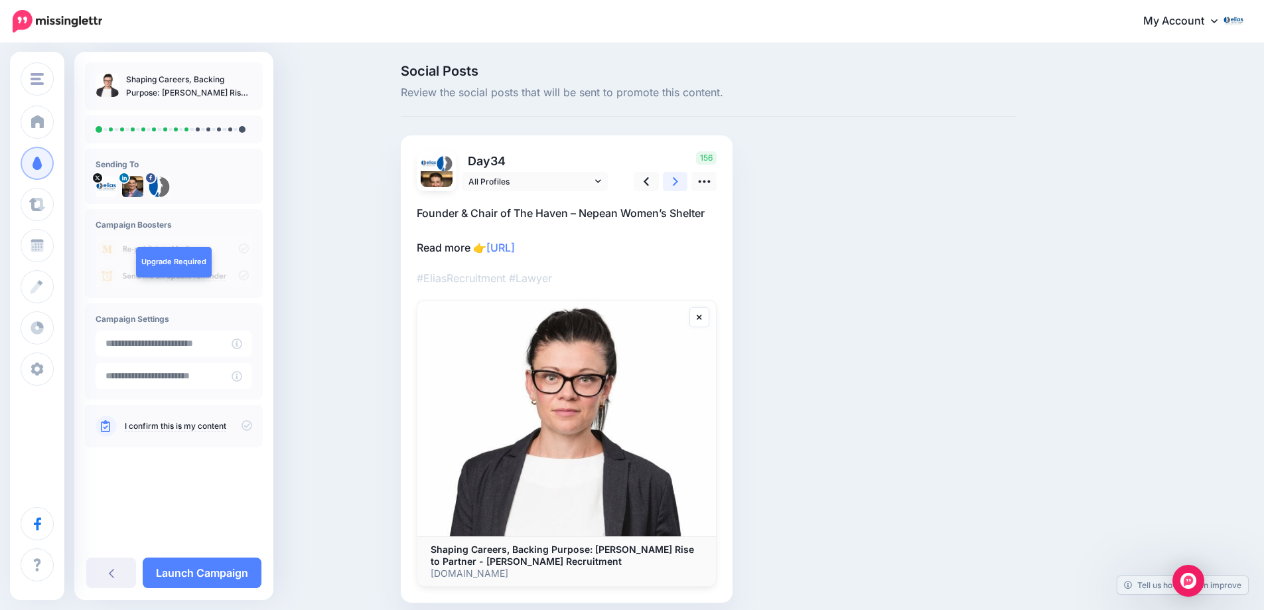
click at [678, 184] on icon at bounding box center [675, 181] width 5 height 9
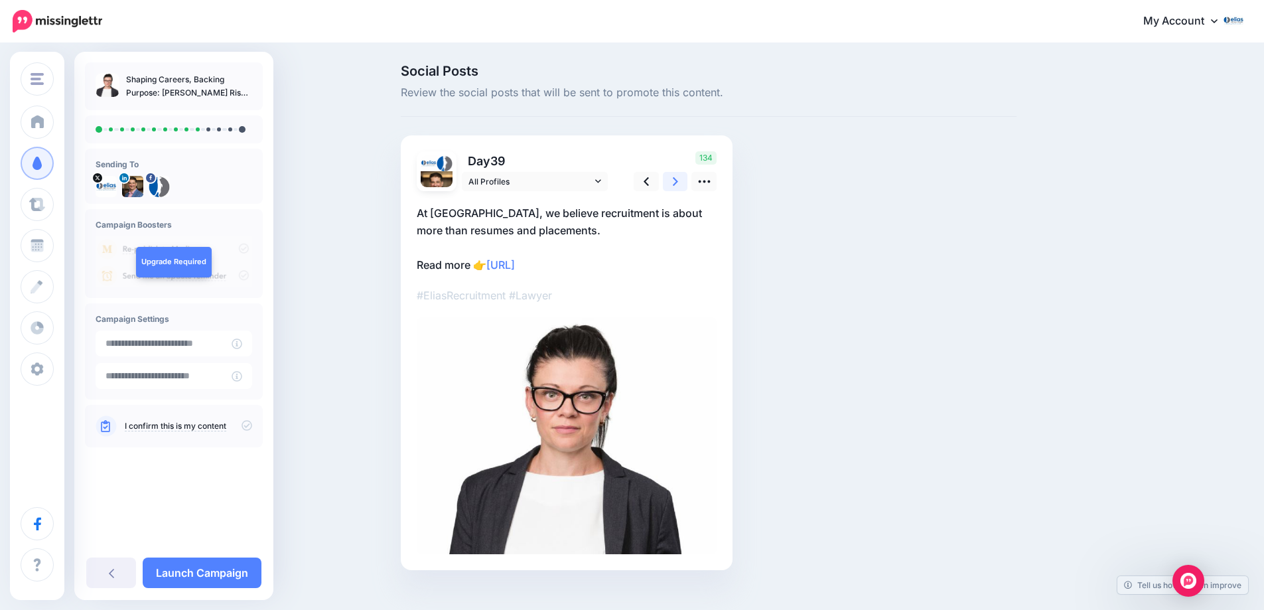
click at [678, 184] on icon at bounding box center [675, 181] width 5 height 9
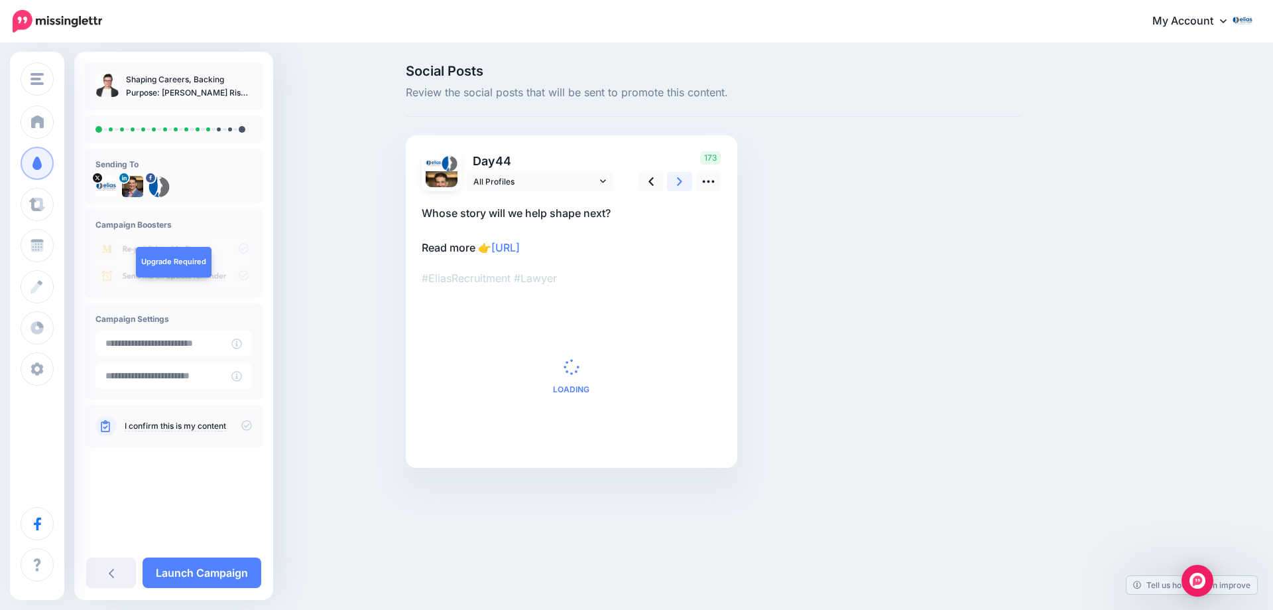
click at [679, 184] on icon at bounding box center [679, 181] width 5 height 9
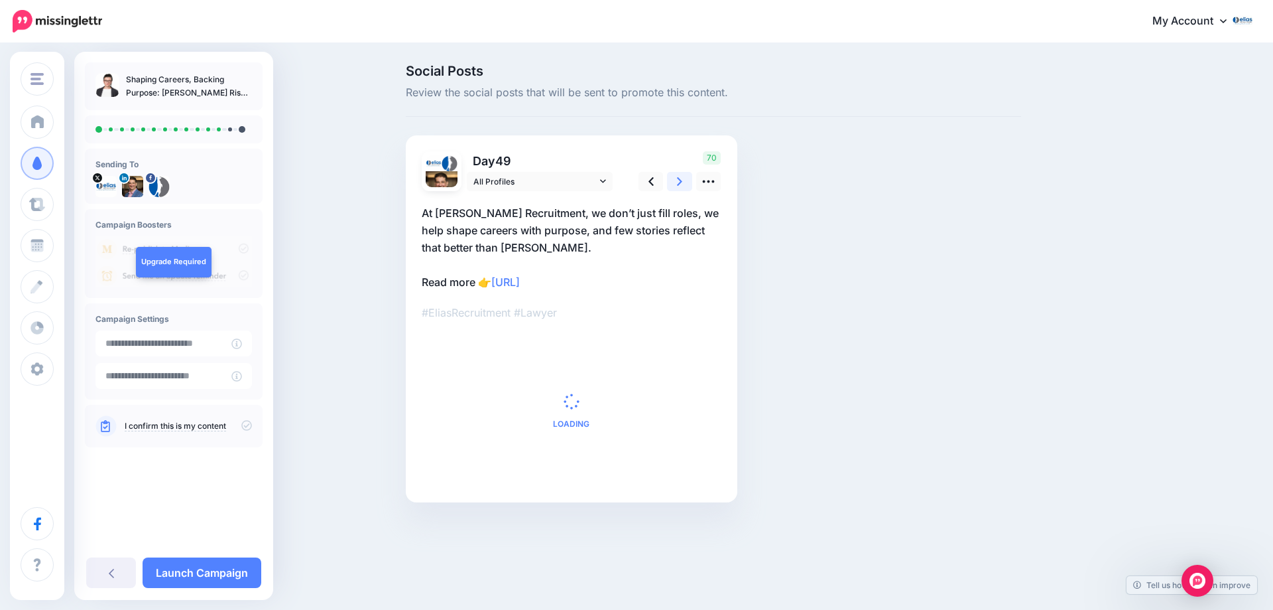
click at [679, 184] on icon at bounding box center [679, 181] width 5 height 9
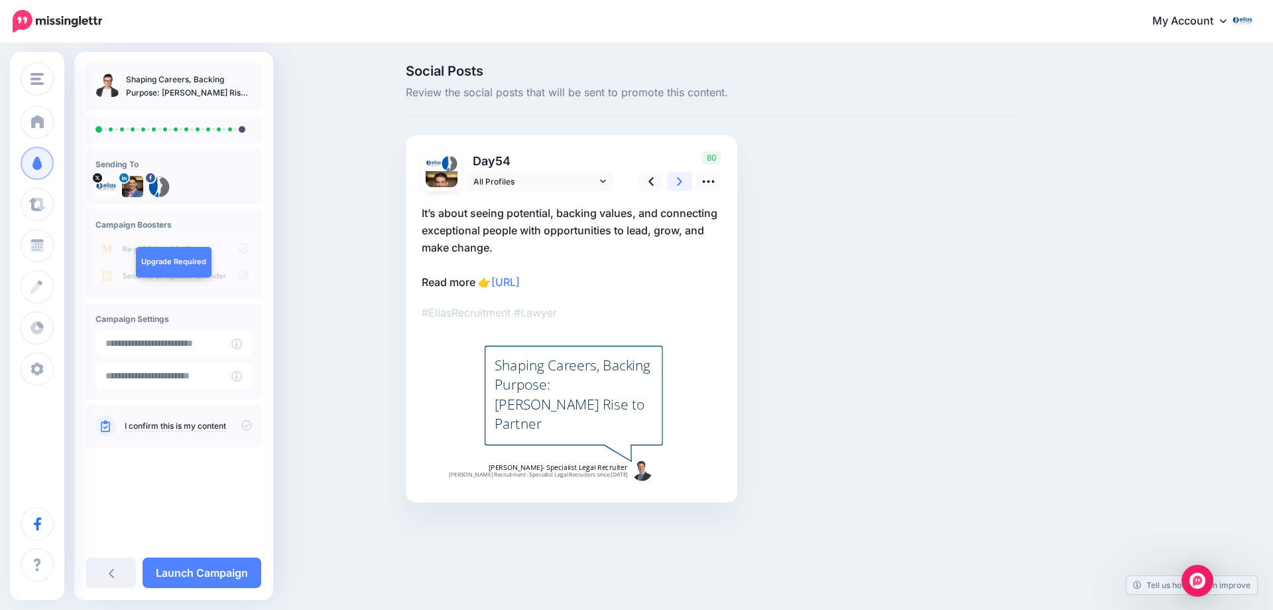
click at [679, 184] on icon at bounding box center [679, 181] width 5 height 9
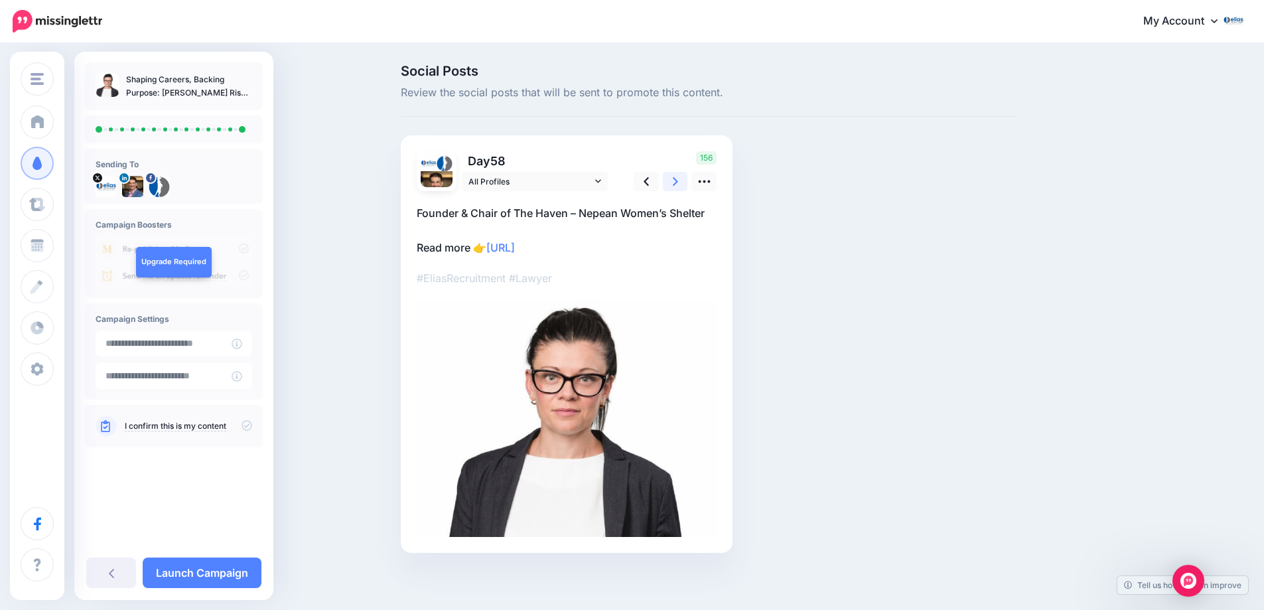
click at [678, 183] on icon at bounding box center [675, 181] width 5 height 14
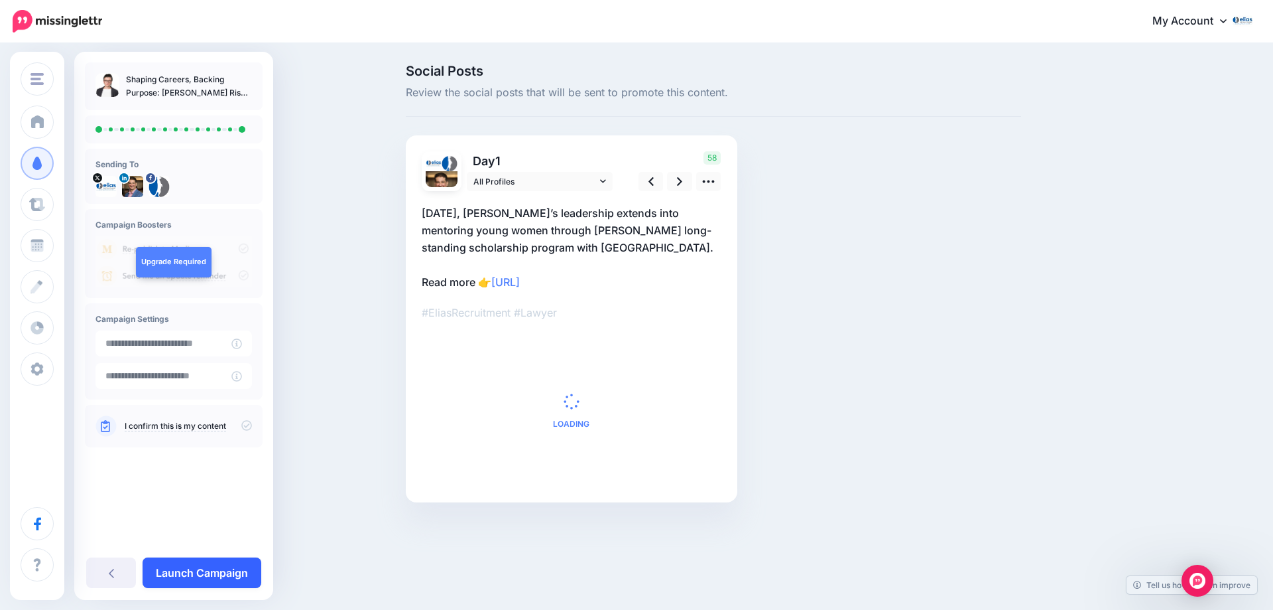
click at [184, 564] on link "Launch Campaign" at bounding box center [202, 572] width 119 height 31
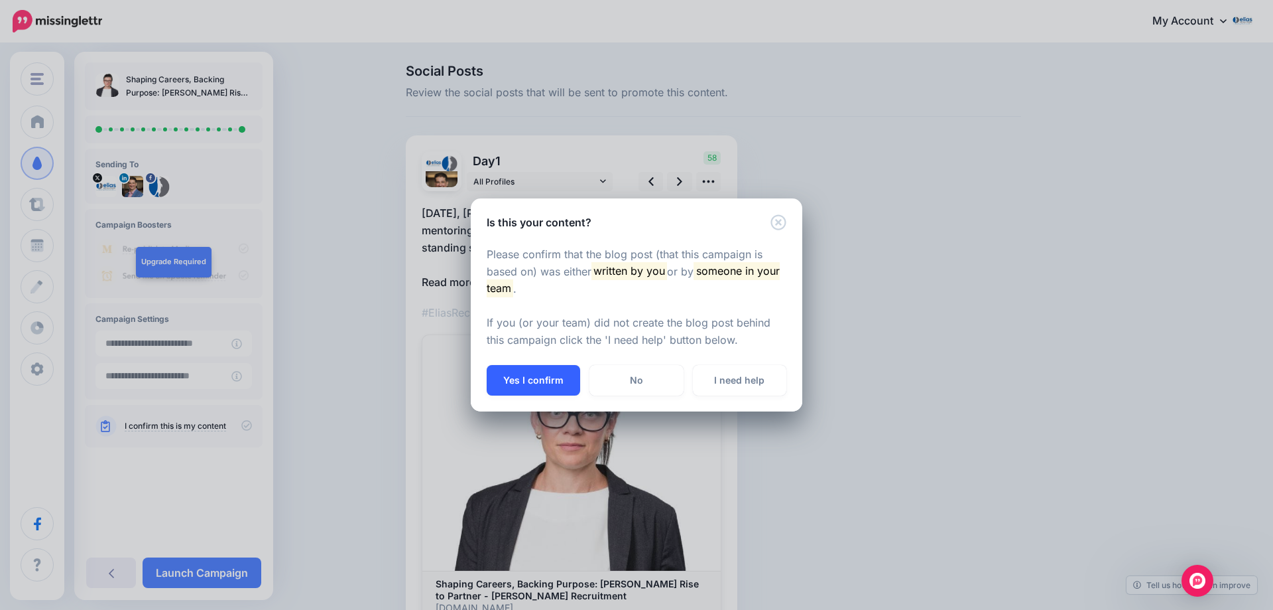
click at [534, 383] on button "Yes I confirm" at bounding box center [534, 380] width 94 height 31
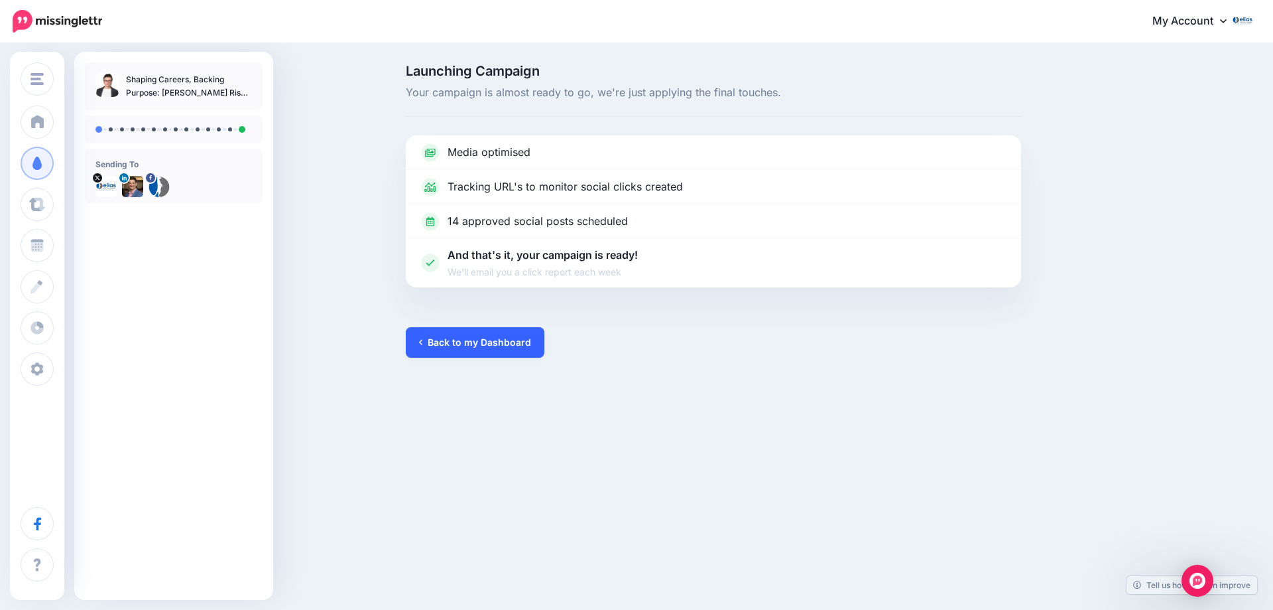
click at [456, 340] on link "Back to my Dashboard" at bounding box center [475, 342] width 139 height 31
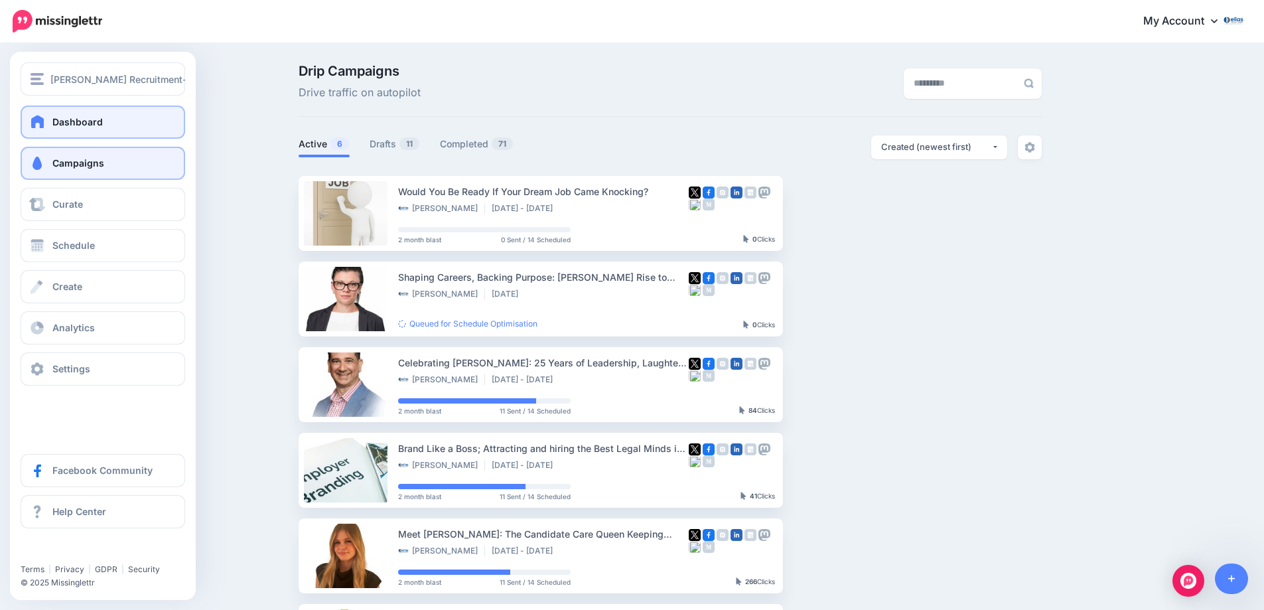
click at [64, 121] on span "Dashboard" at bounding box center [77, 121] width 50 height 11
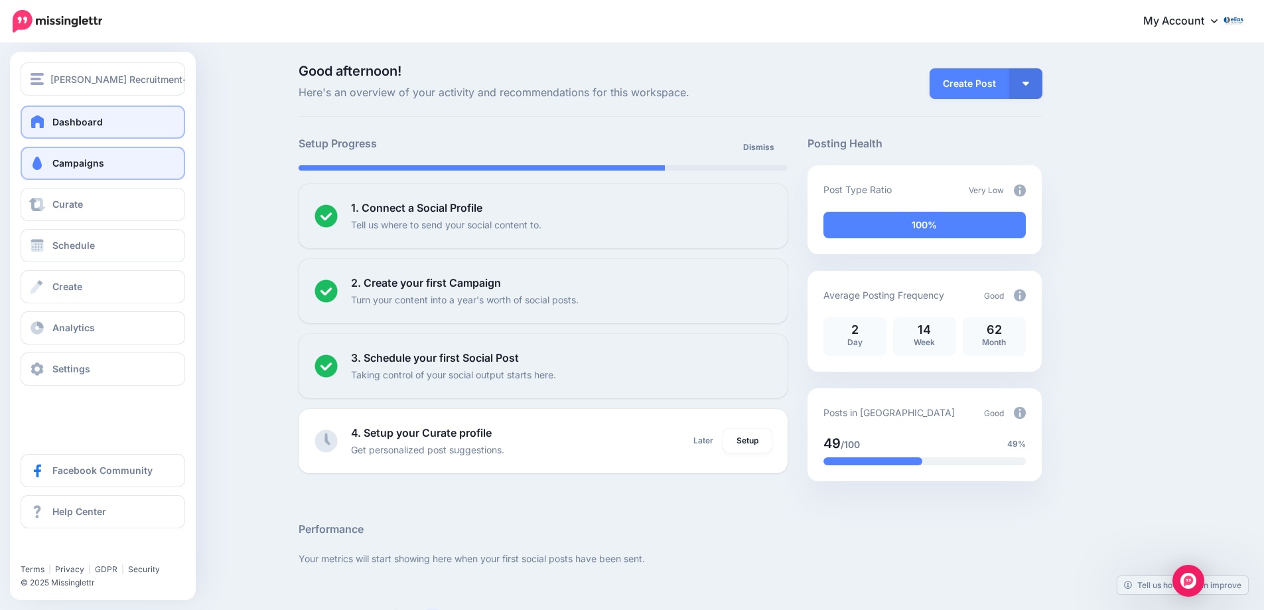
click at [40, 166] on span at bounding box center [37, 163] width 17 height 13
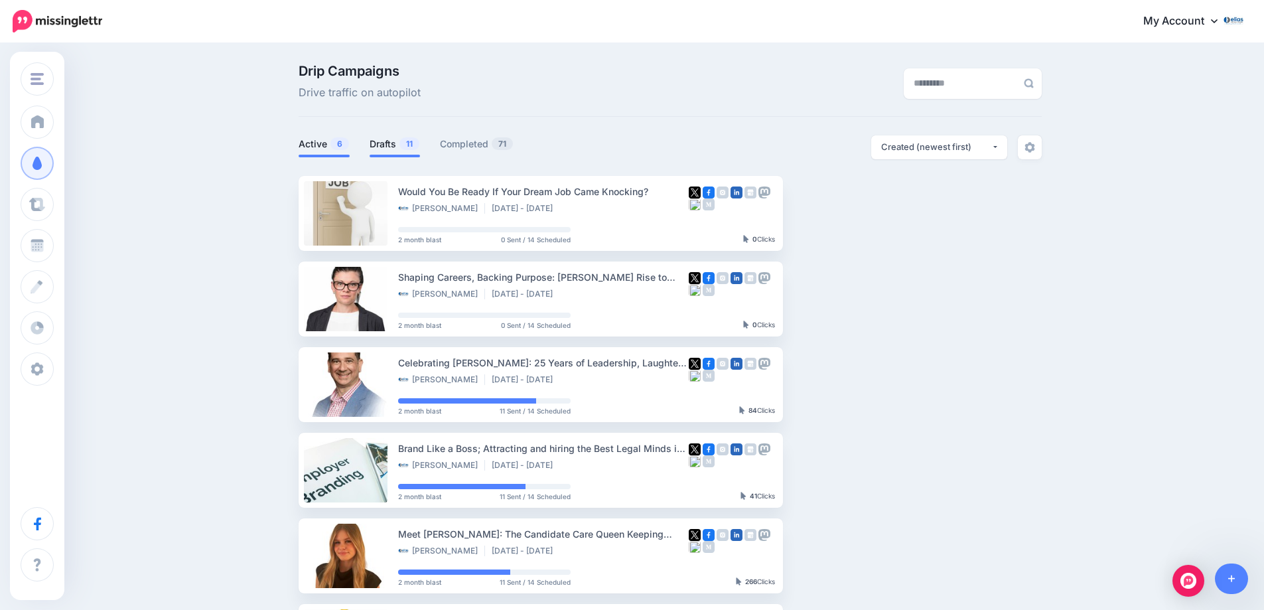
click at [387, 141] on link "Drafts 11" at bounding box center [394, 144] width 50 height 16
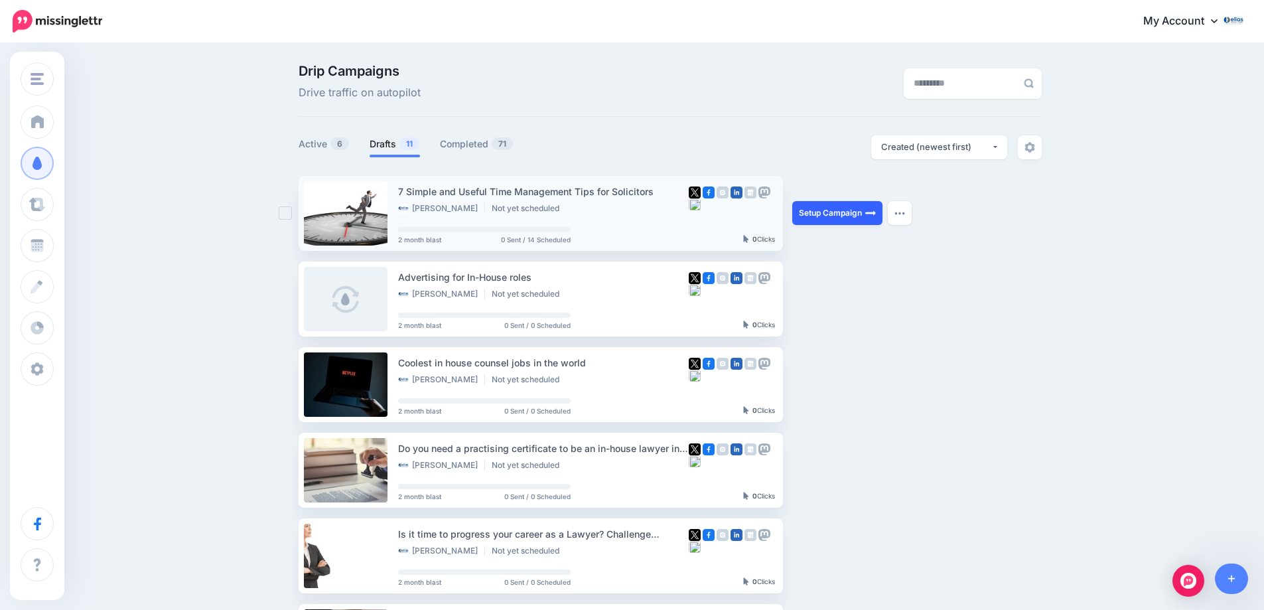
click at [819, 212] on link "Setup Campaign" at bounding box center [837, 213] width 90 height 24
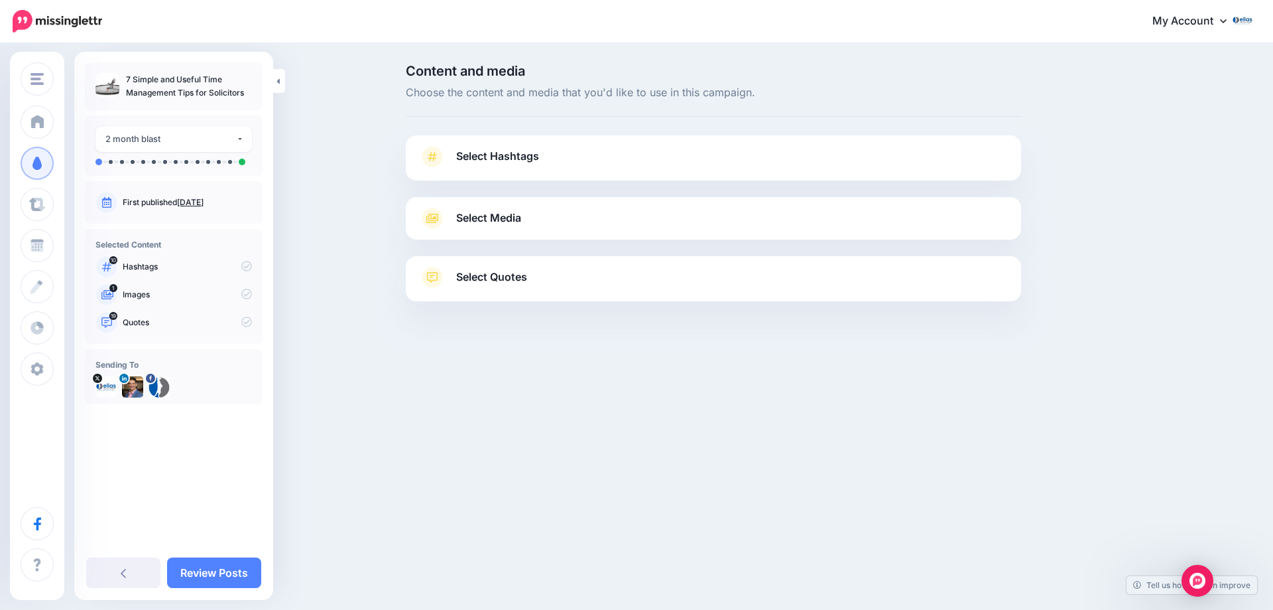
click at [497, 162] on span "Select Hashtags" at bounding box center [497, 156] width 83 height 18
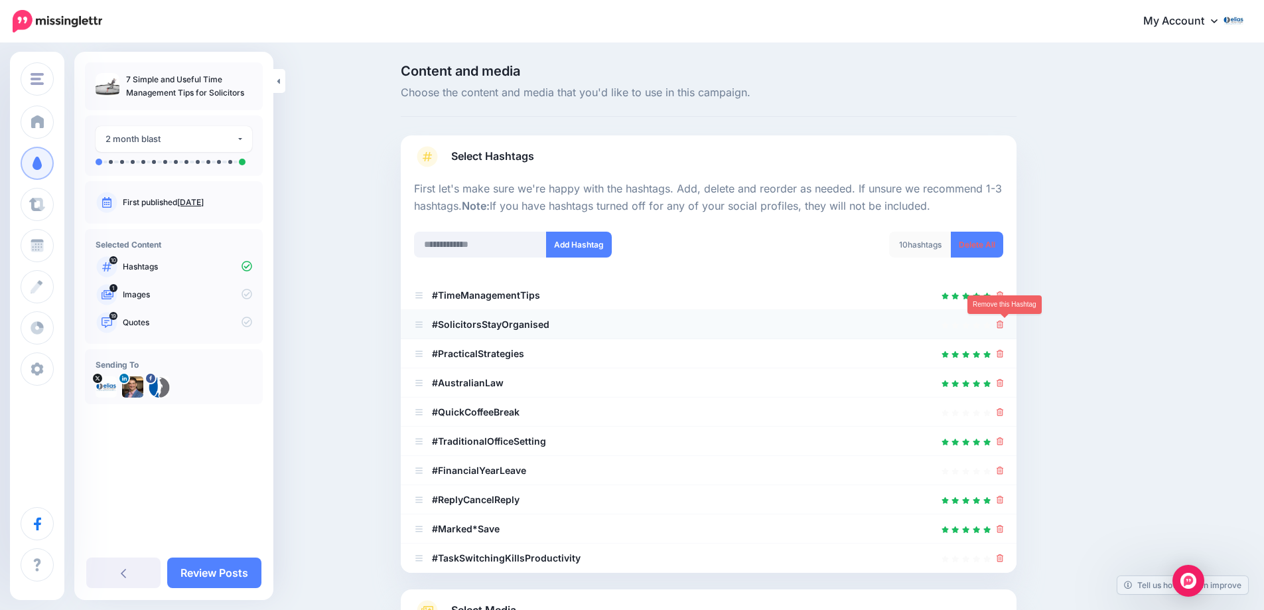
click at [1004, 324] on icon at bounding box center [999, 324] width 7 height 8
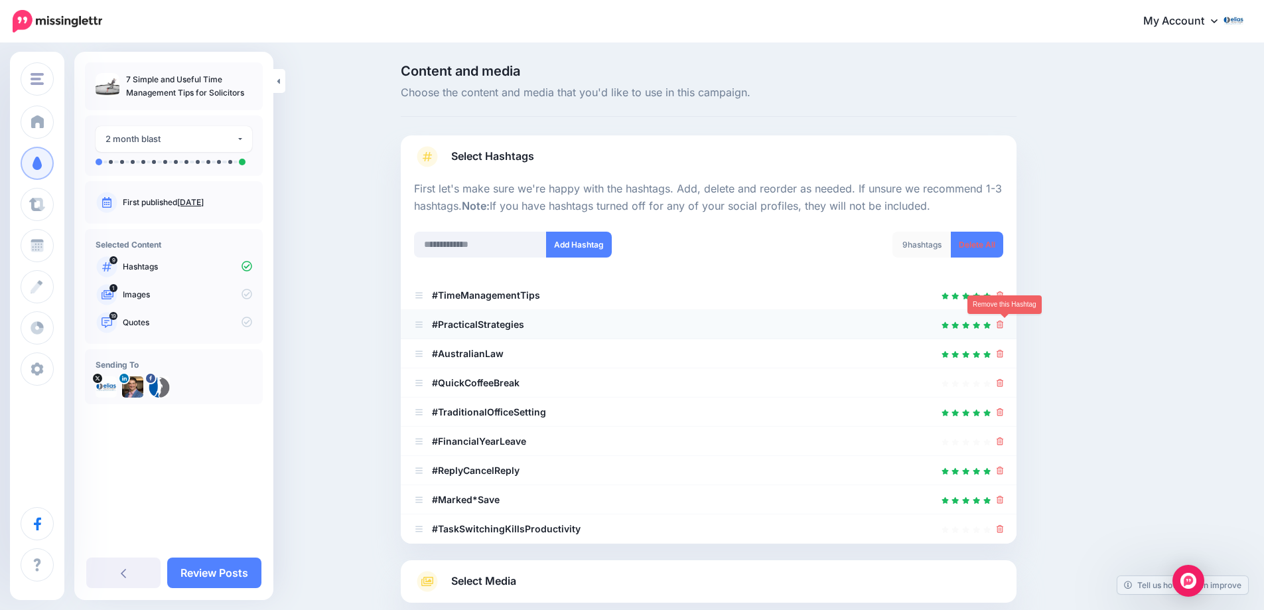
click at [1003, 325] on icon at bounding box center [999, 324] width 7 height 8
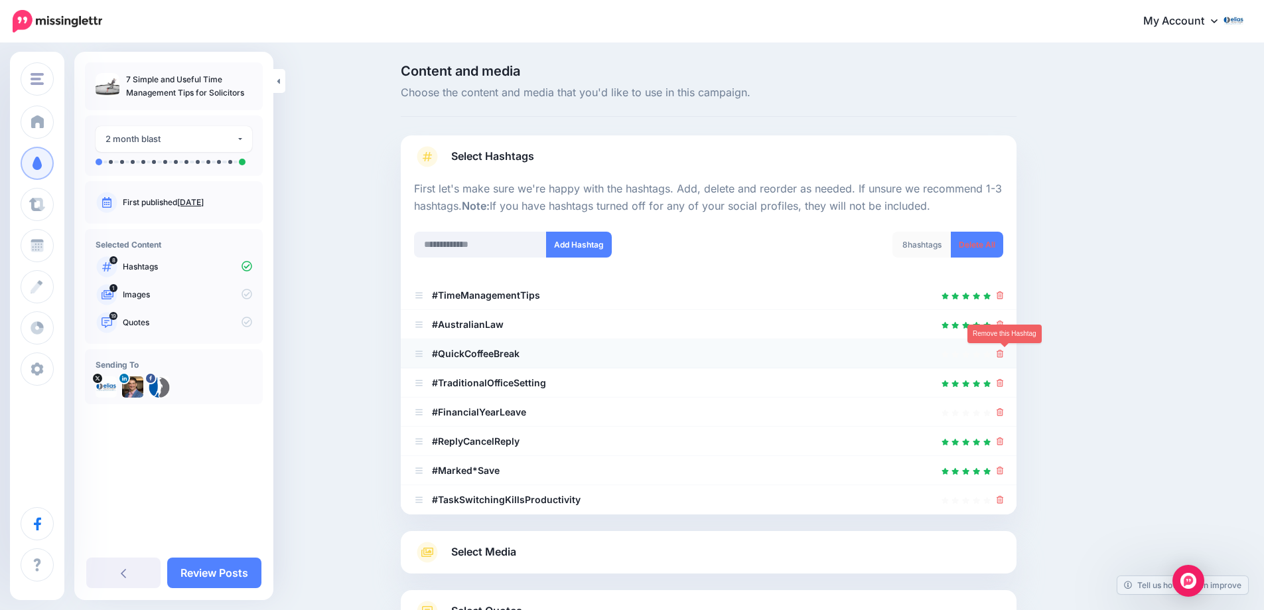
click at [1003, 354] on icon at bounding box center [999, 354] width 7 height 8
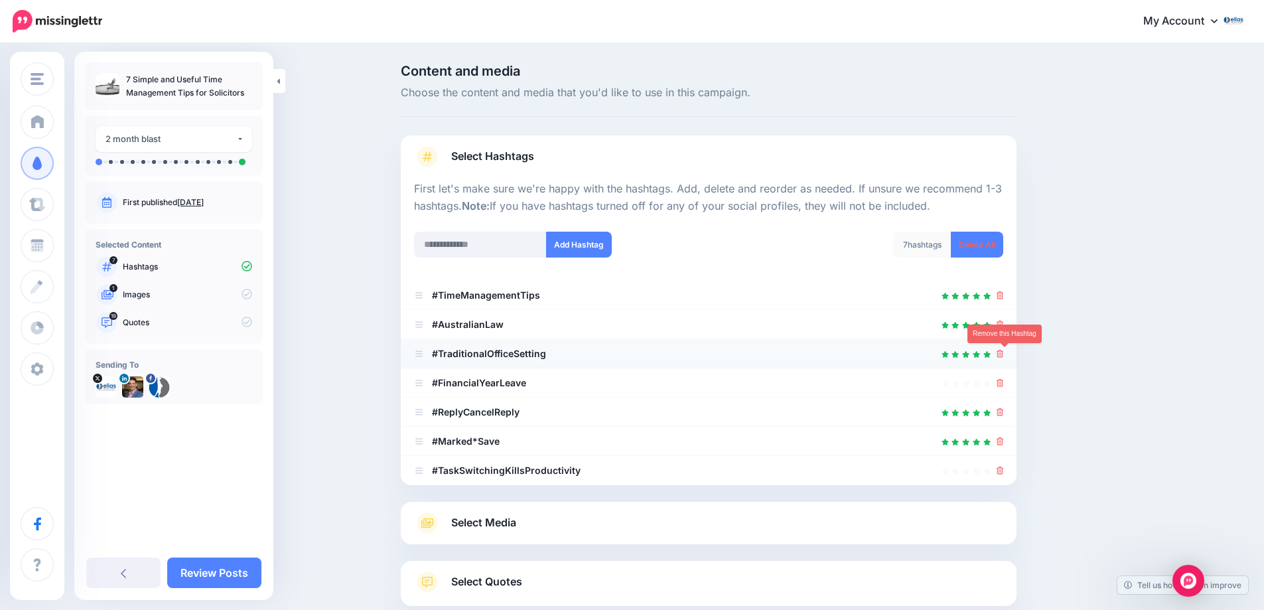
click at [1004, 355] on icon at bounding box center [999, 354] width 7 height 8
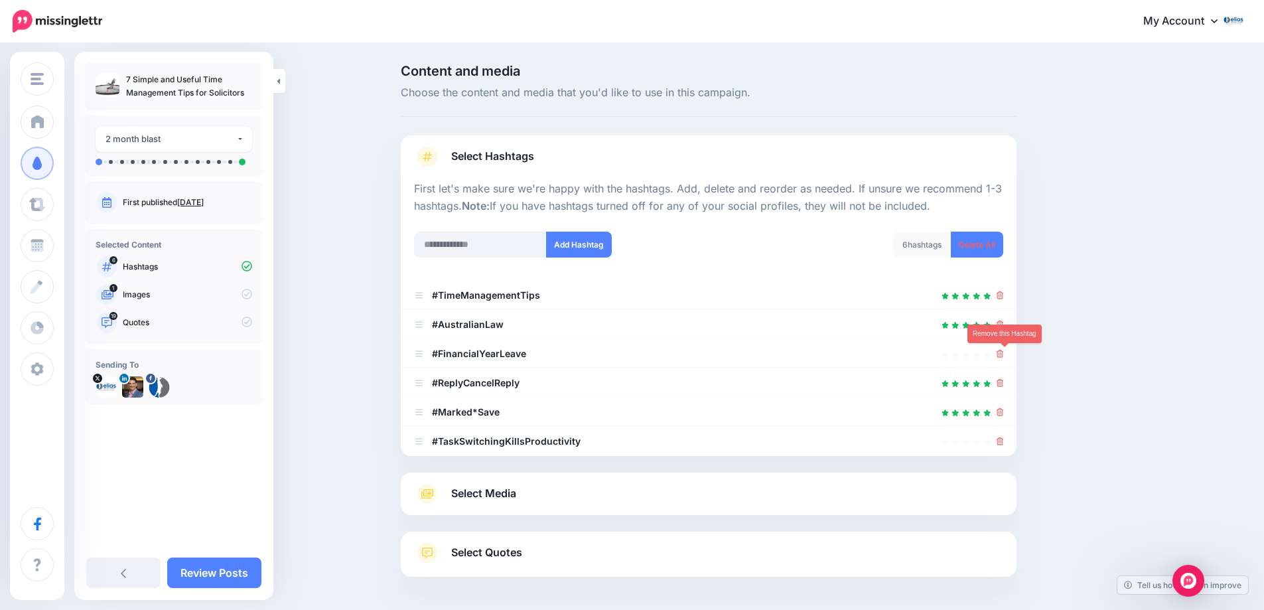
click at [1004, 355] on icon at bounding box center [999, 354] width 7 height 8
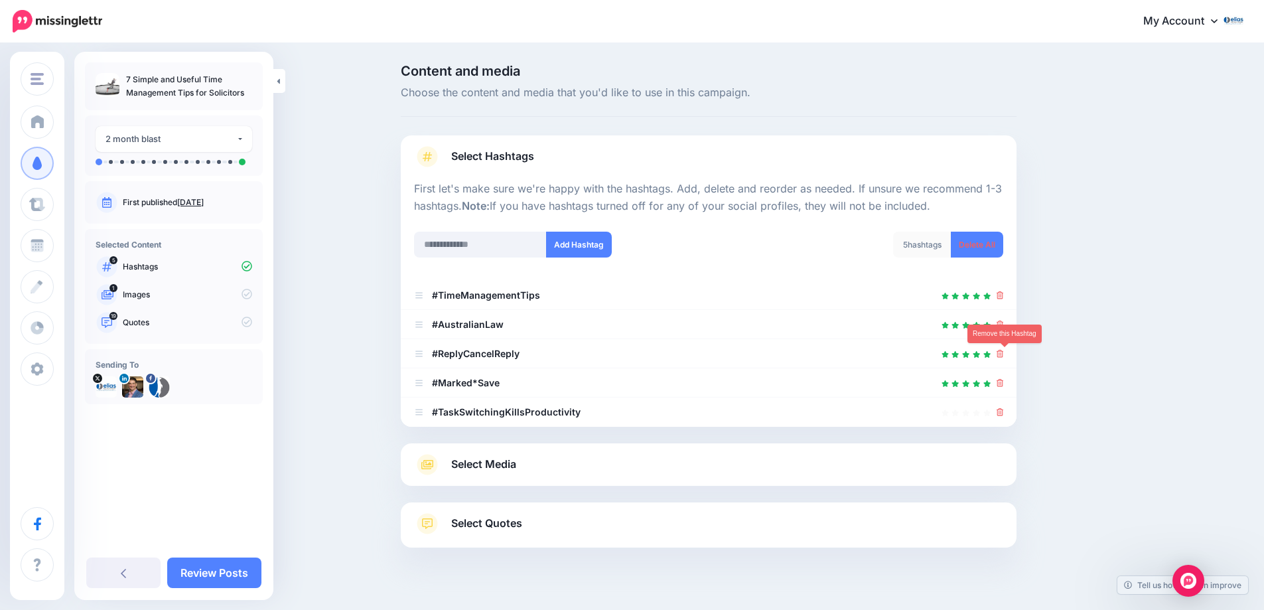
click at [1004, 355] on icon at bounding box center [999, 354] width 7 height 8
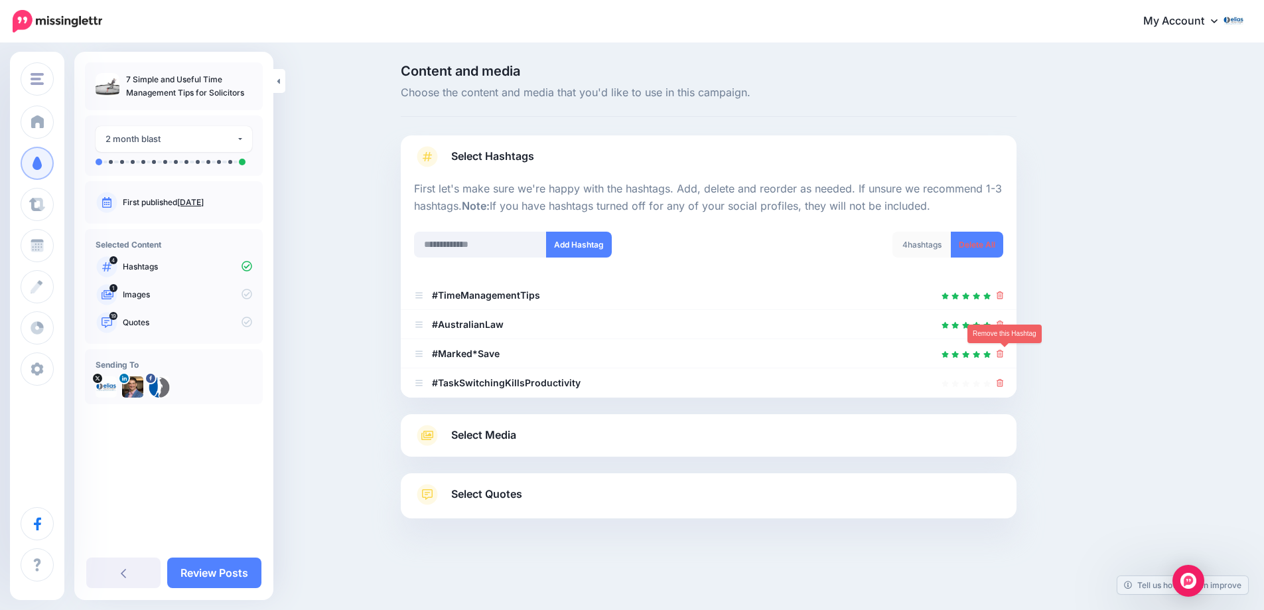
click at [1004, 355] on icon at bounding box center [999, 354] width 7 height 8
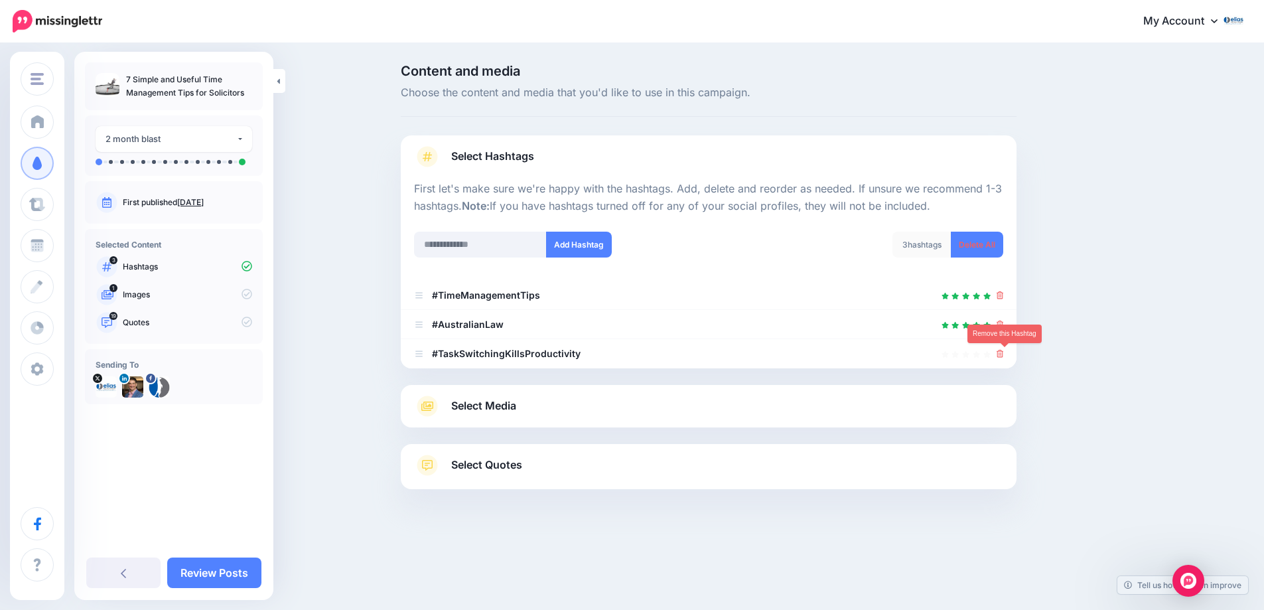
click at [1004, 355] on icon at bounding box center [999, 354] width 7 height 8
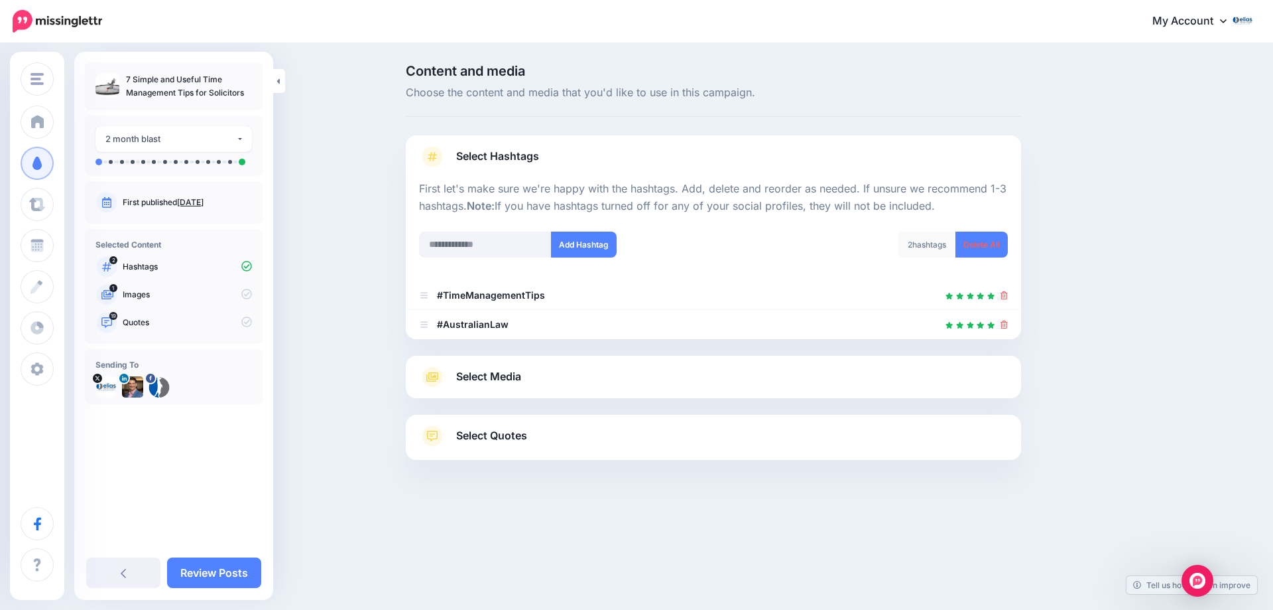
click at [499, 378] on span "Select Media" at bounding box center [488, 376] width 65 height 18
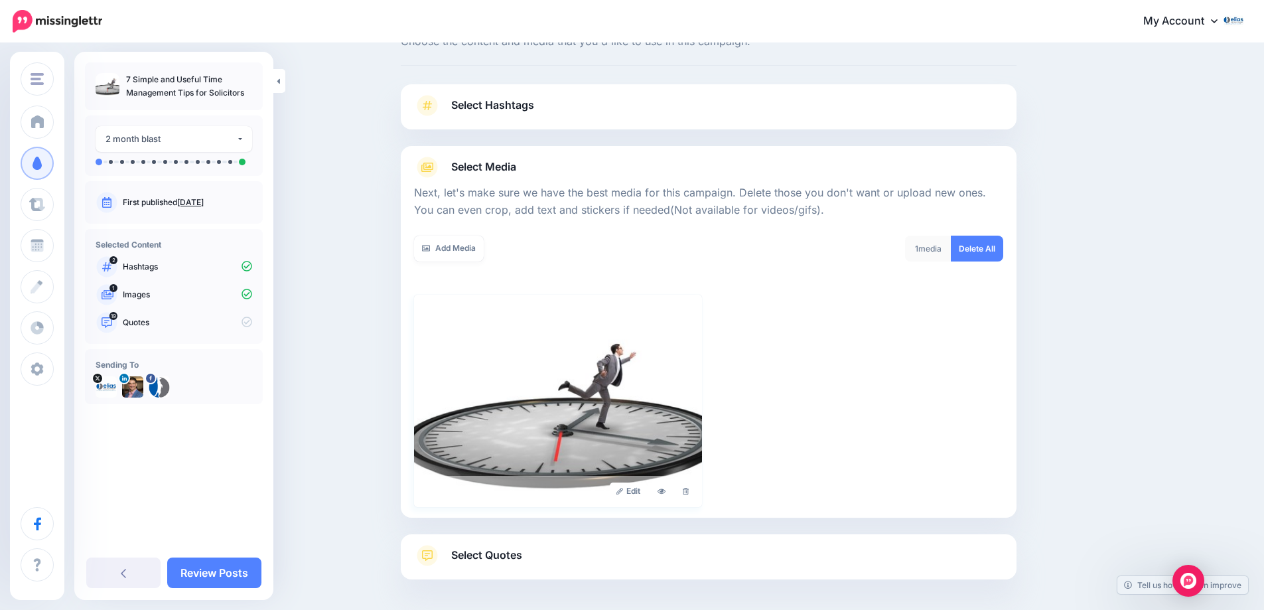
scroll to position [107, 0]
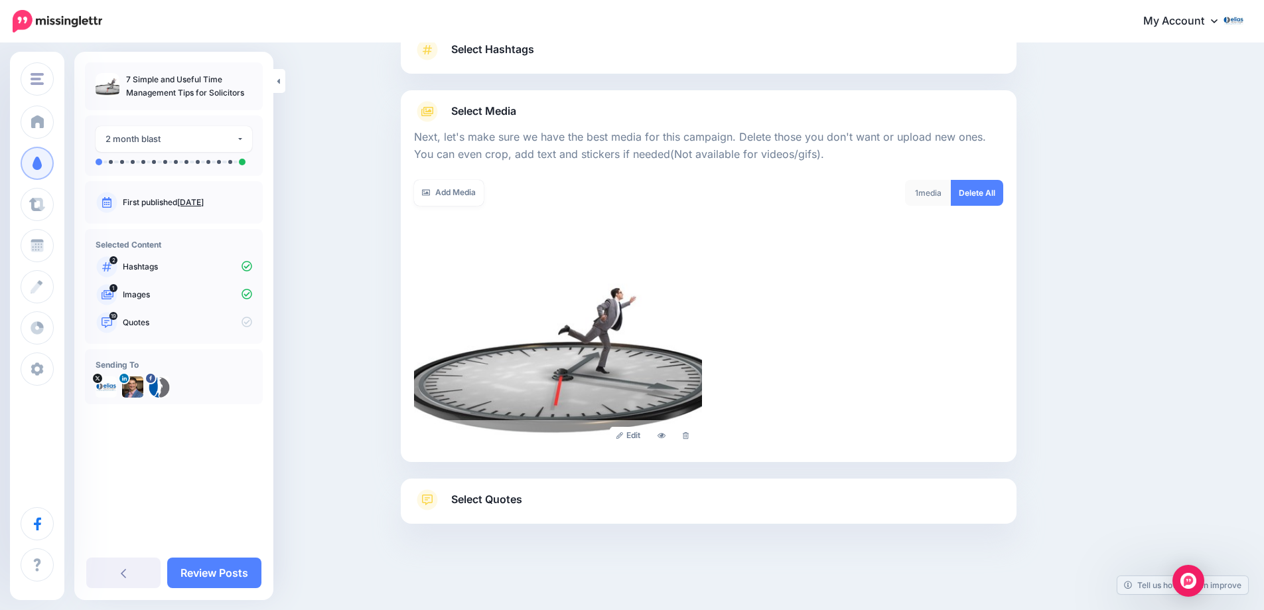
click at [475, 500] on span "Select Quotes" at bounding box center [486, 499] width 71 height 18
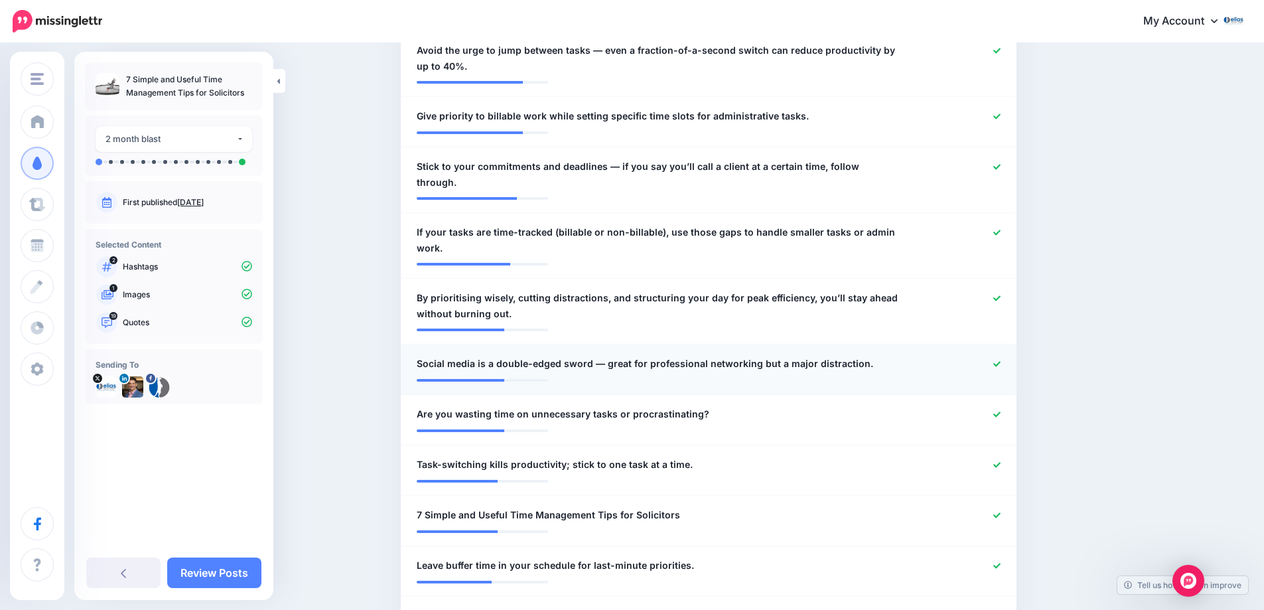
scroll to position [637, 0]
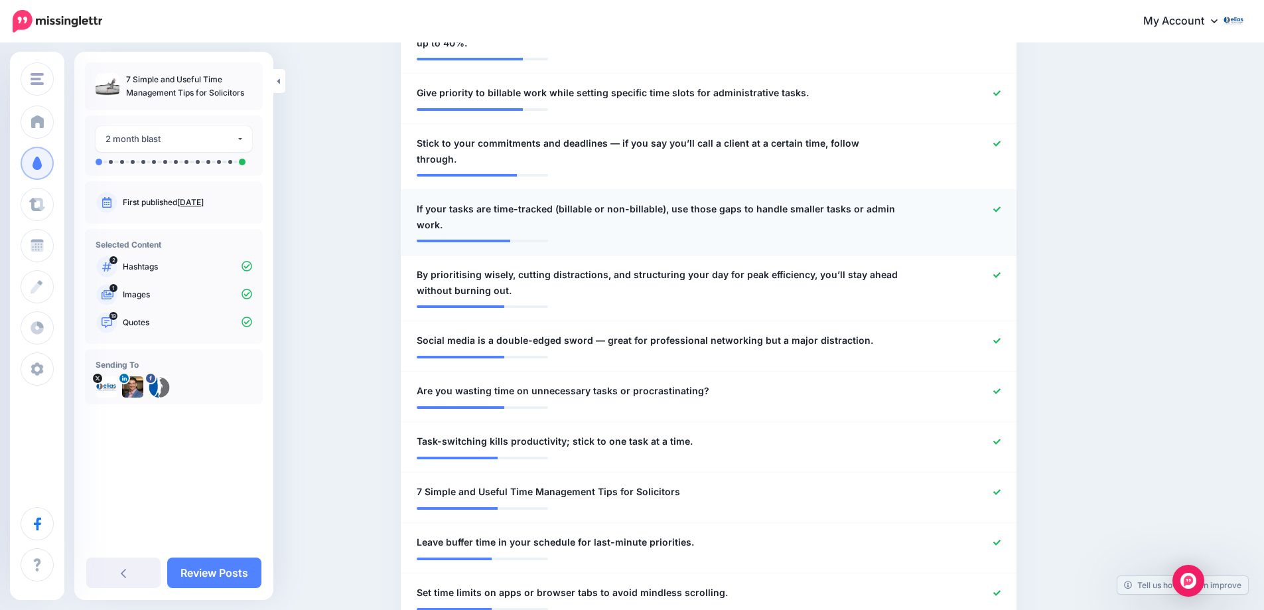
click at [1006, 201] on div at bounding box center [960, 217] width 101 height 32
click at [1000, 206] on icon at bounding box center [996, 209] width 7 height 7
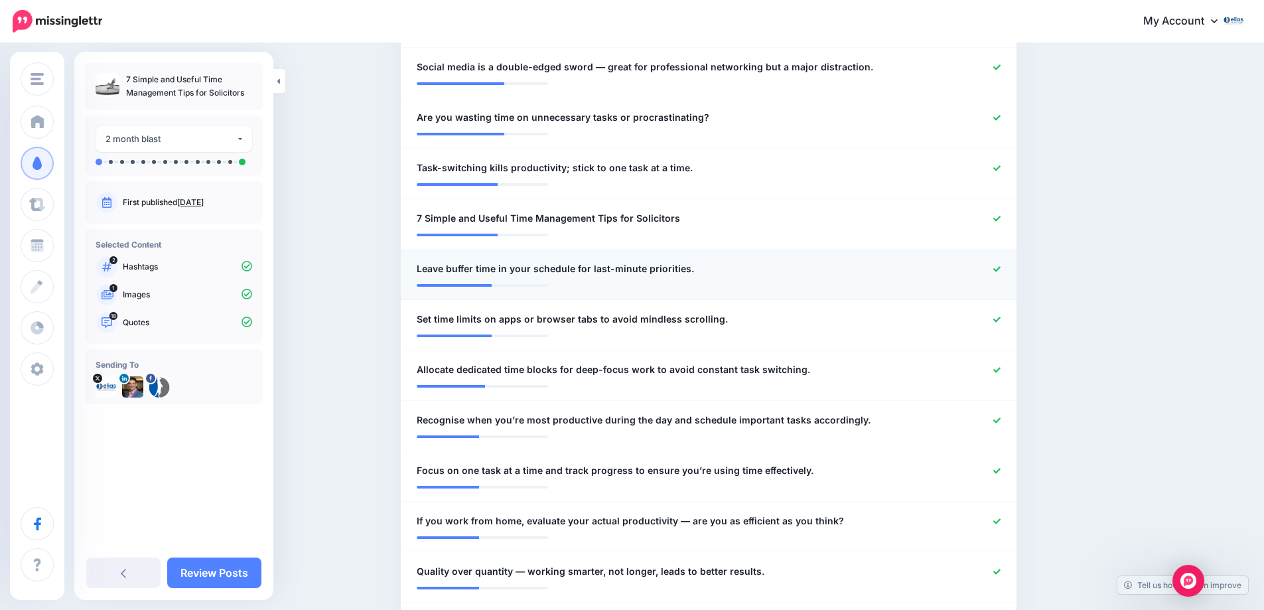
scroll to position [895, 0]
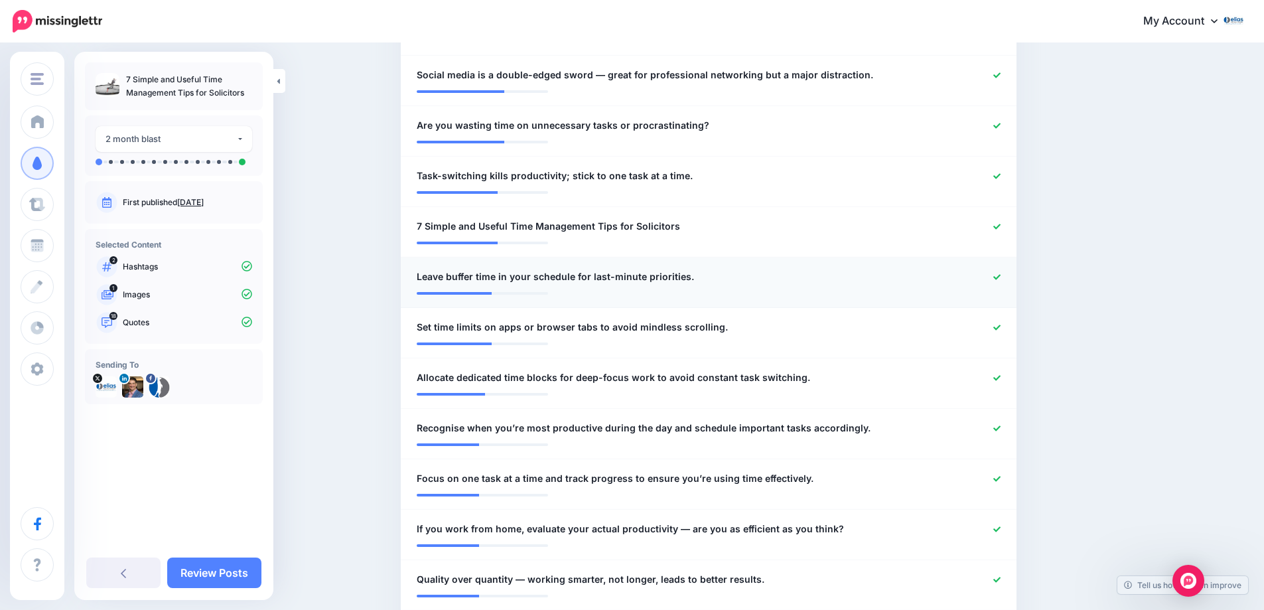
click at [1000, 274] on icon at bounding box center [996, 276] width 7 height 5
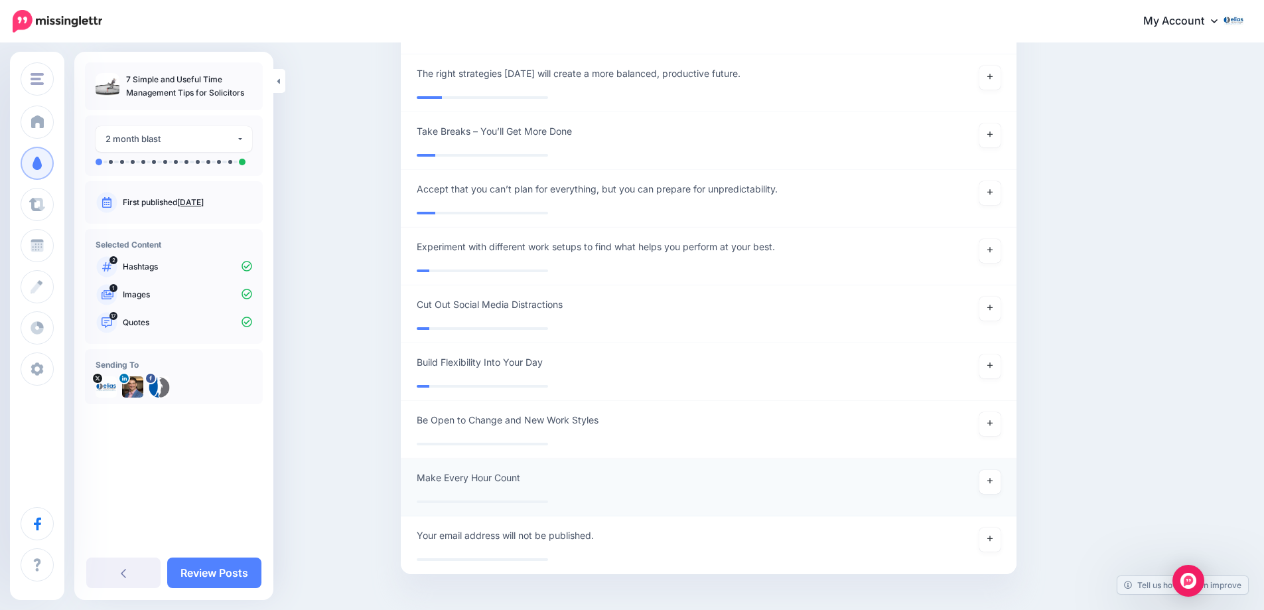
scroll to position [2771, 0]
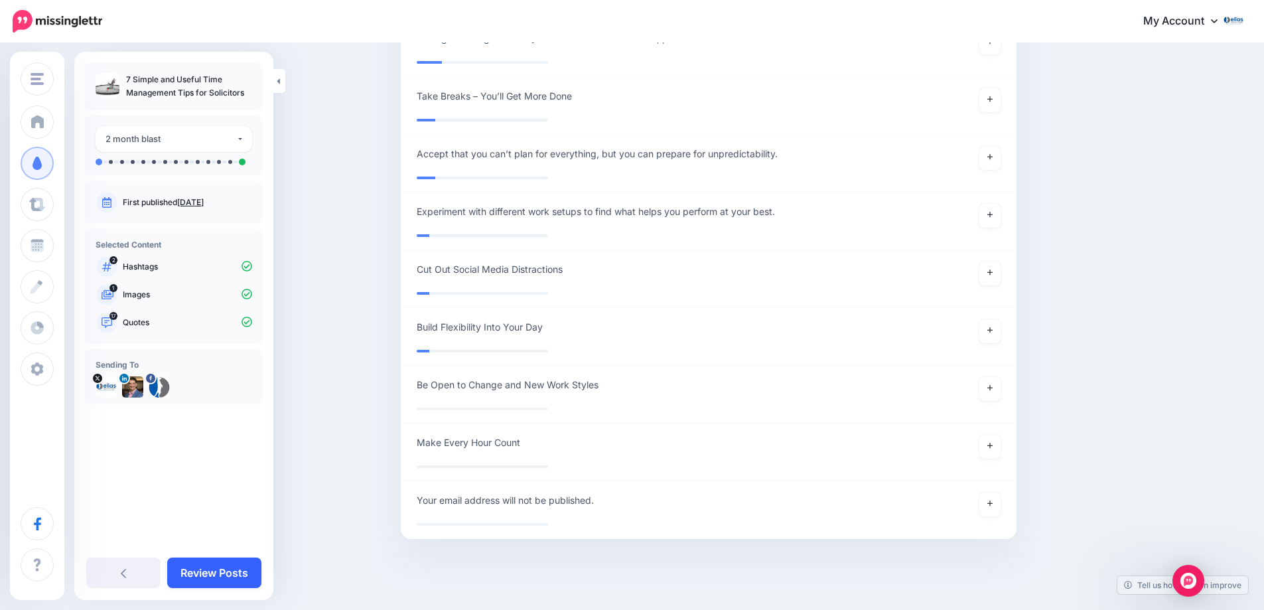
click at [214, 572] on link "Review Posts" at bounding box center [214, 572] width 94 height 31
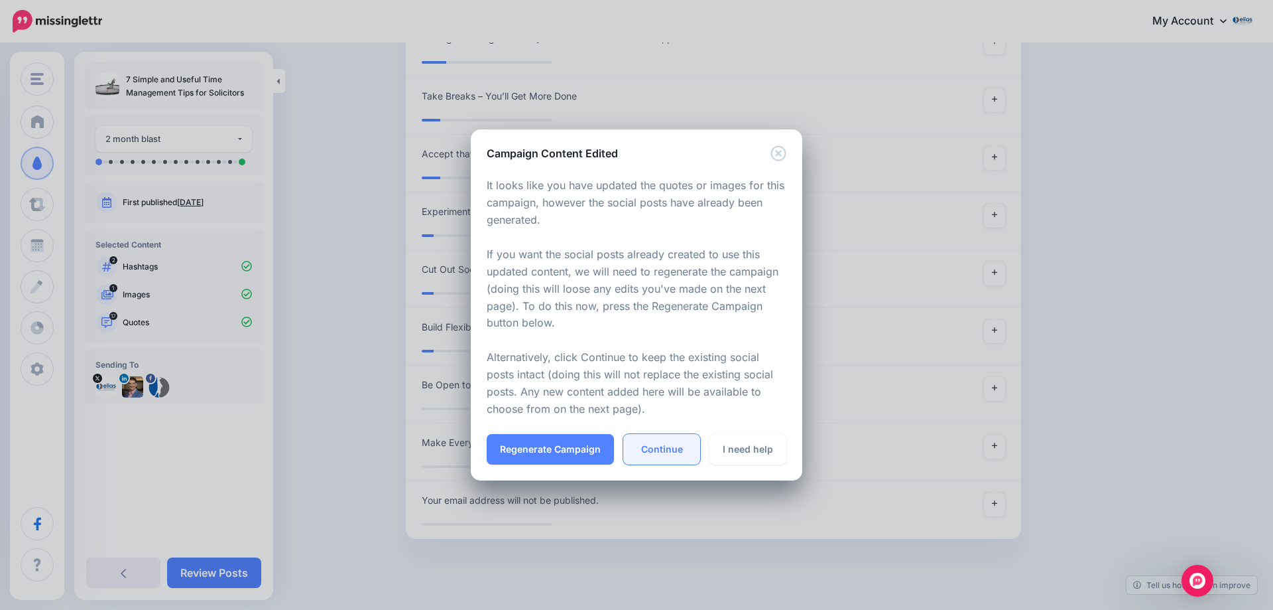
click at [657, 451] on link "Continue" at bounding box center [661, 449] width 77 height 31
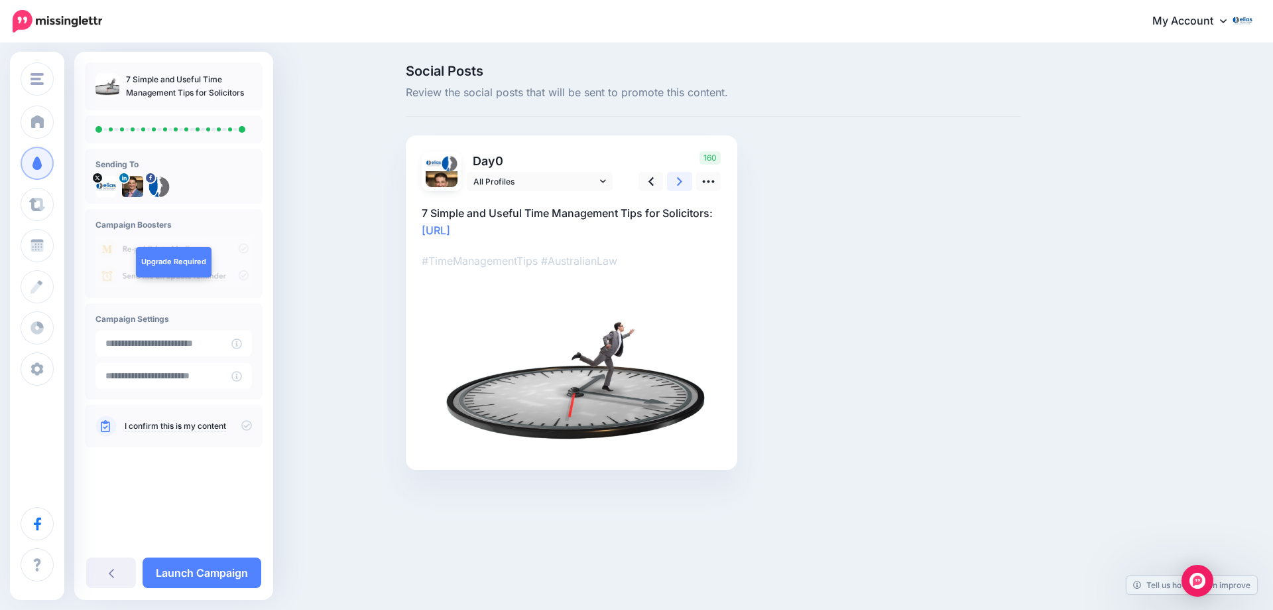
click at [677, 181] on icon at bounding box center [679, 181] width 5 height 14
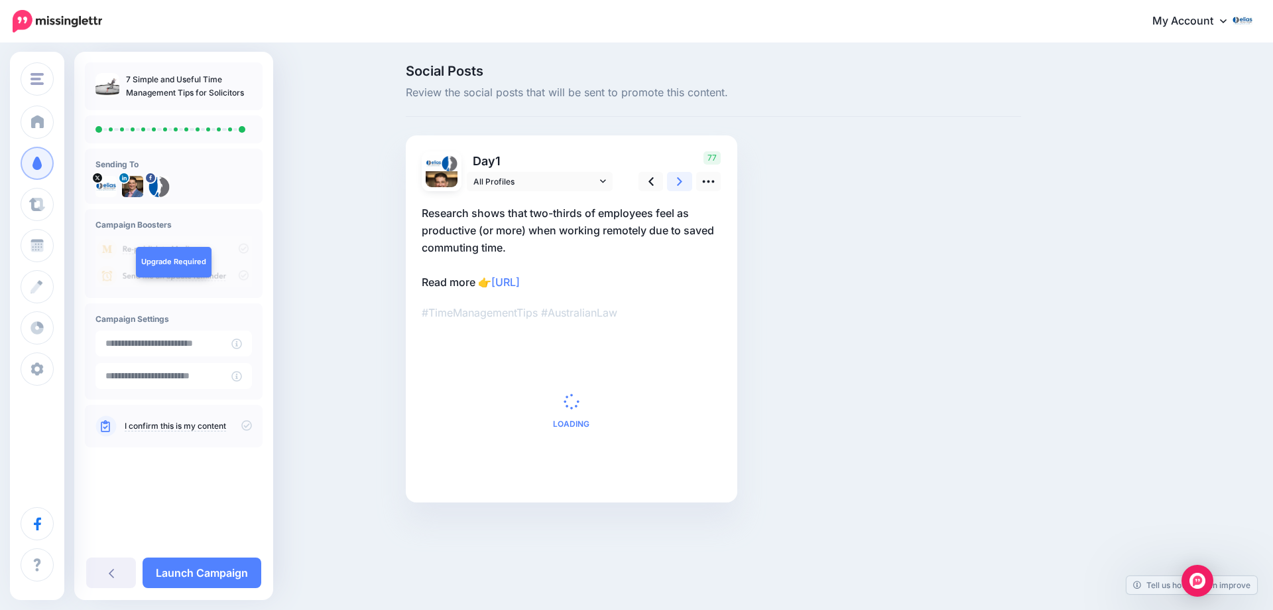
click at [677, 181] on icon at bounding box center [679, 181] width 5 height 14
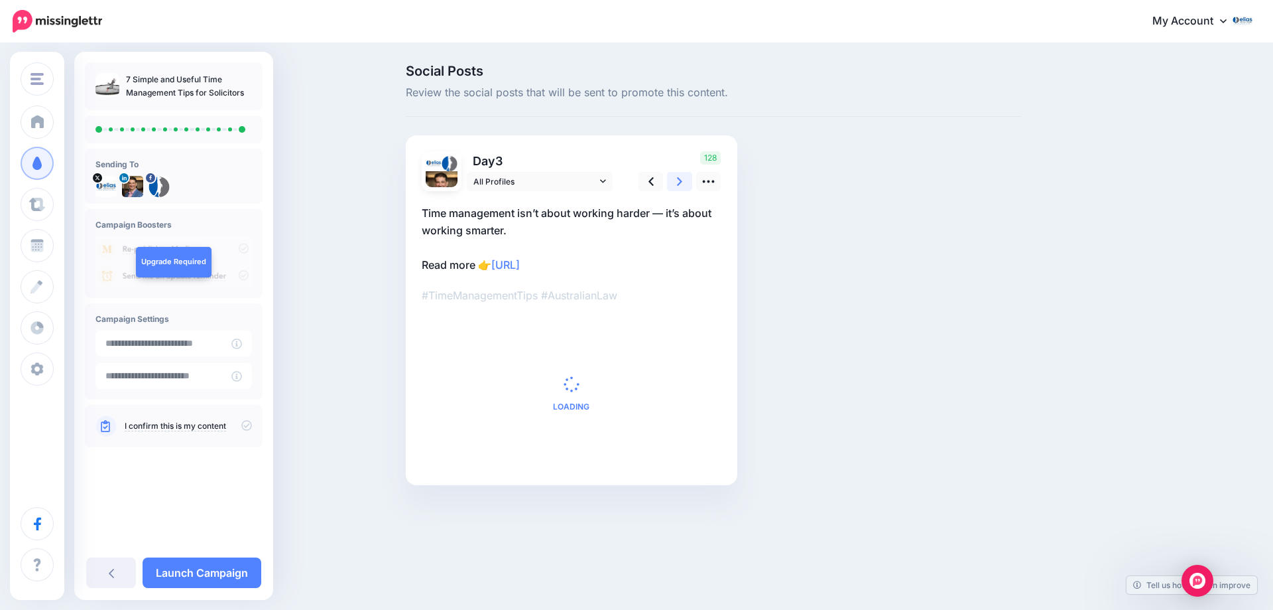
click at [677, 181] on icon at bounding box center [679, 181] width 5 height 14
click at [680, 182] on icon at bounding box center [679, 181] width 5 height 9
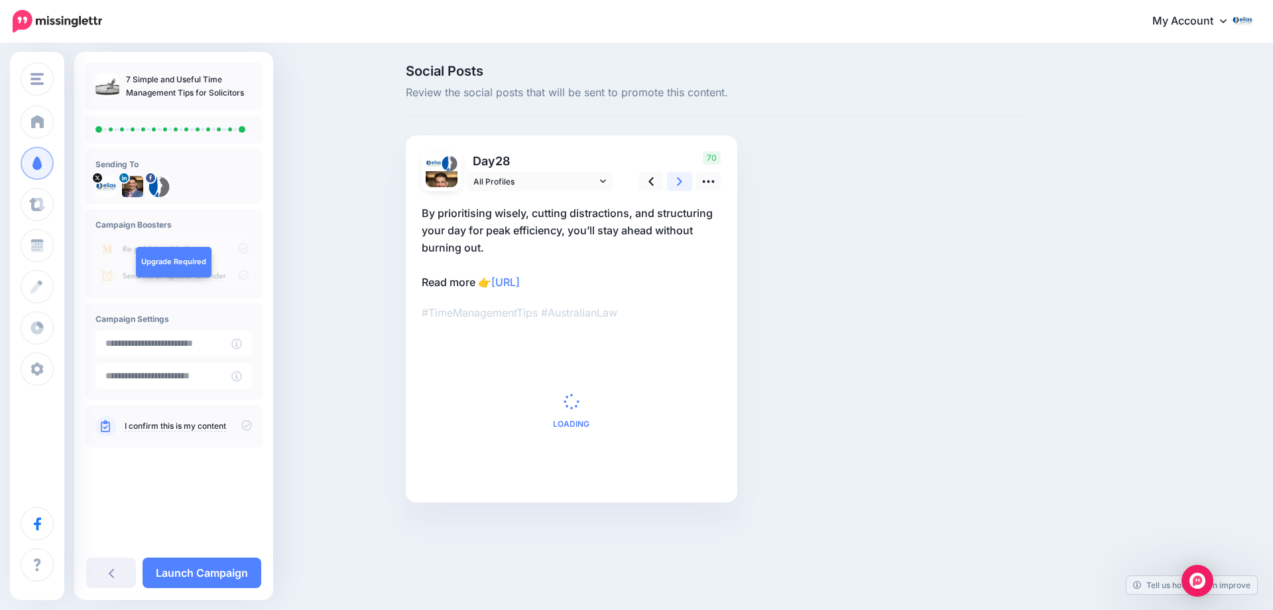
click at [680, 182] on icon at bounding box center [679, 181] width 5 height 9
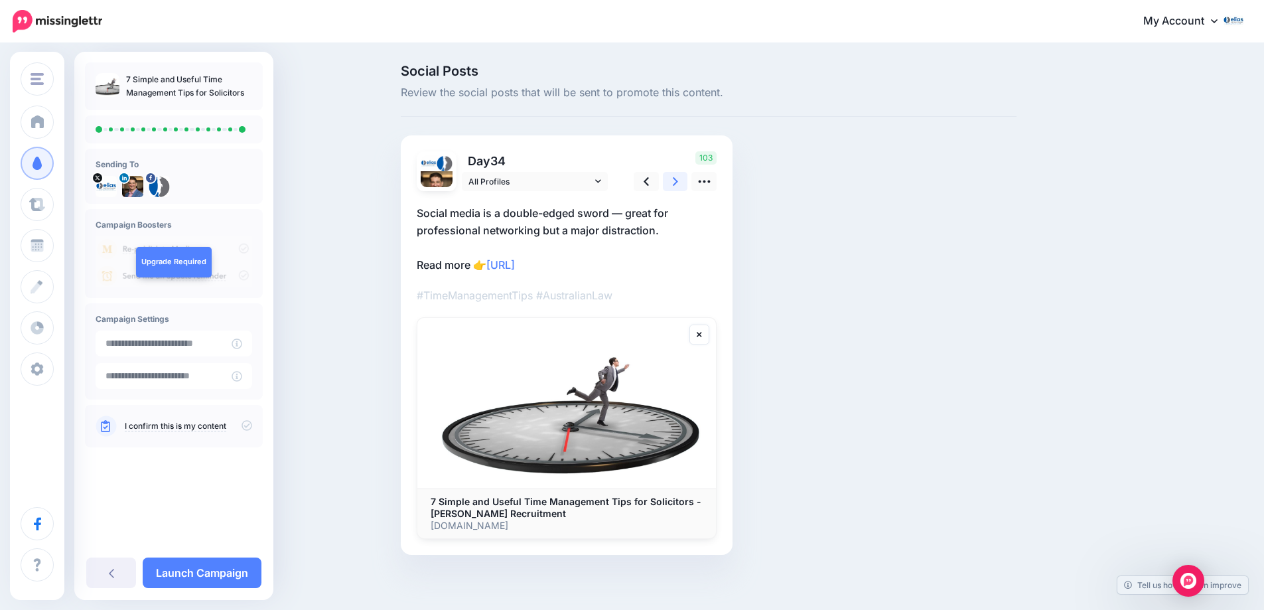
click at [678, 182] on icon at bounding box center [675, 181] width 5 height 9
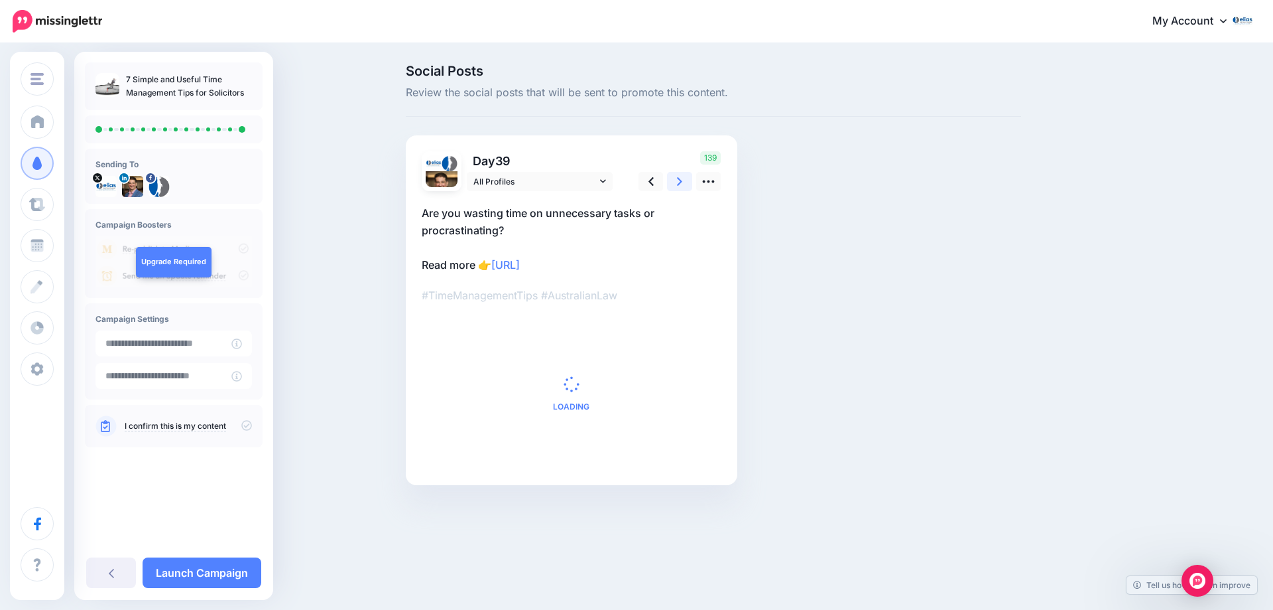
click at [680, 182] on icon at bounding box center [679, 181] width 5 height 9
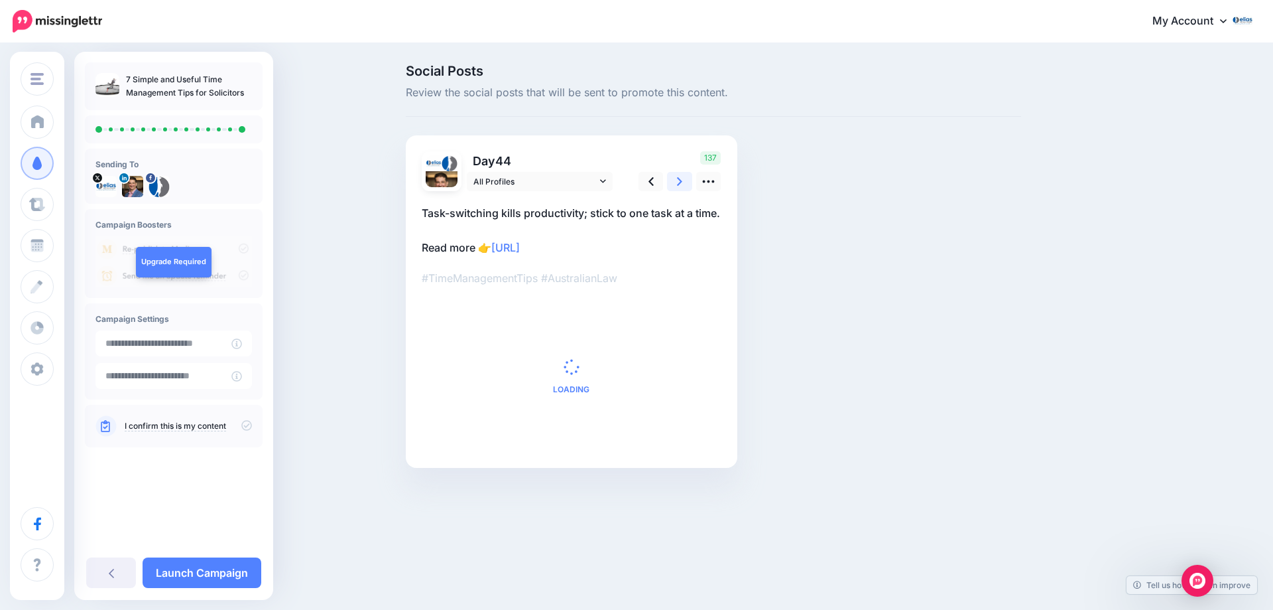
click at [680, 182] on icon at bounding box center [679, 181] width 5 height 9
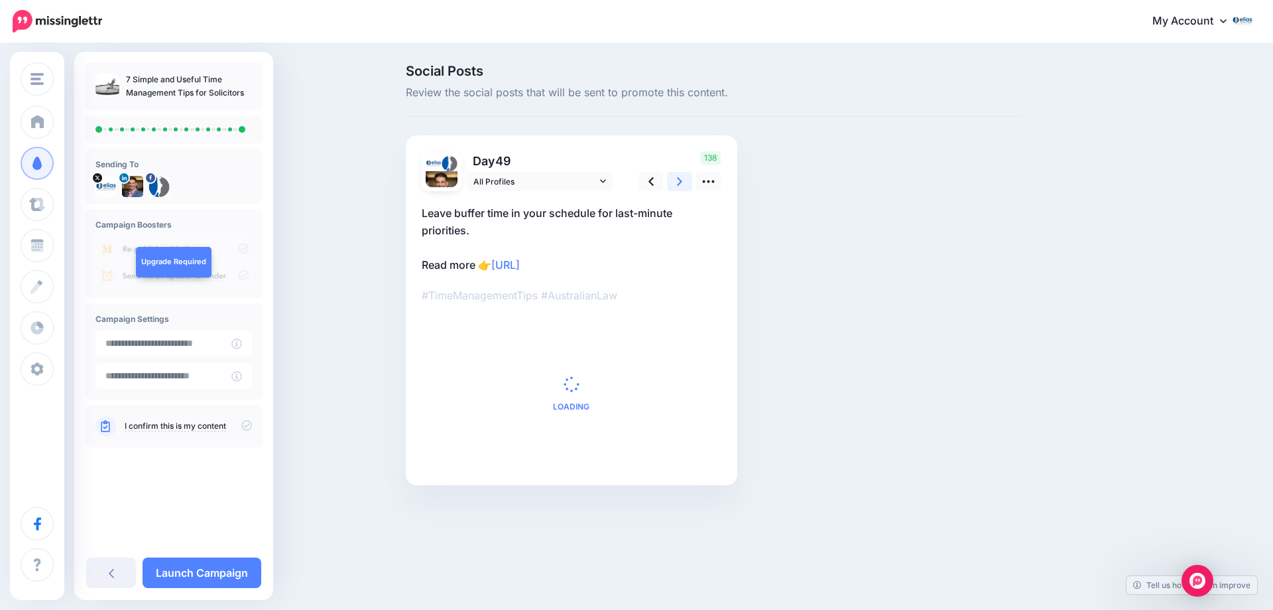
click at [680, 182] on icon at bounding box center [679, 181] width 5 height 9
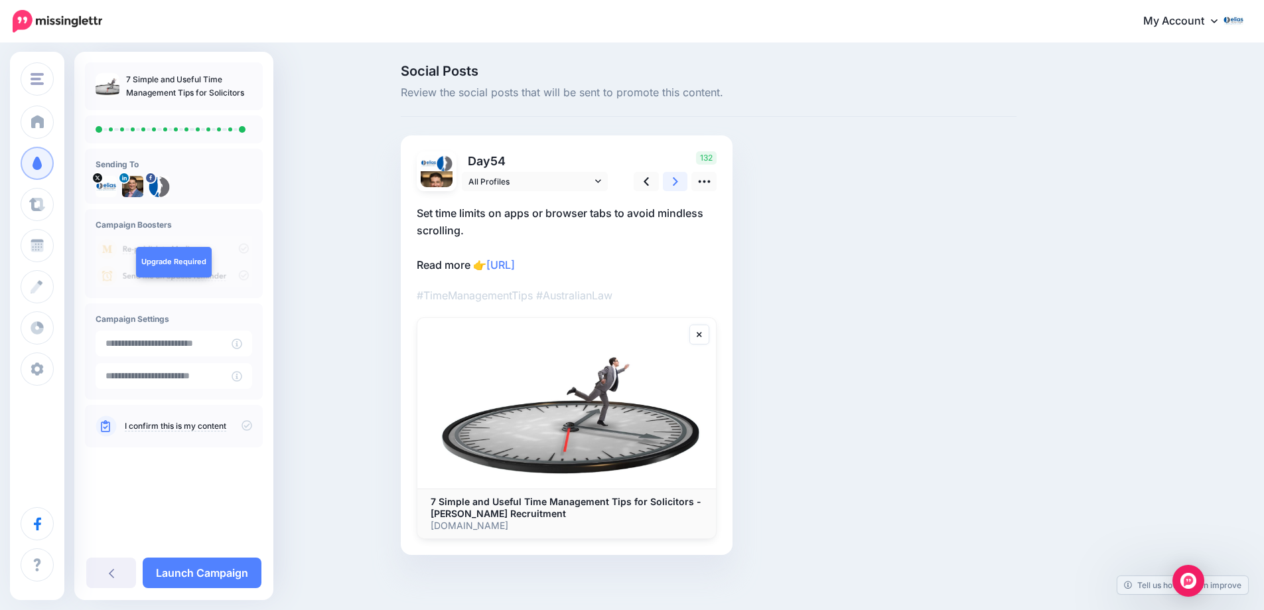
click at [678, 182] on icon at bounding box center [675, 181] width 5 height 9
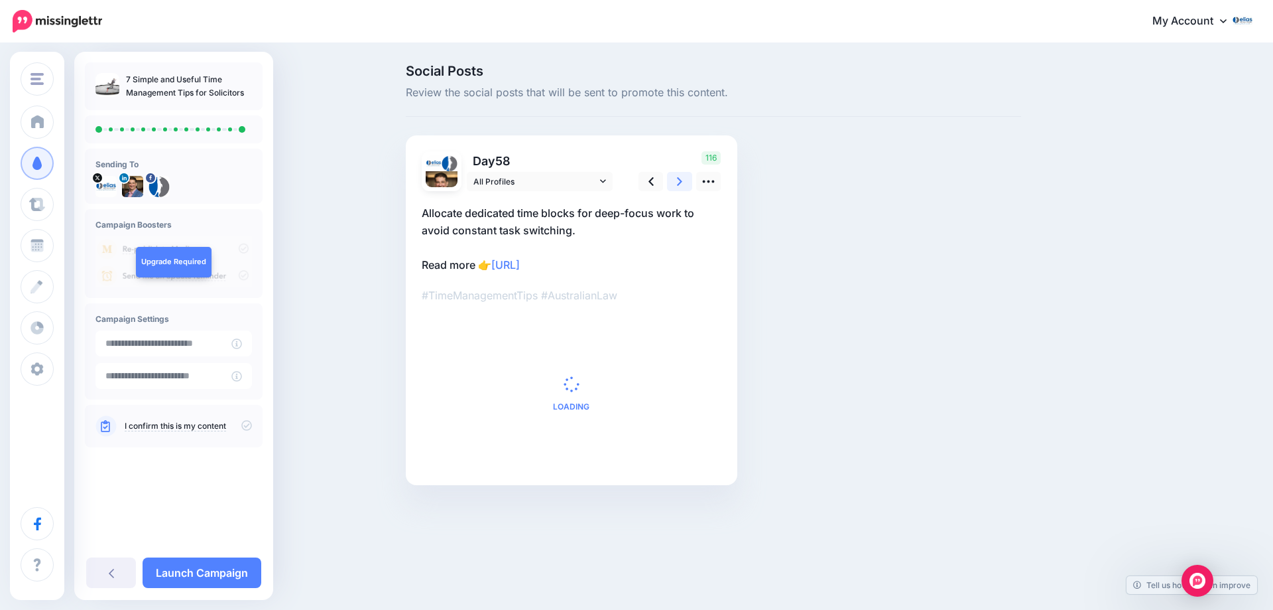
click at [680, 182] on icon at bounding box center [679, 181] width 5 height 9
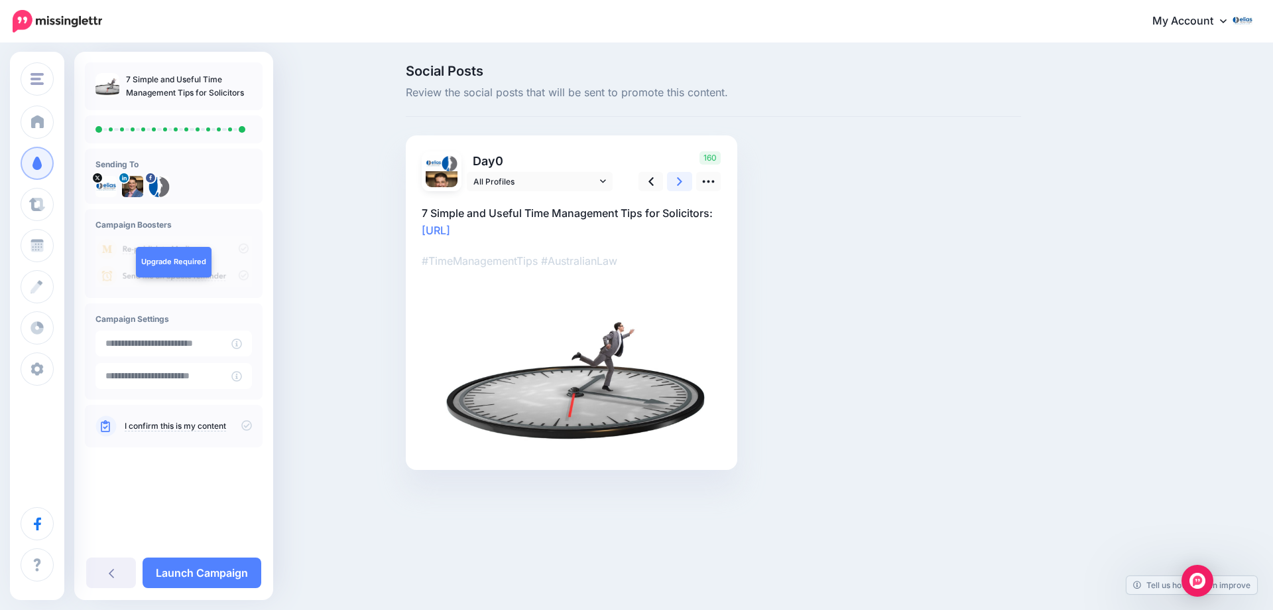
click at [680, 182] on icon at bounding box center [679, 181] width 5 height 9
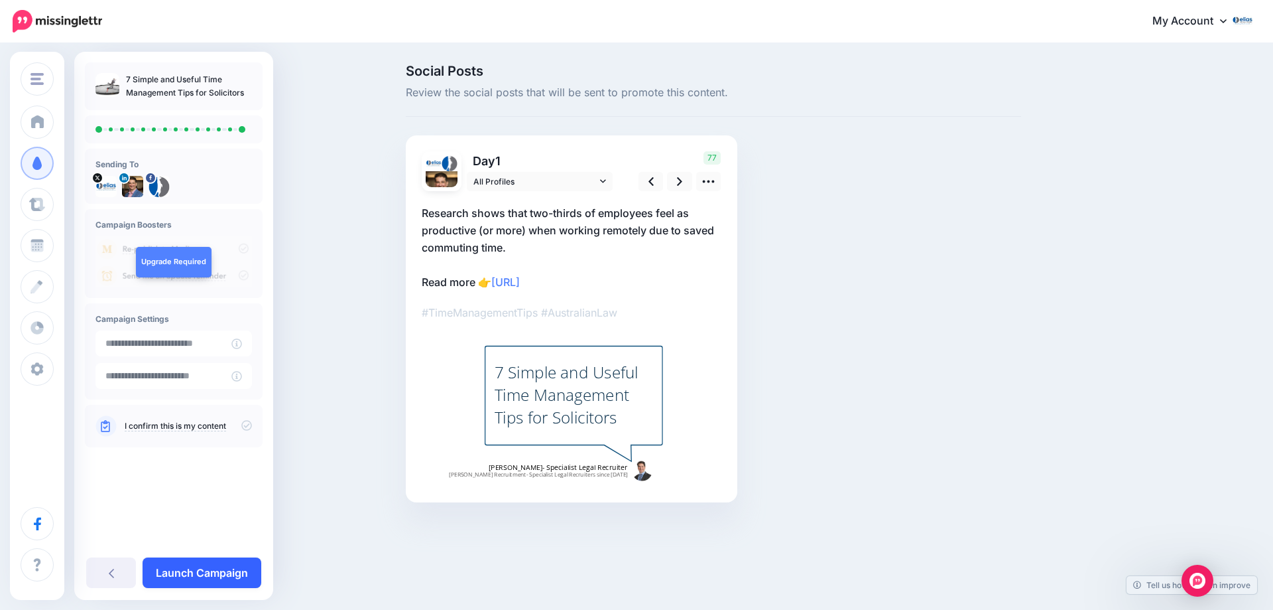
click at [206, 573] on link "Launch Campaign" at bounding box center [202, 572] width 119 height 31
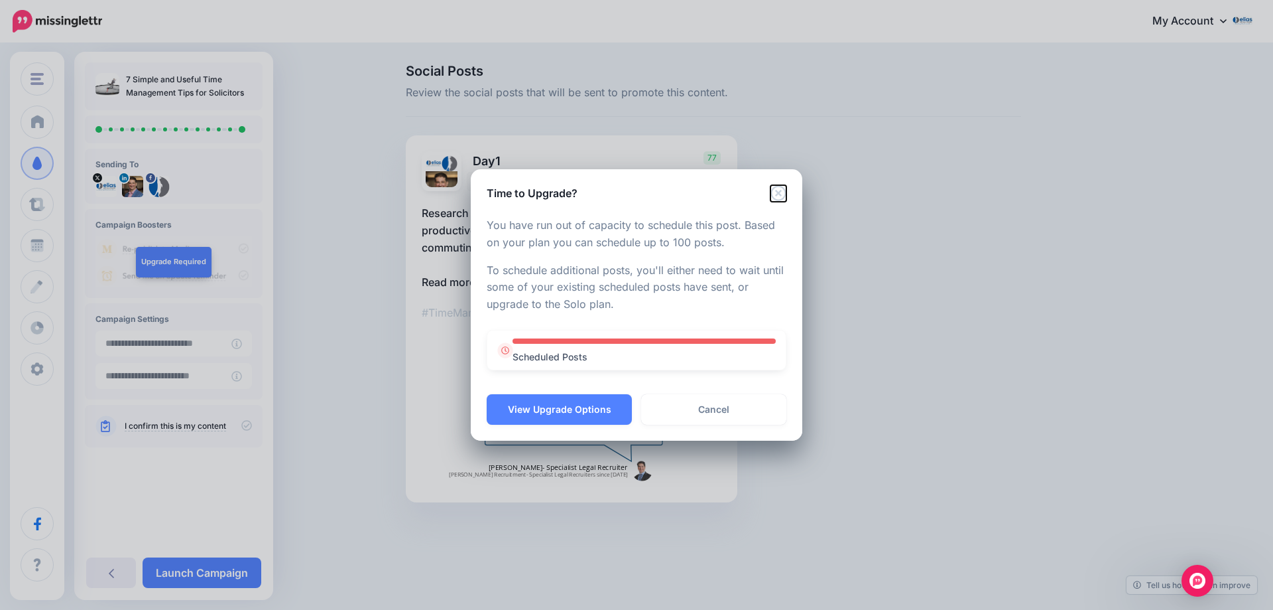
click at [777, 188] on icon "Close" at bounding box center [779, 193] width 16 height 16
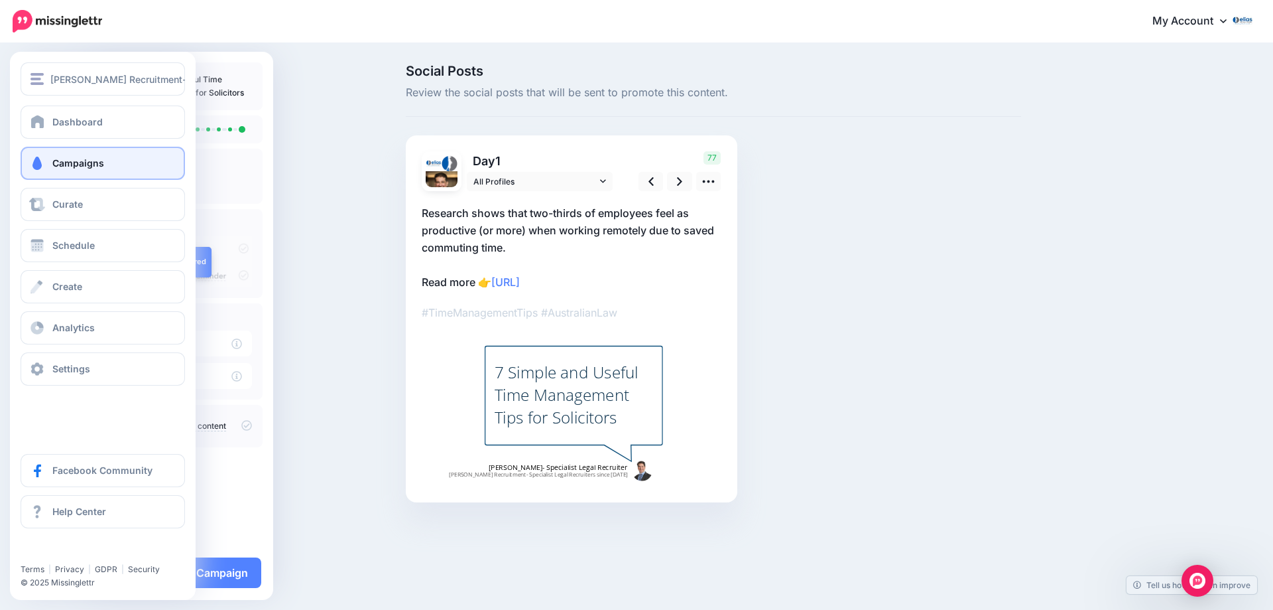
click at [65, 163] on span "Campaigns" at bounding box center [78, 162] width 52 height 11
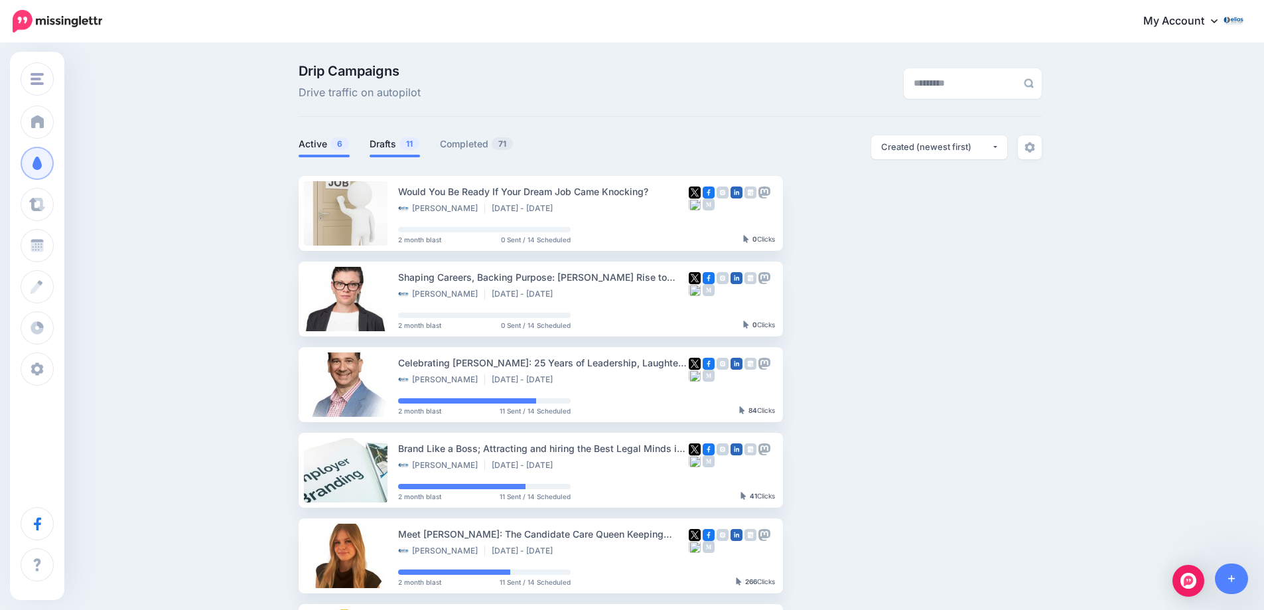
click at [390, 140] on link "Drafts 11" at bounding box center [394, 144] width 50 height 16
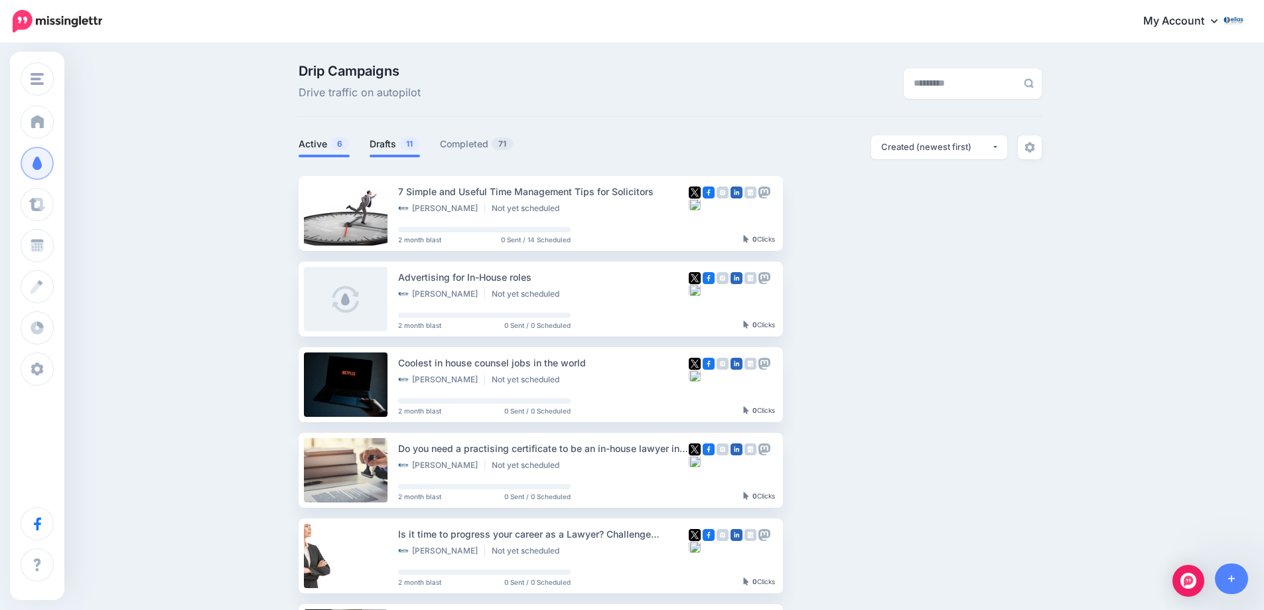
click at [322, 145] on link "Active 6" at bounding box center [323, 144] width 51 height 16
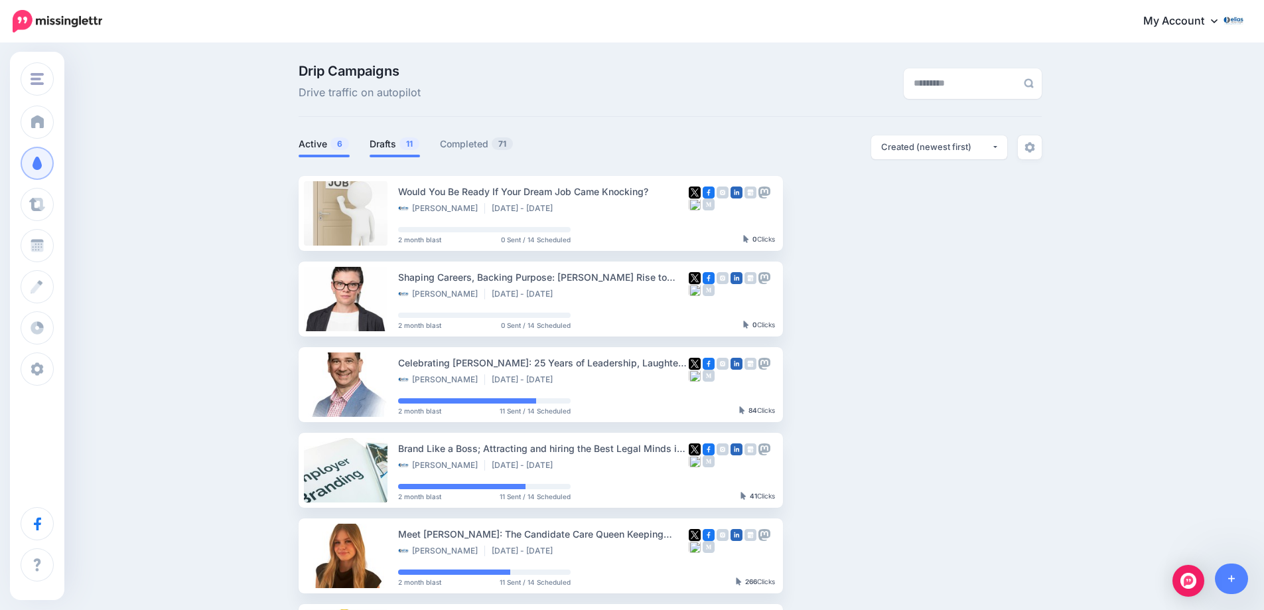
click at [383, 143] on link "Drafts 11" at bounding box center [394, 144] width 50 height 16
